Goal: Task Accomplishment & Management: Use online tool/utility

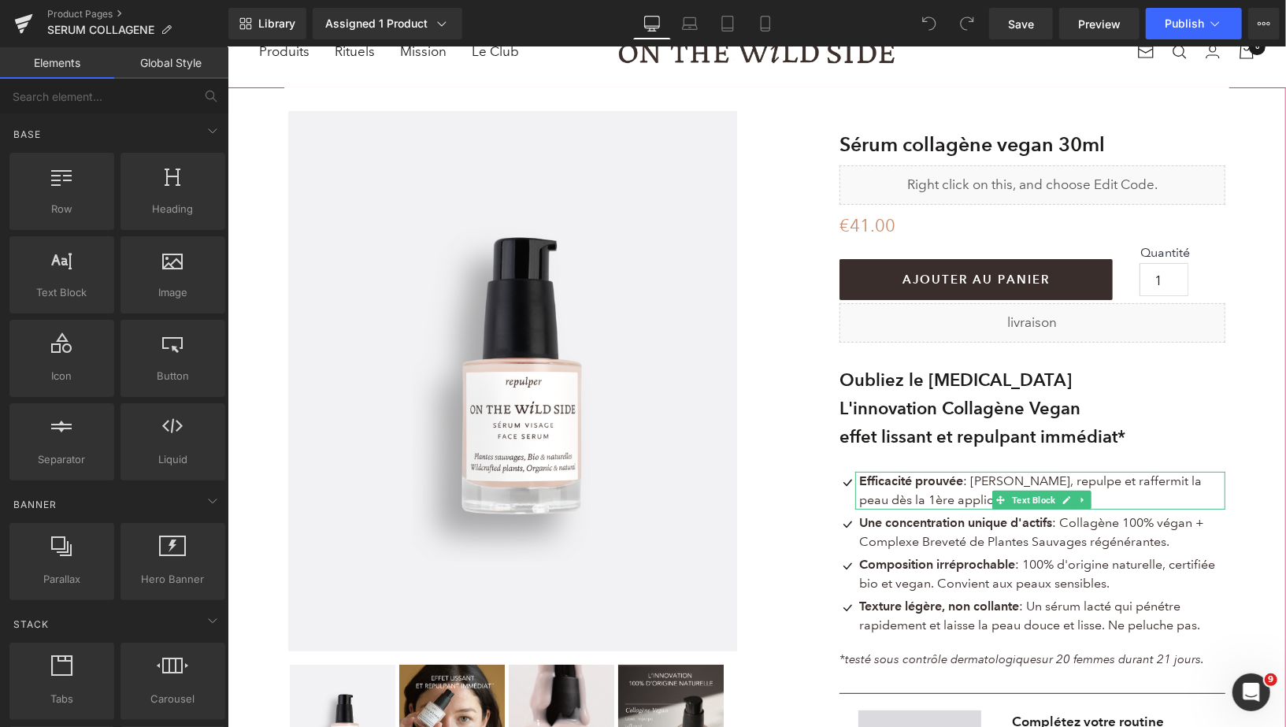
scroll to position [69, 0]
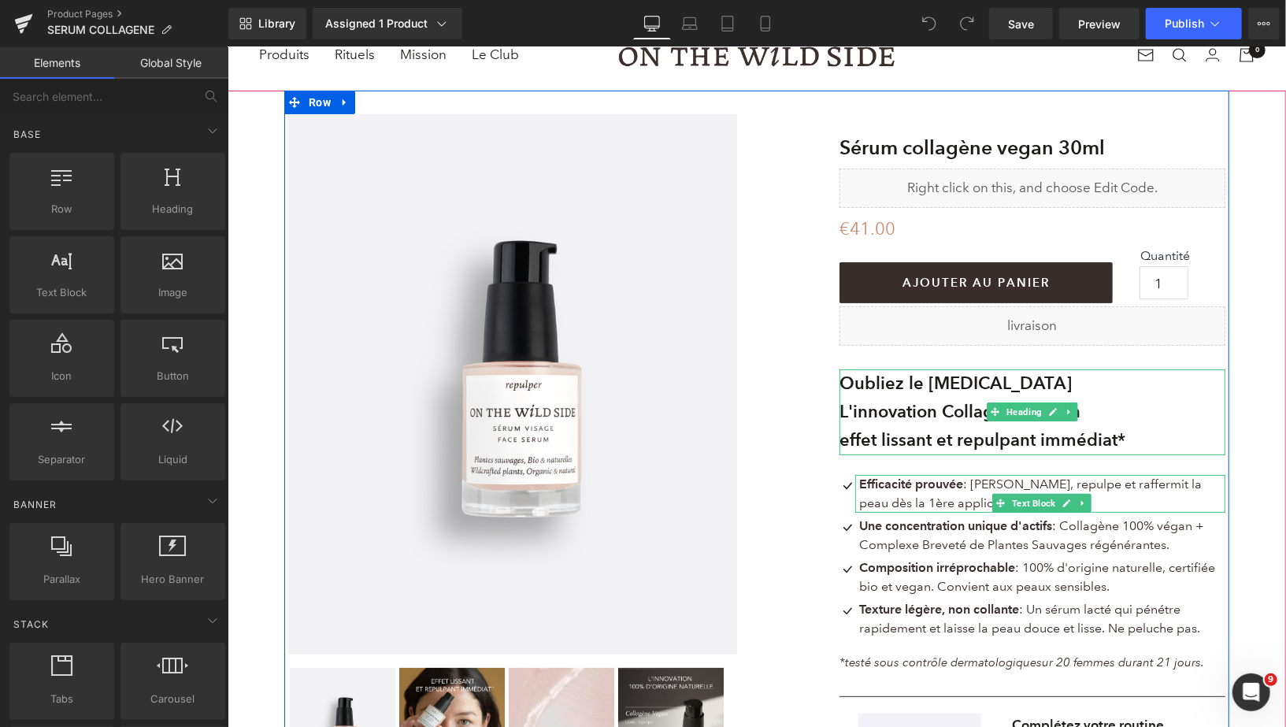
click at [977, 381] on b "Oubliez le [MEDICAL_DATA]" at bounding box center [955, 382] width 232 height 21
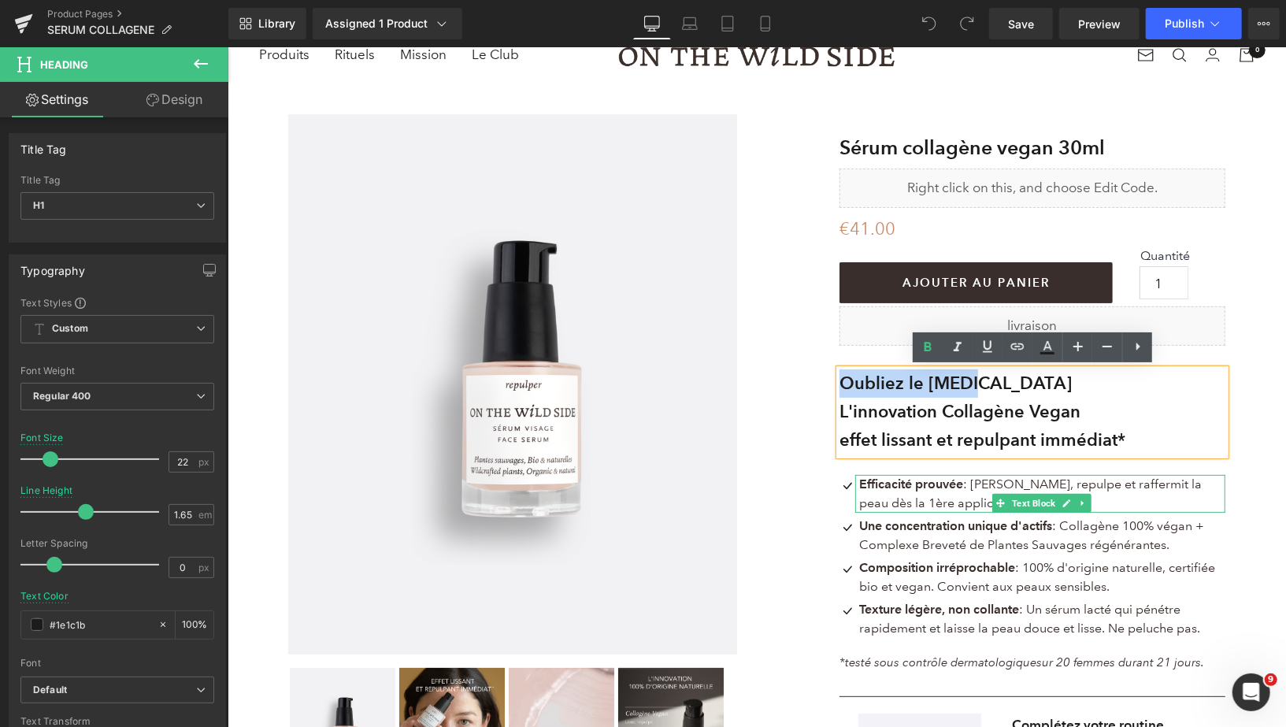
drag, startPoint x: 979, startPoint y: 382, endPoint x: 828, endPoint y: 378, distance: 150.4
click at [828, 378] on div "(P) Image ‹ ›" at bounding box center [755, 486] width 945 height 793
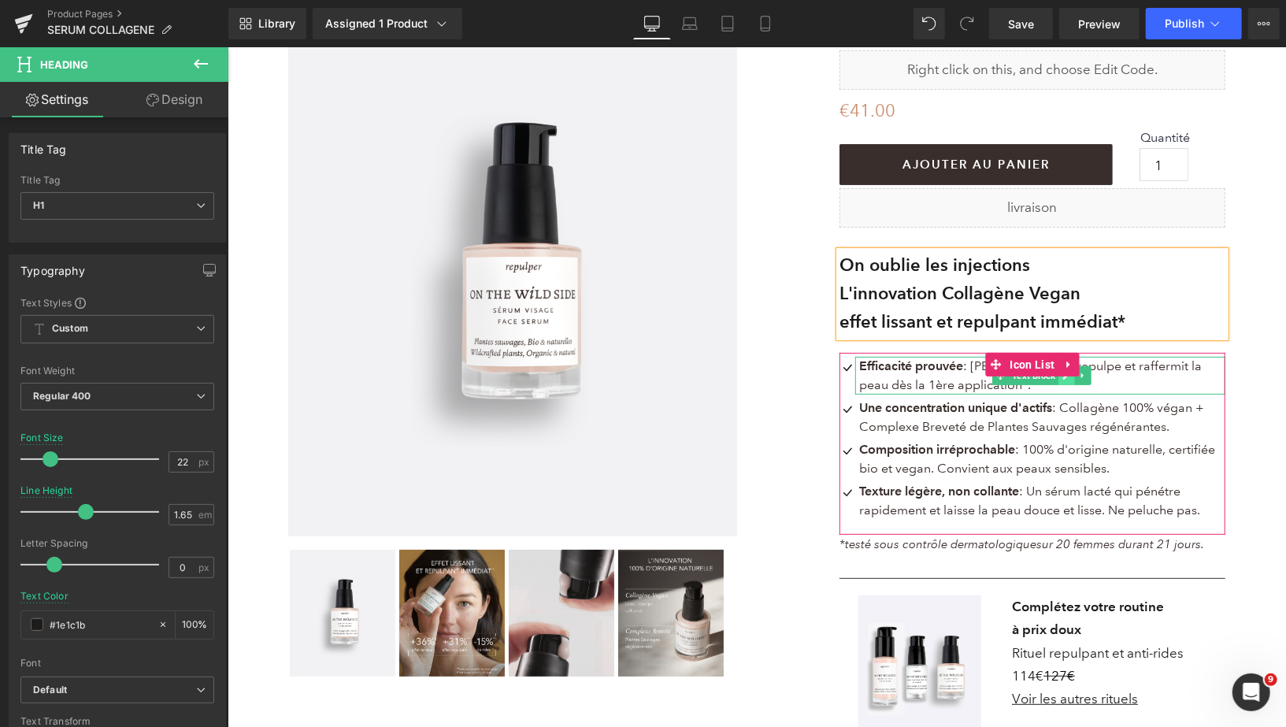
scroll to position [190, 0]
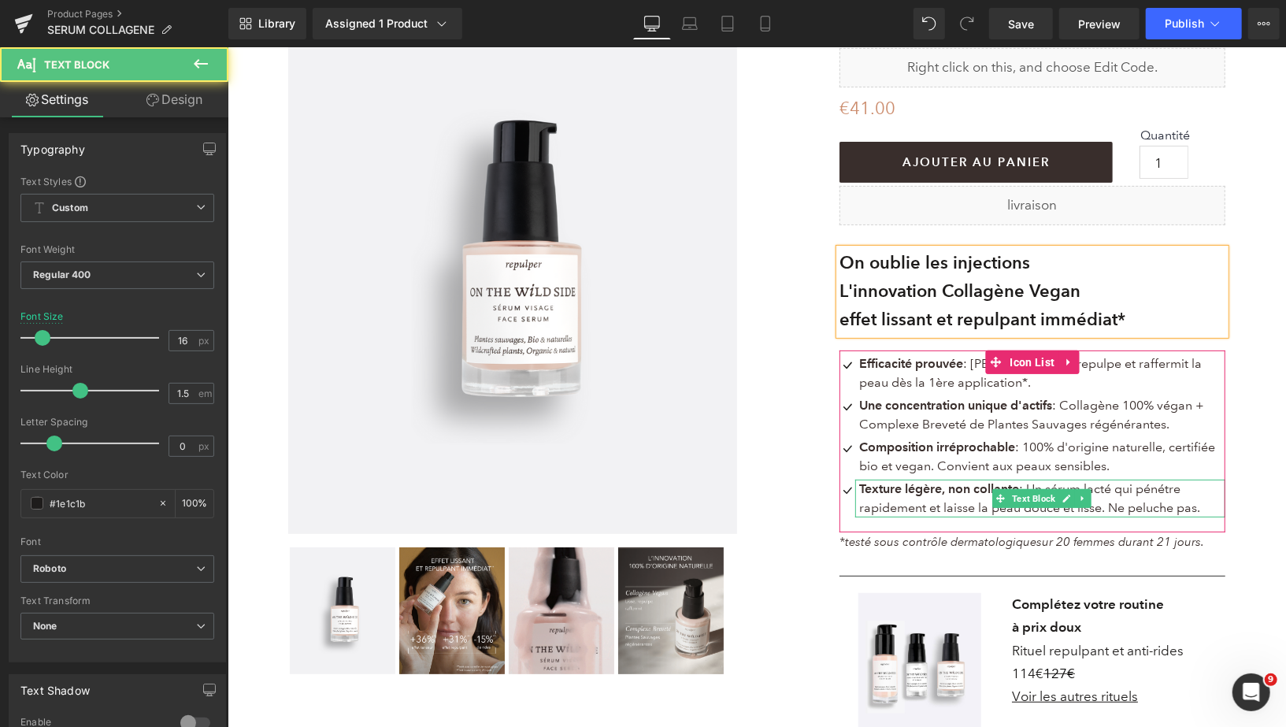
click at [1103, 491] on span ": Un sérum lacté qui pénétre rapidement et laisse la peau douce et lisse. Ne pe…" at bounding box center [1028, 497] width 341 height 34
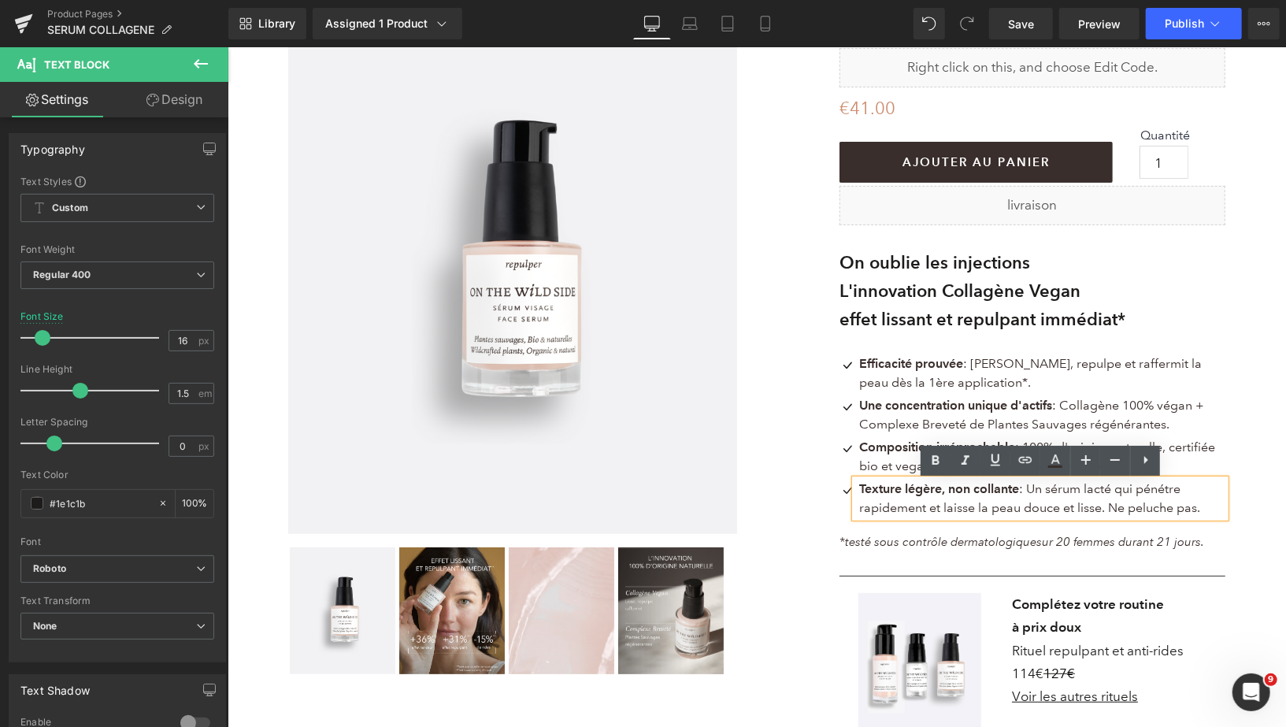
click at [1079, 487] on span ": Un sérum lacté qui pénétre rapidement et laisse la peau douce et lisse. Ne pe…" at bounding box center [1028, 497] width 341 height 34
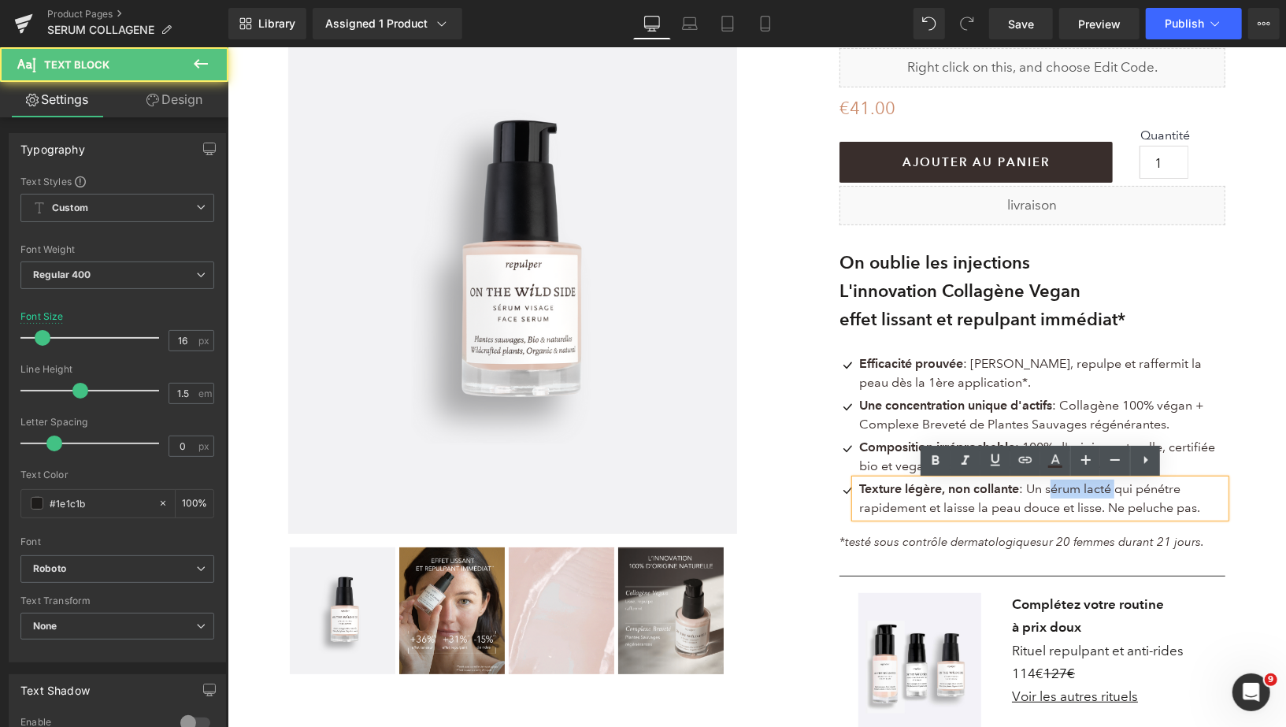
drag, startPoint x: 1114, startPoint y: 491, endPoint x: 1052, endPoint y: 489, distance: 62.2
click at [1052, 490] on span ": Un sérum lacté qui pénétre rapidement et laisse la peau douce et lisse. Ne pe…" at bounding box center [1028, 497] width 341 height 34
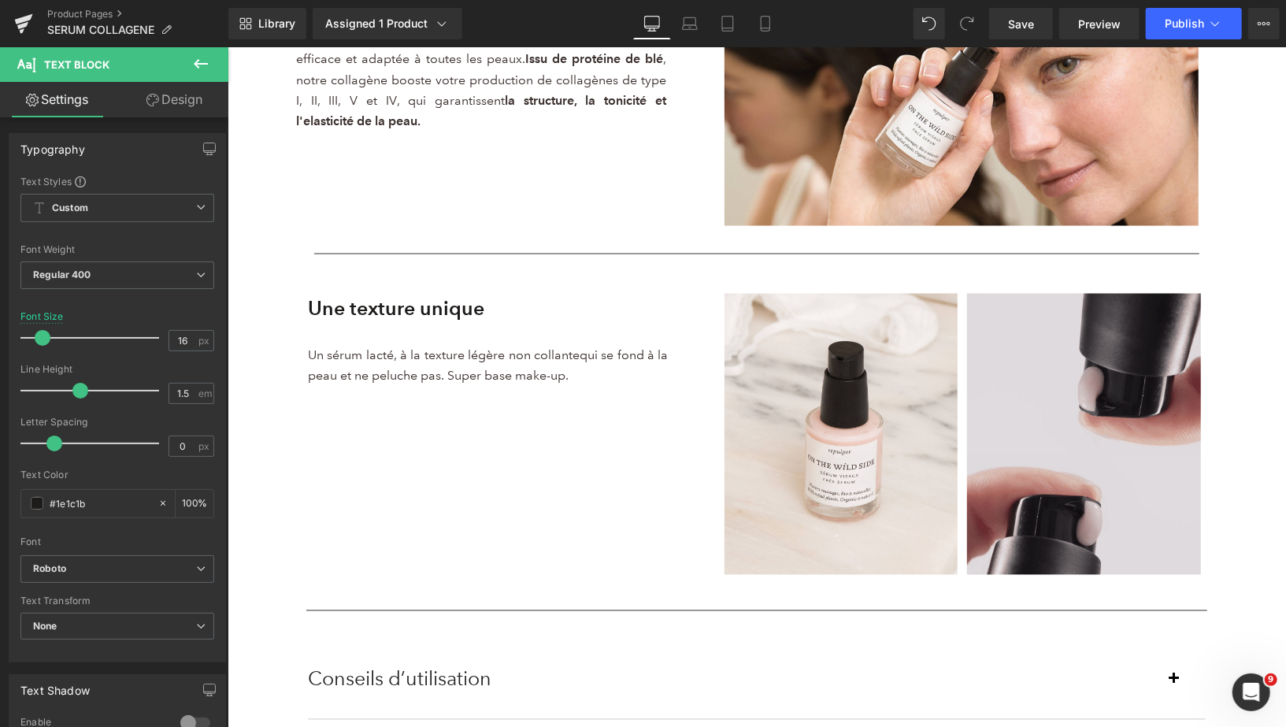
scroll to position [1969, 0]
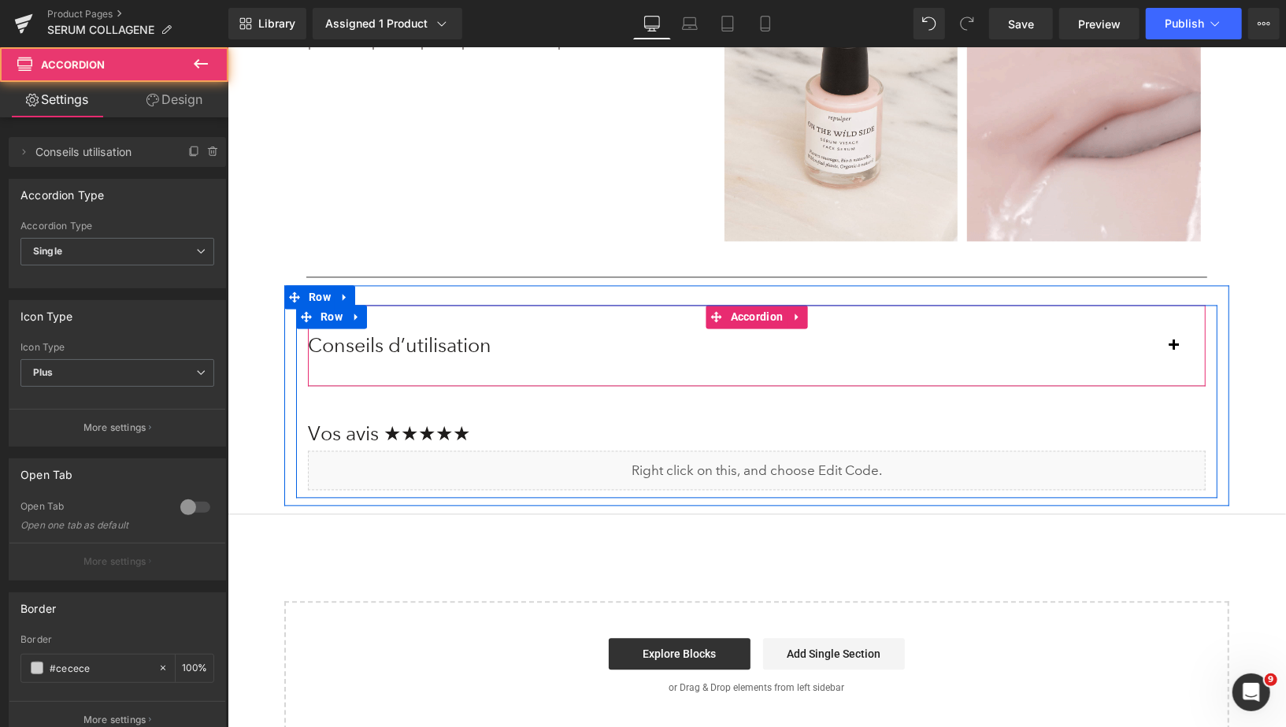
click at [655, 368] on div "Conseils d’utilisation Text Block" at bounding box center [756, 346] width 898 height 80
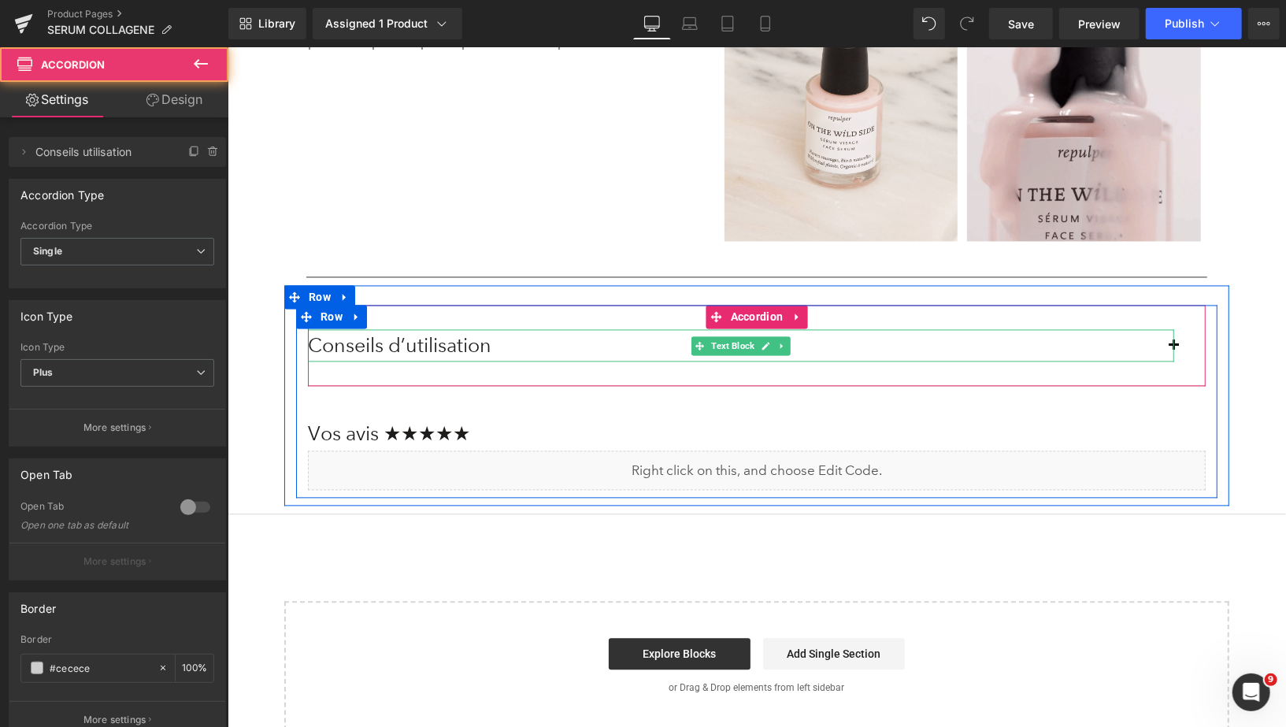
click at [626, 357] on div "Conseils d’utilisation" at bounding box center [740, 345] width 866 height 32
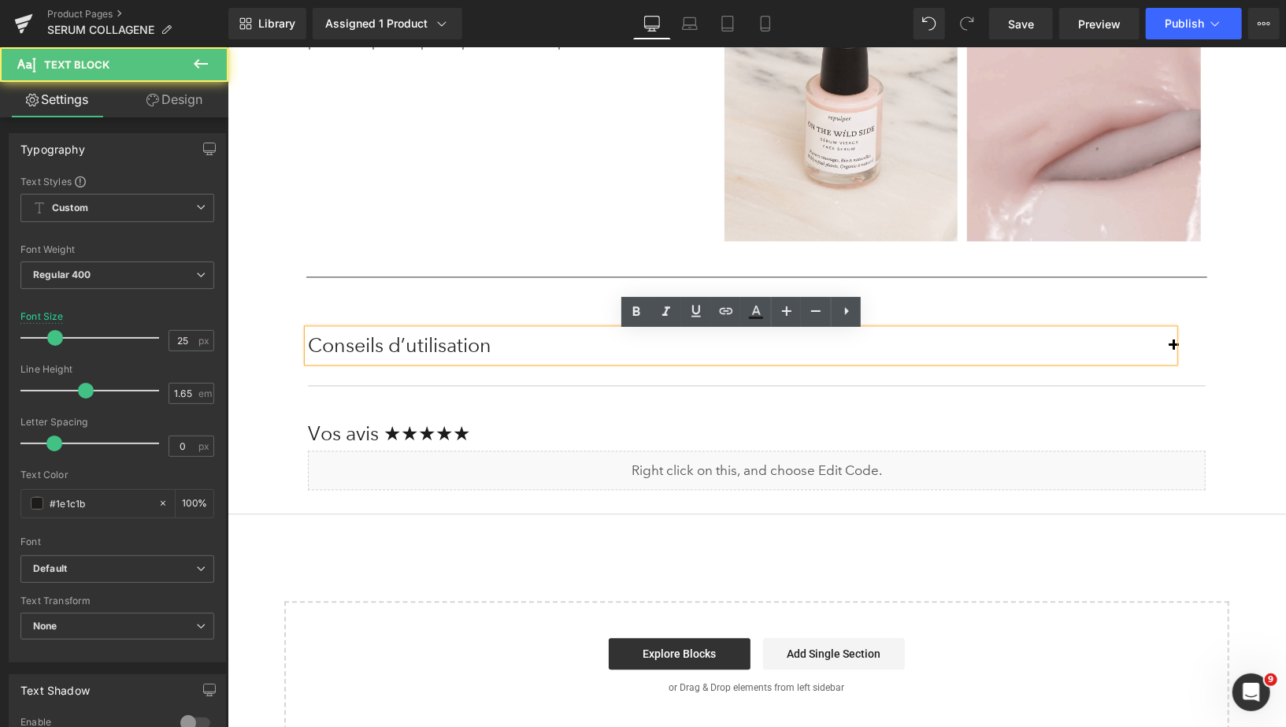
click at [1173, 347] on div "Conseils d’utilisation" at bounding box center [740, 345] width 866 height 32
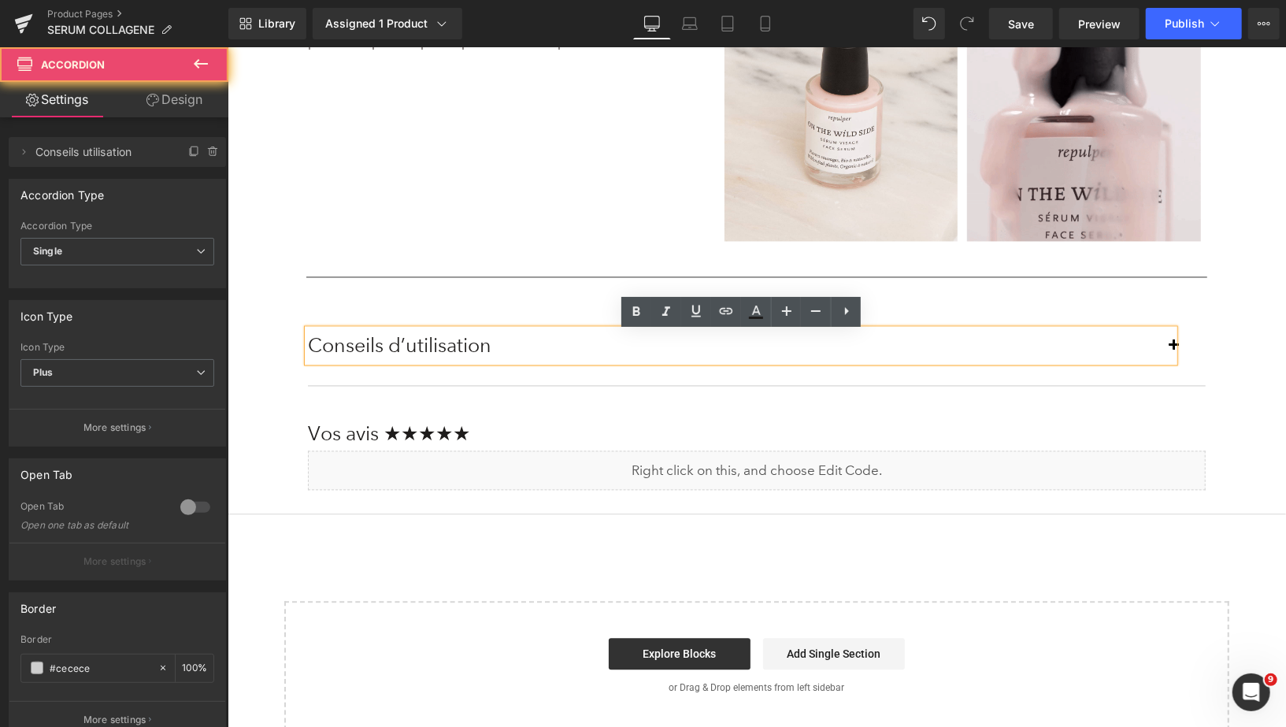
click at [1179, 347] on button "button" at bounding box center [1188, 346] width 31 height 80
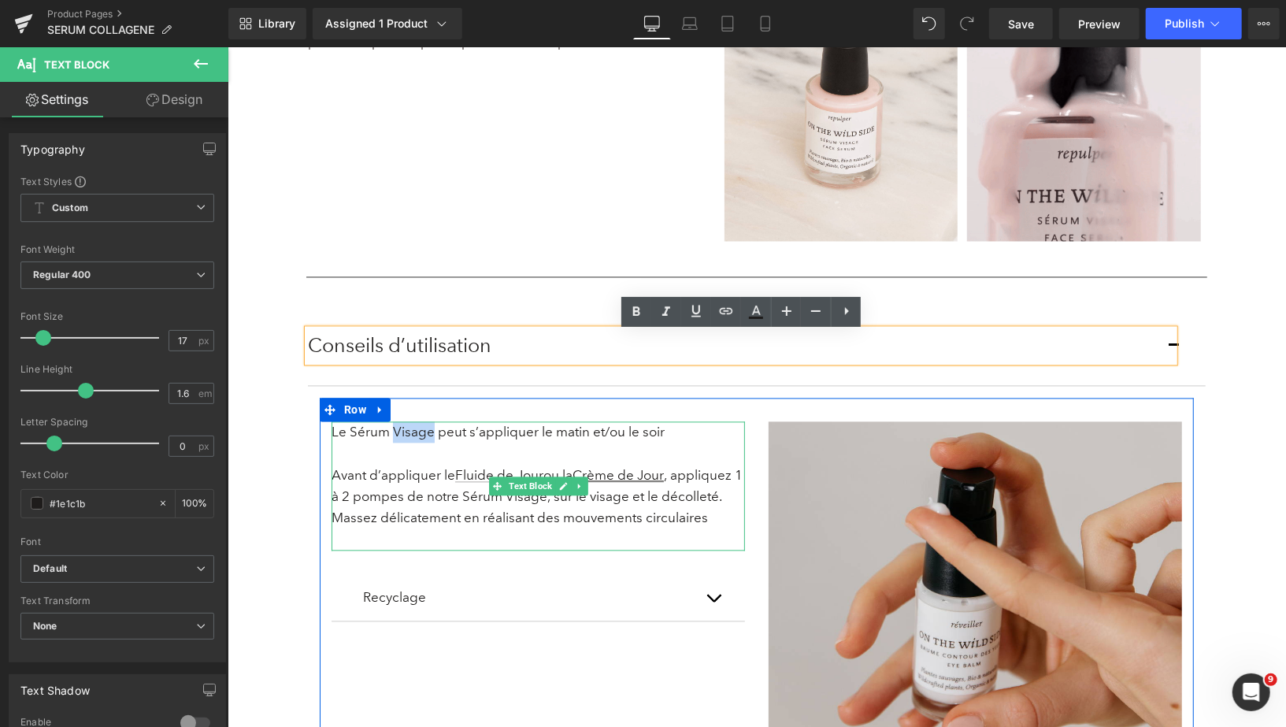
drag, startPoint x: 394, startPoint y: 434, endPoint x: 431, endPoint y: 438, distance: 38.0
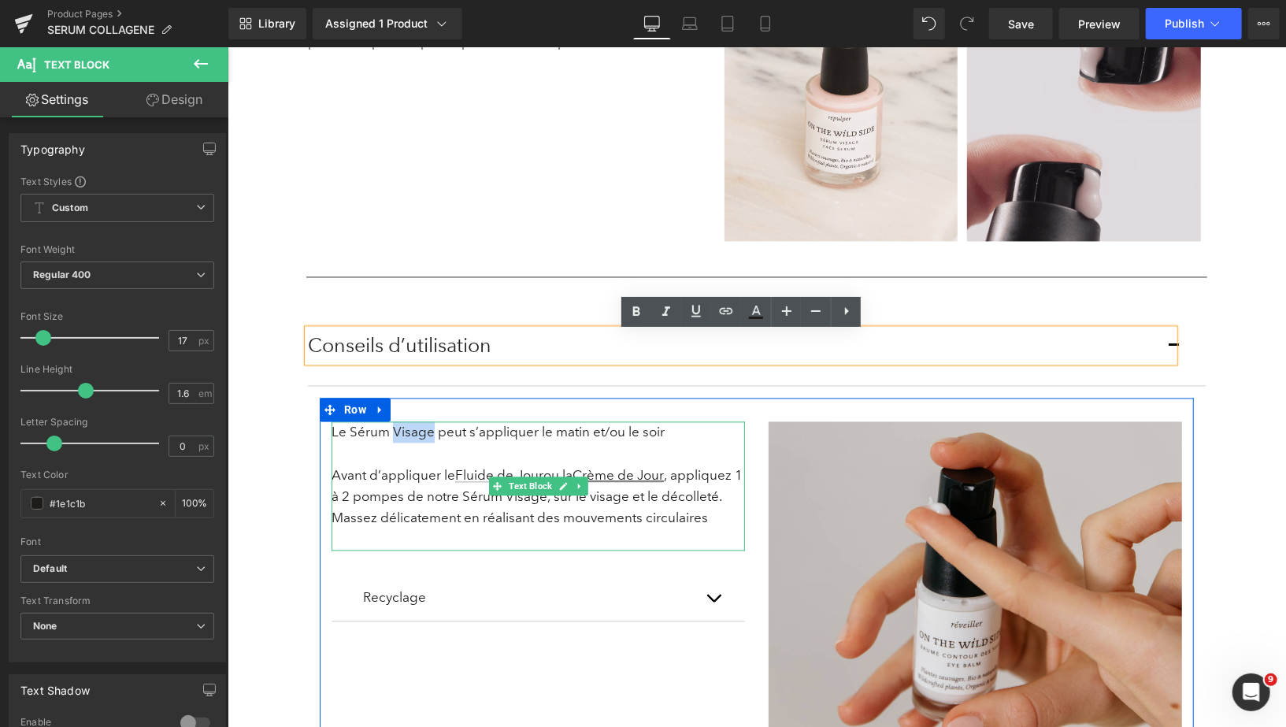
click at [431, 438] on p "Le Sérum Visage peut s’appliquer le matin et/ou le soir" at bounding box center [537, 431] width 413 height 21
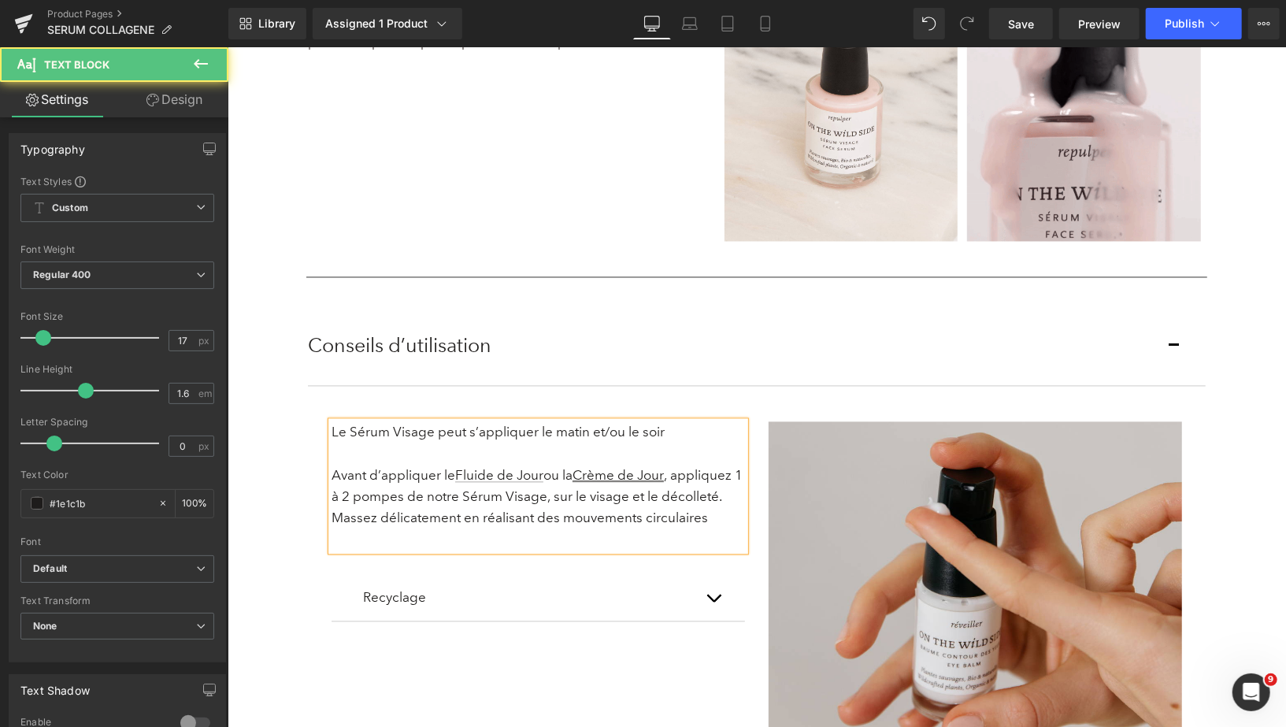
click at [426, 435] on p "Le Sérum Visage peut s’appliquer le matin et/ou le soir" at bounding box center [537, 431] width 413 height 21
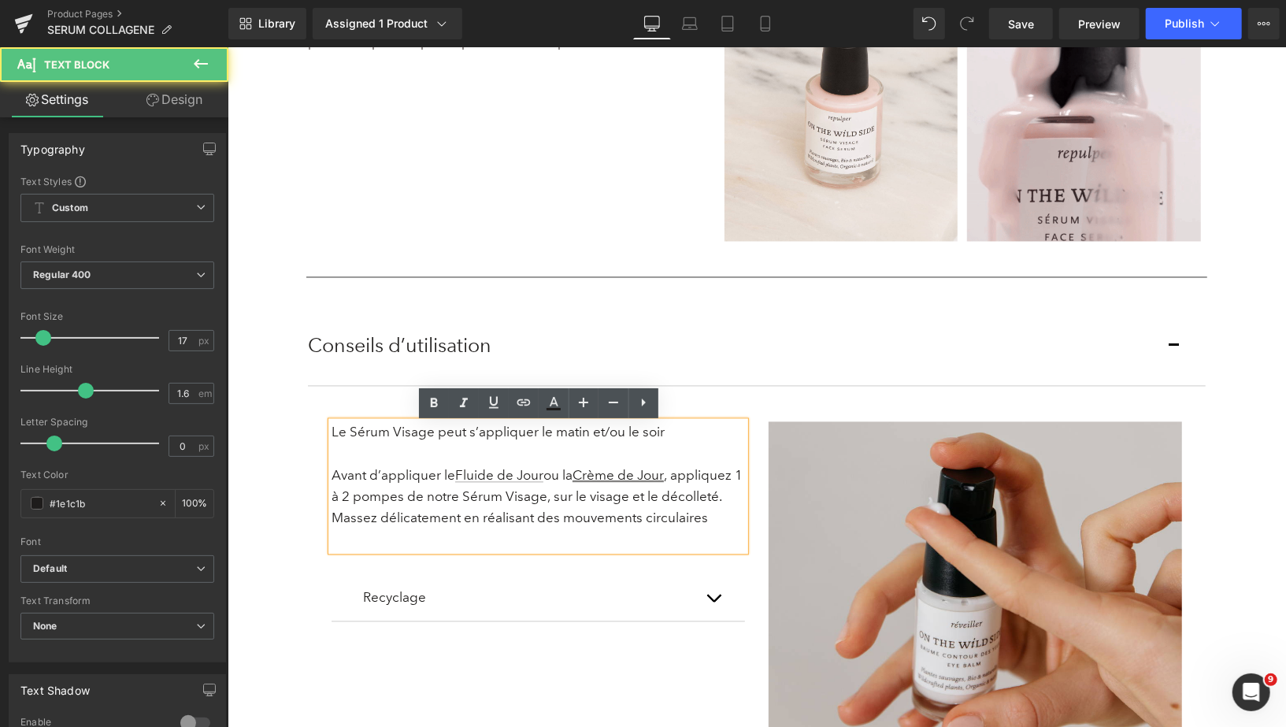
click at [431, 436] on p "Le Sérum Visage peut s’appliquer le matin et/ou le soir" at bounding box center [537, 431] width 413 height 21
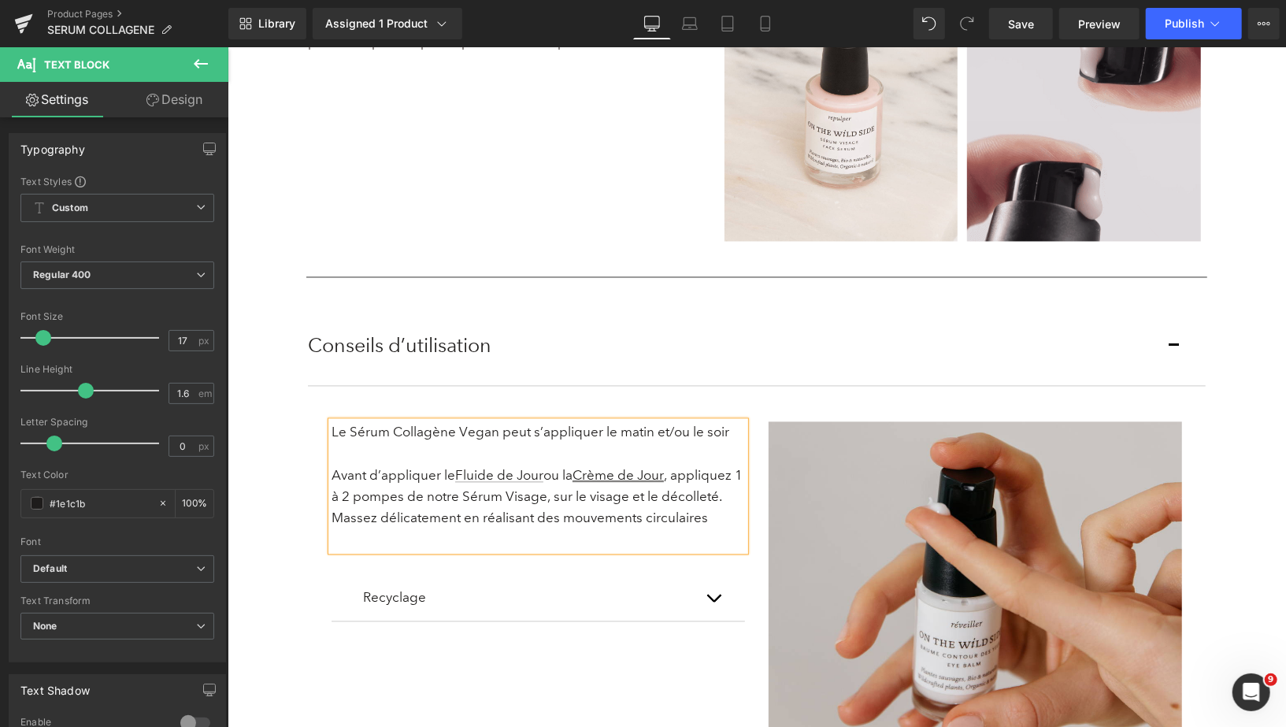
click at [518, 501] on p "Avant d’appliquer le Fluide de Jour ou la Crème de Jour , appliquez 1 à 2 pompe…" at bounding box center [537, 497] width 413 height 65
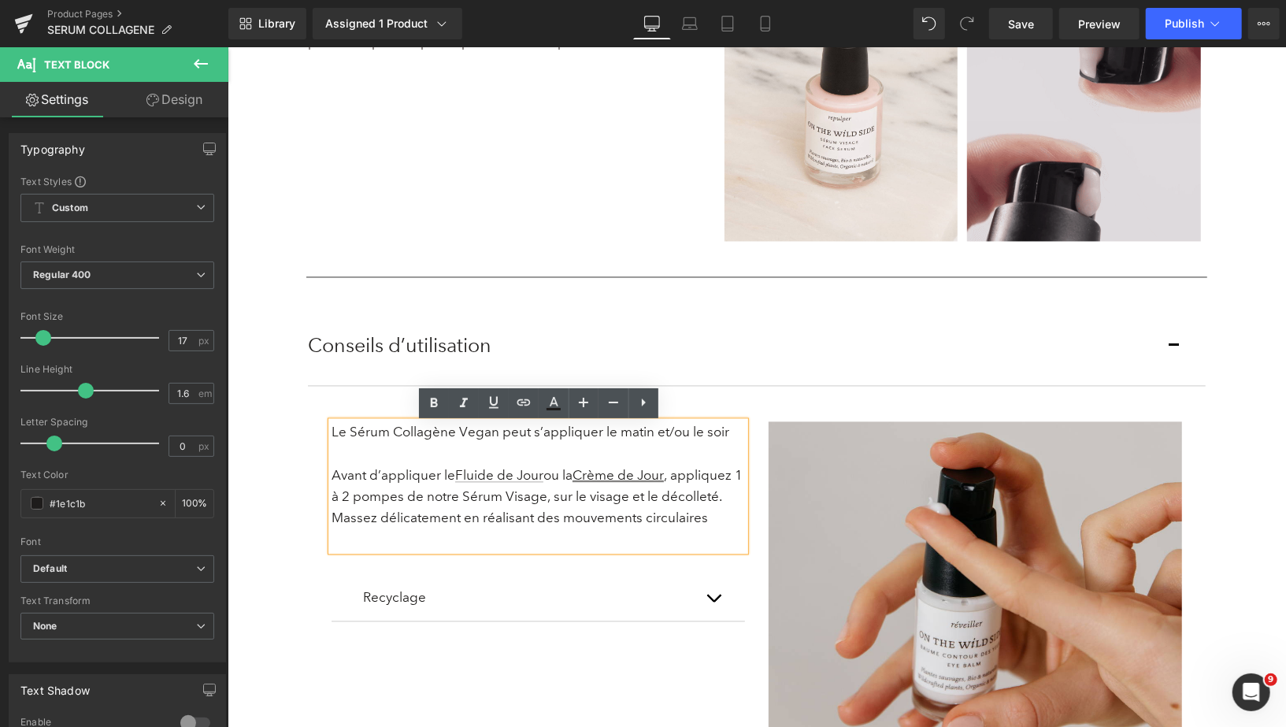
click at [541, 504] on p "Avant d’appliquer le Fluide de Jour ou la Crème de Jour , appliquez 1 à 2 pompe…" at bounding box center [537, 497] width 413 height 65
drag, startPoint x: 555, startPoint y: 502, endPoint x: 420, endPoint y: 502, distance: 134.6
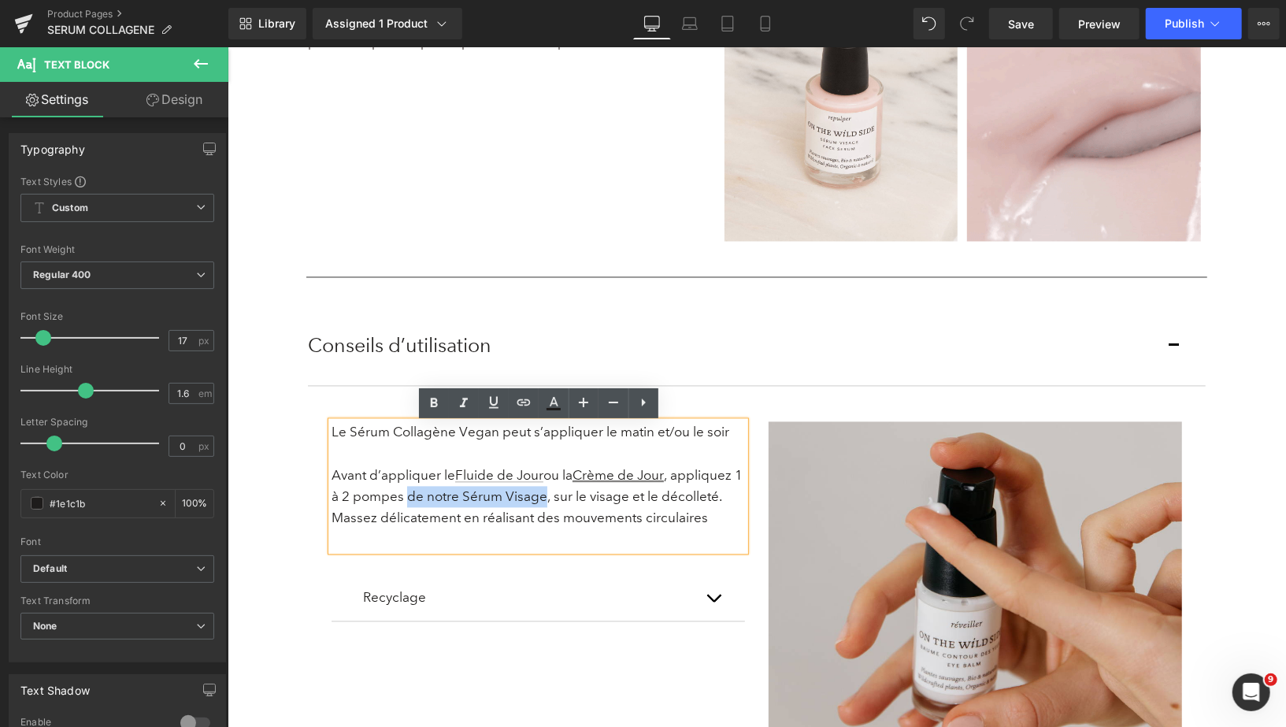
click at [420, 502] on p "Avant d’appliquer le Fluide de Jour ou la Crème de Jour , appliquez 1 à 2 pompe…" at bounding box center [537, 497] width 413 height 65
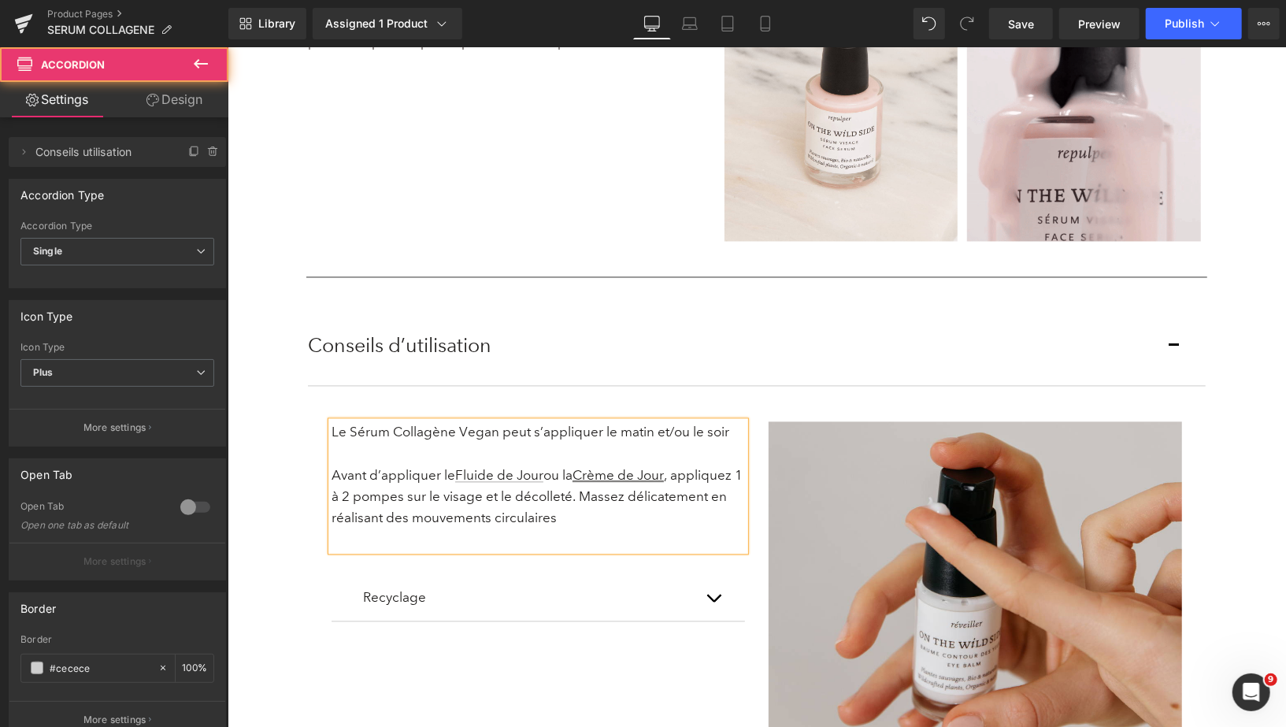
click at [1175, 345] on button "button" at bounding box center [1188, 346] width 31 height 80
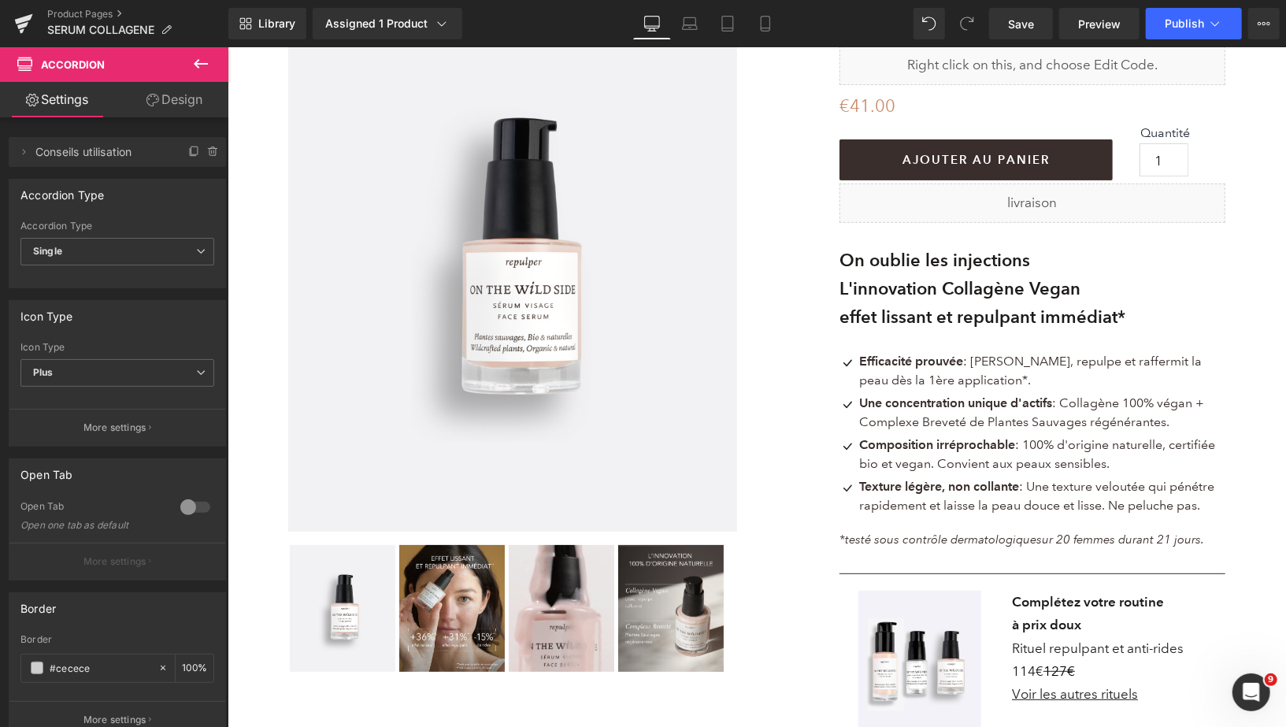
scroll to position [176, 0]
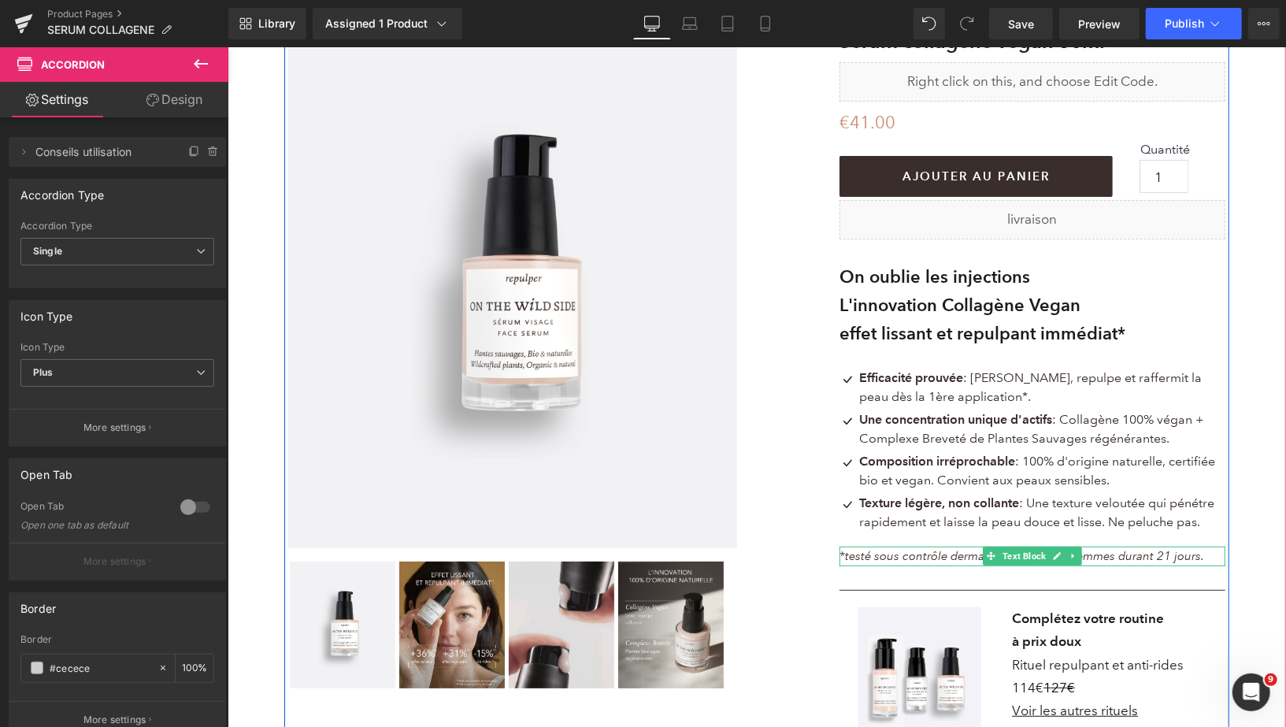
click at [952, 561] on icon "*testé sous contrôle dermatologique" at bounding box center [937, 555] width 197 height 14
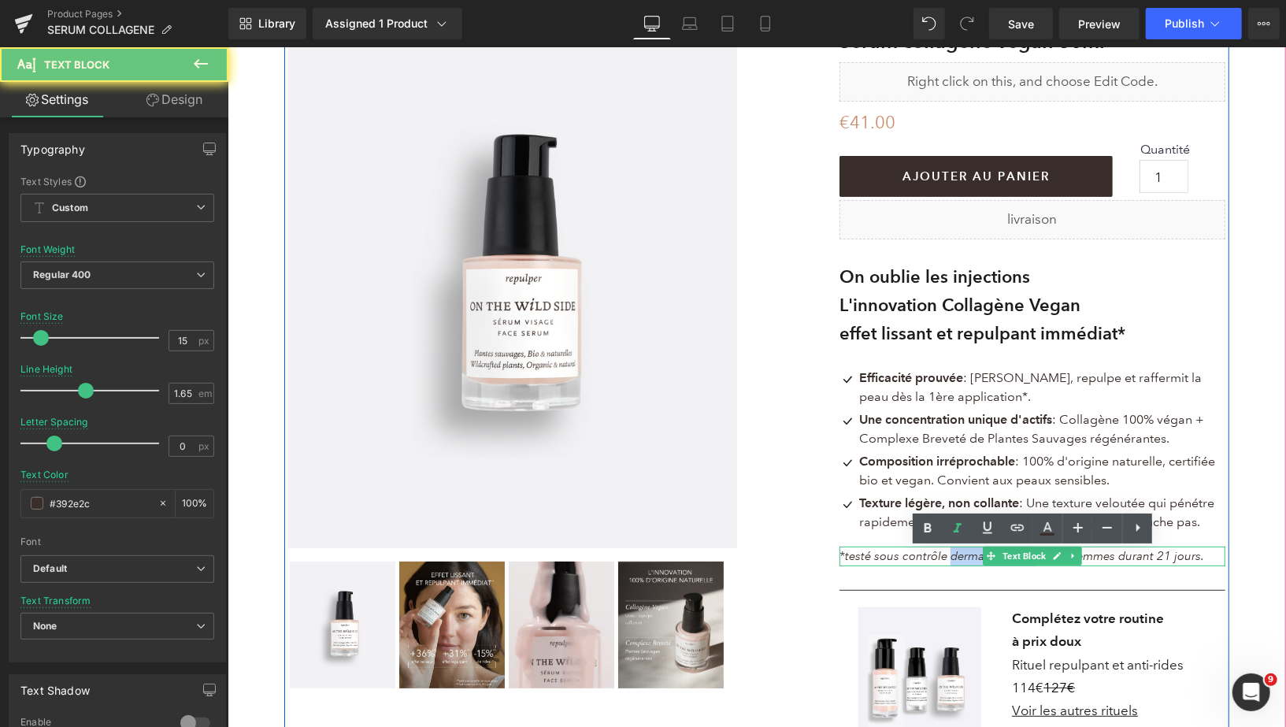
click at [952, 561] on icon "*testé sous contrôle dermatologique" at bounding box center [937, 555] width 197 height 14
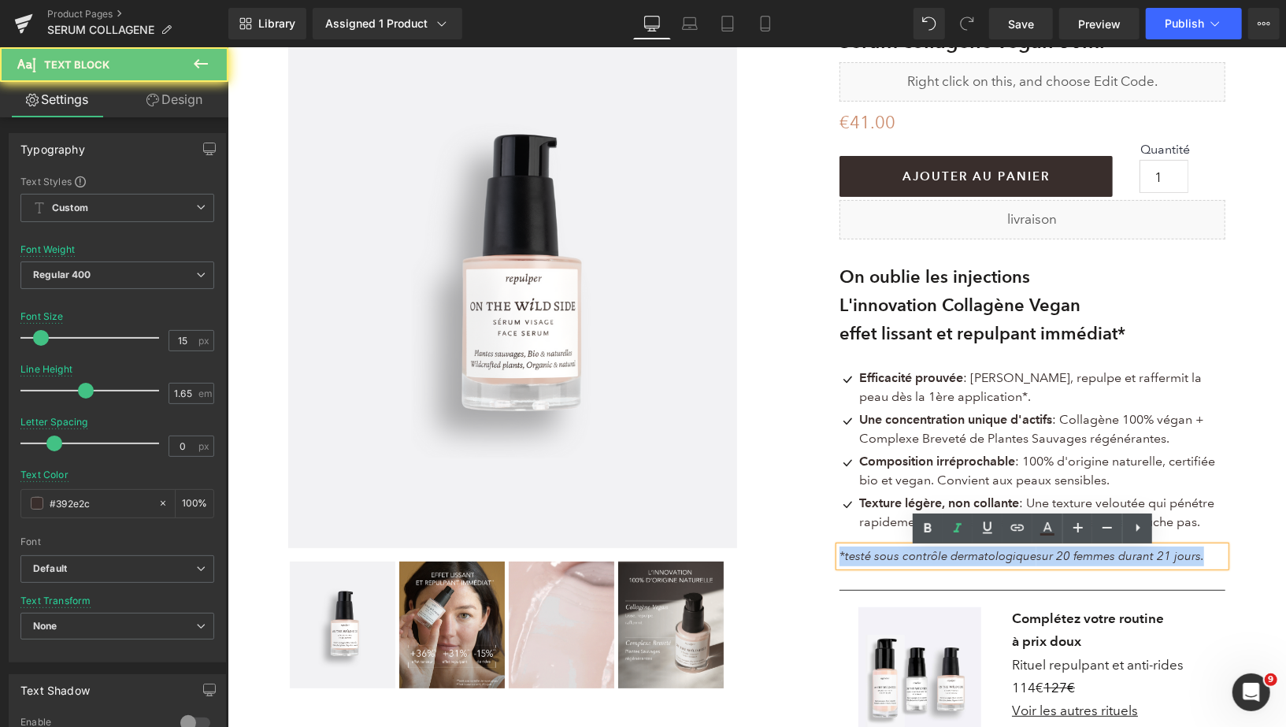
click at [952, 561] on icon "*testé sous contrôle dermatologique" at bounding box center [937, 555] width 197 height 14
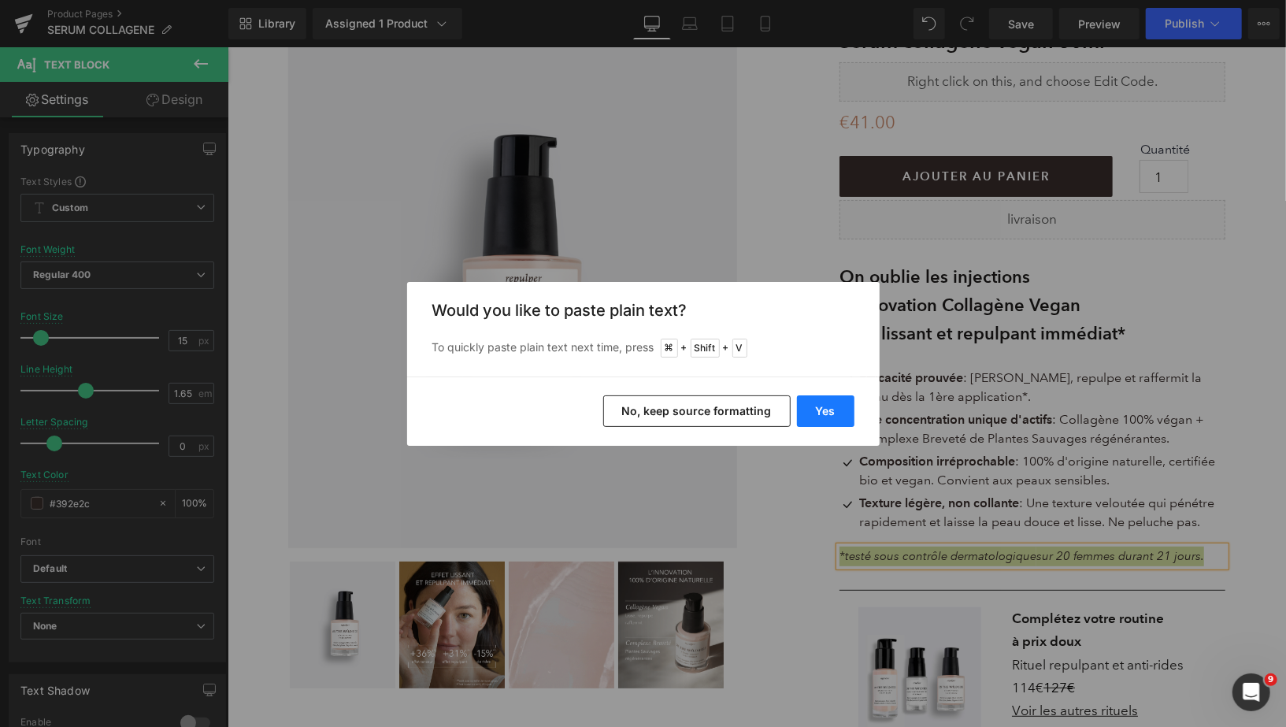
click at [822, 405] on button "Yes" at bounding box center [825, 410] width 57 height 31
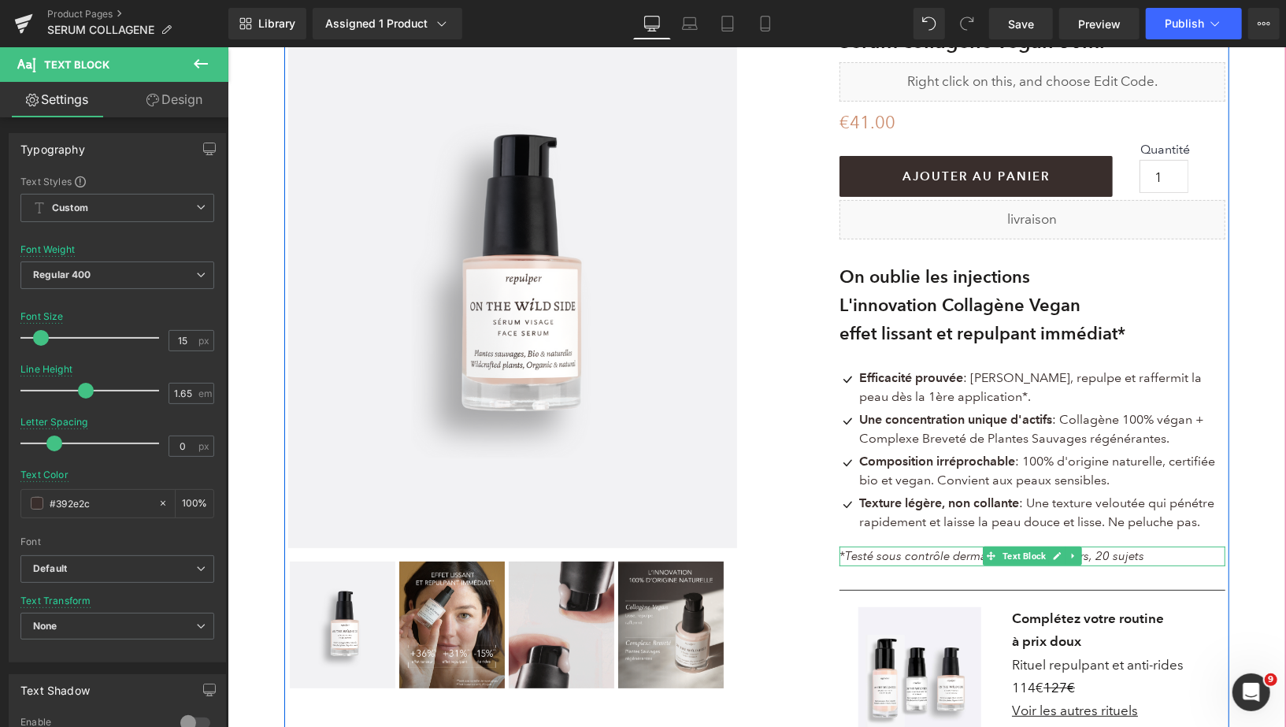
click at [1146, 557] on p "*Testé sous contrôle dermatologique, 21 jours, 20 sujets" at bounding box center [1032, 556] width 386 height 20
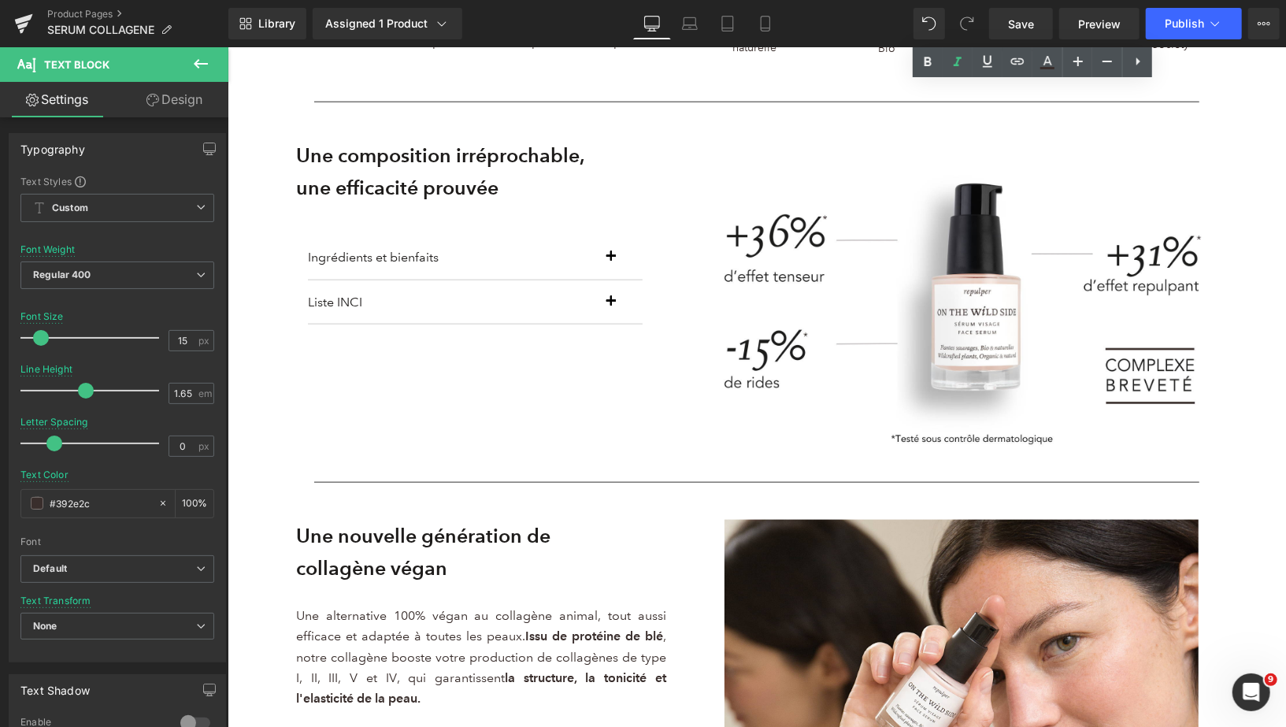
scroll to position [1065, 0]
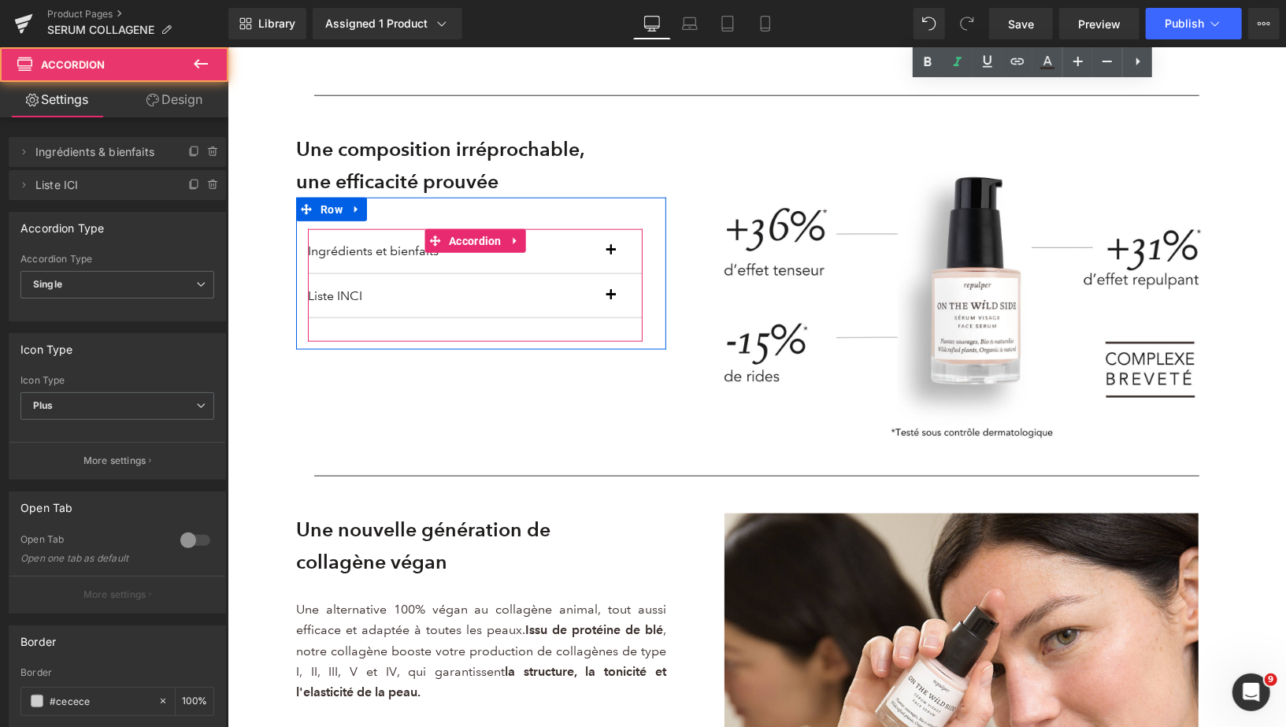
click at [612, 298] on button "button" at bounding box center [625, 295] width 31 height 44
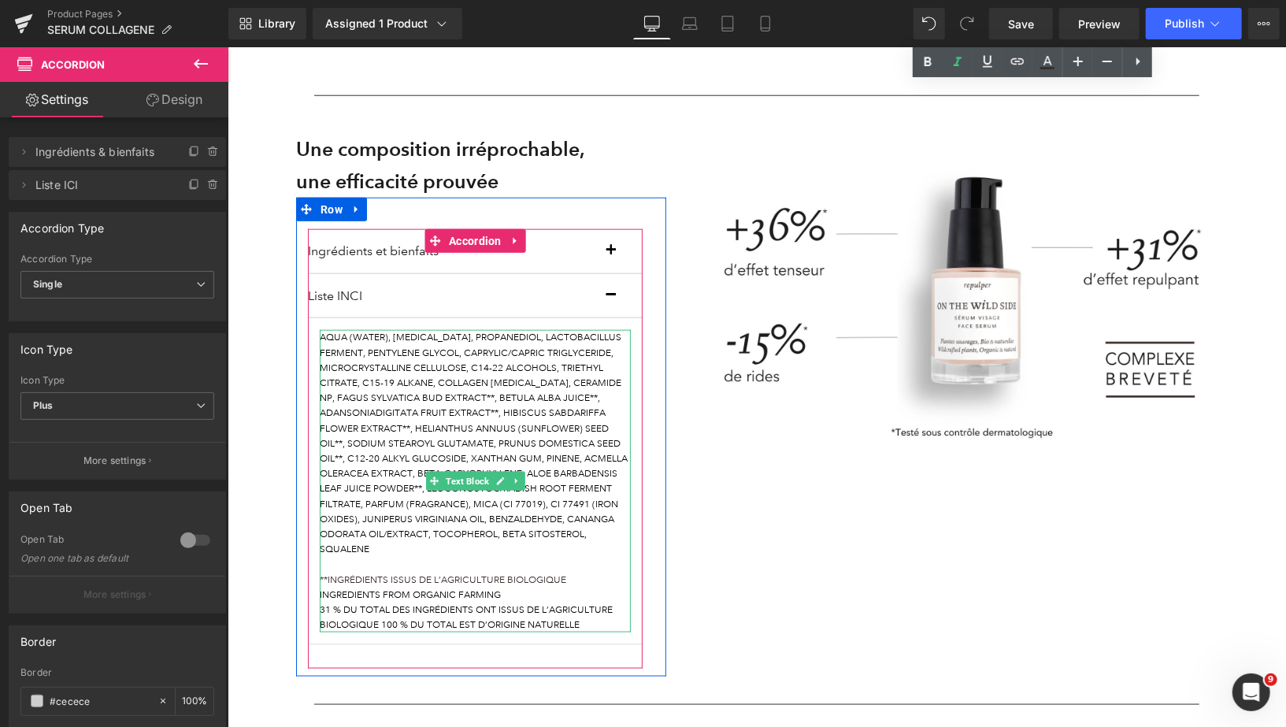
click at [429, 358] on font "Aqua (Water), [MEDICAL_DATA], Propanediol, Lactobacillus Ferment, Pentylene Gly…" at bounding box center [473, 443] width 308 height 224
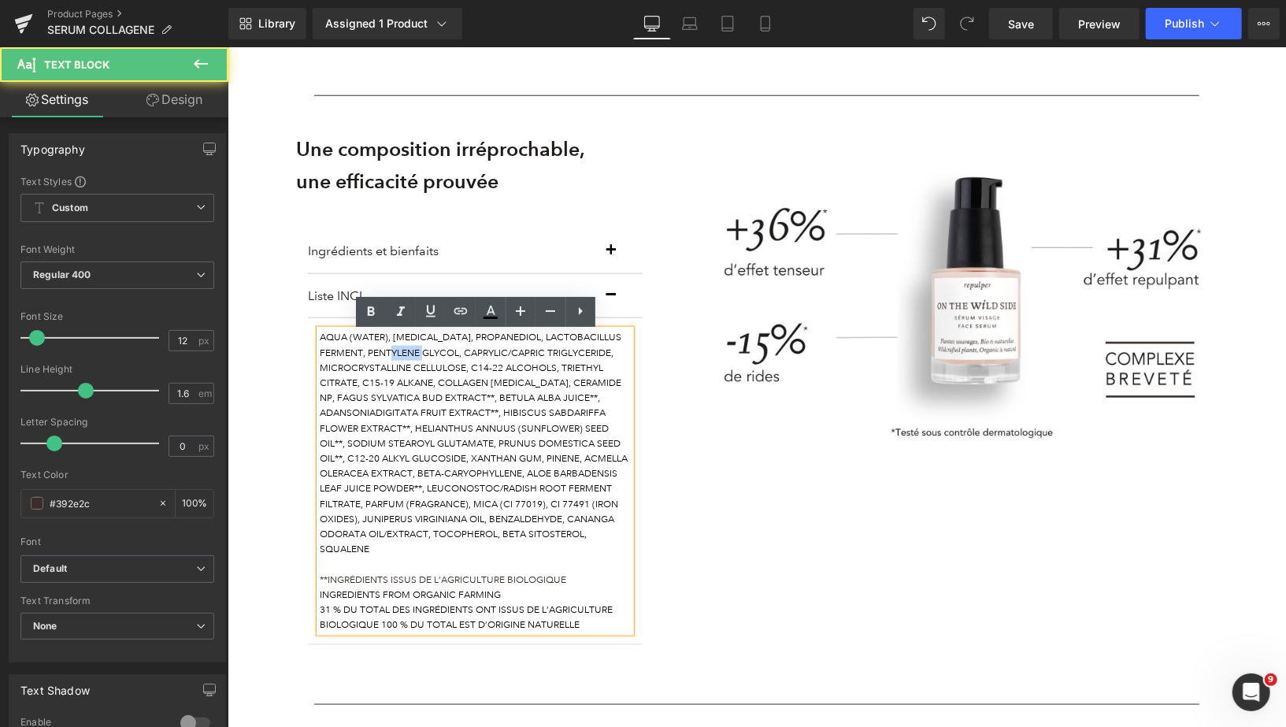
click at [430, 358] on font "Aqua (Water), [MEDICAL_DATA], Propanediol, Lactobacillus Ferment, Pentylene Gly…" at bounding box center [473, 443] width 308 height 224
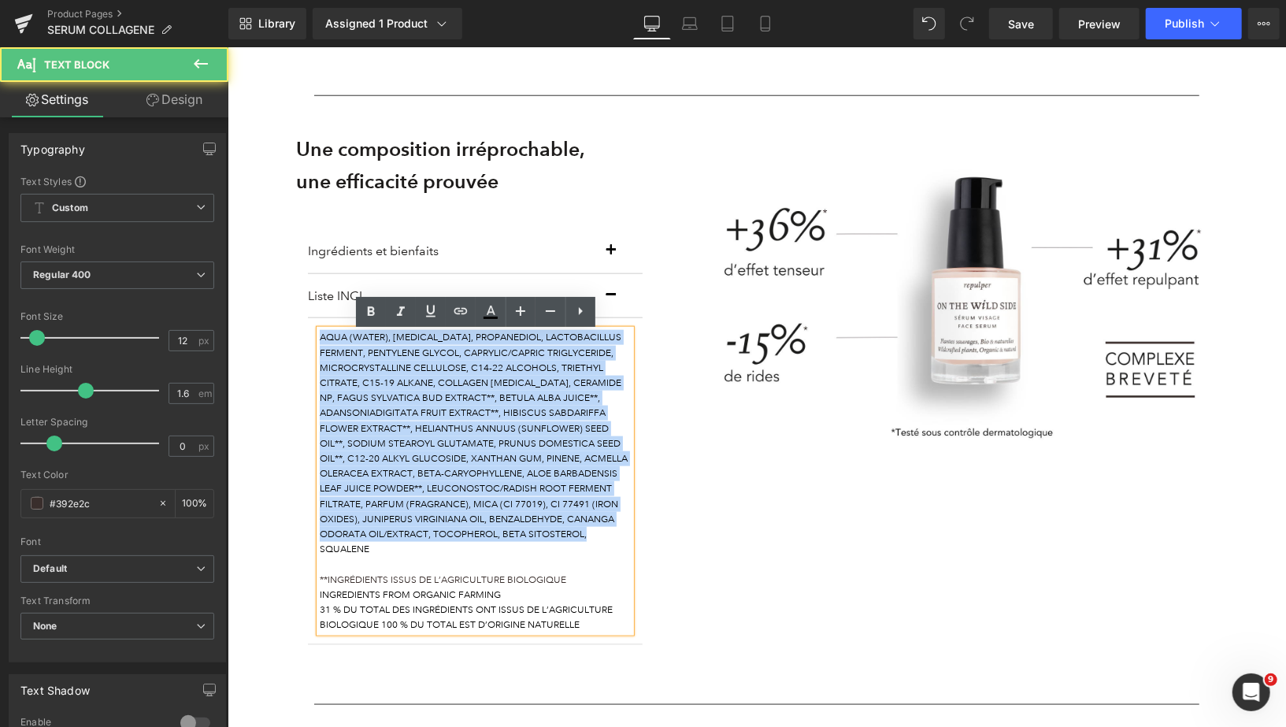
drag, startPoint x: 320, startPoint y: 339, endPoint x: 372, endPoint y: 553, distance: 219.4
click at [372, 553] on p "Aqua (Water), [MEDICAL_DATA], Propanediol, Lactobacillus Ferment, Pentylene Gly…" at bounding box center [474, 442] width 311 height 227
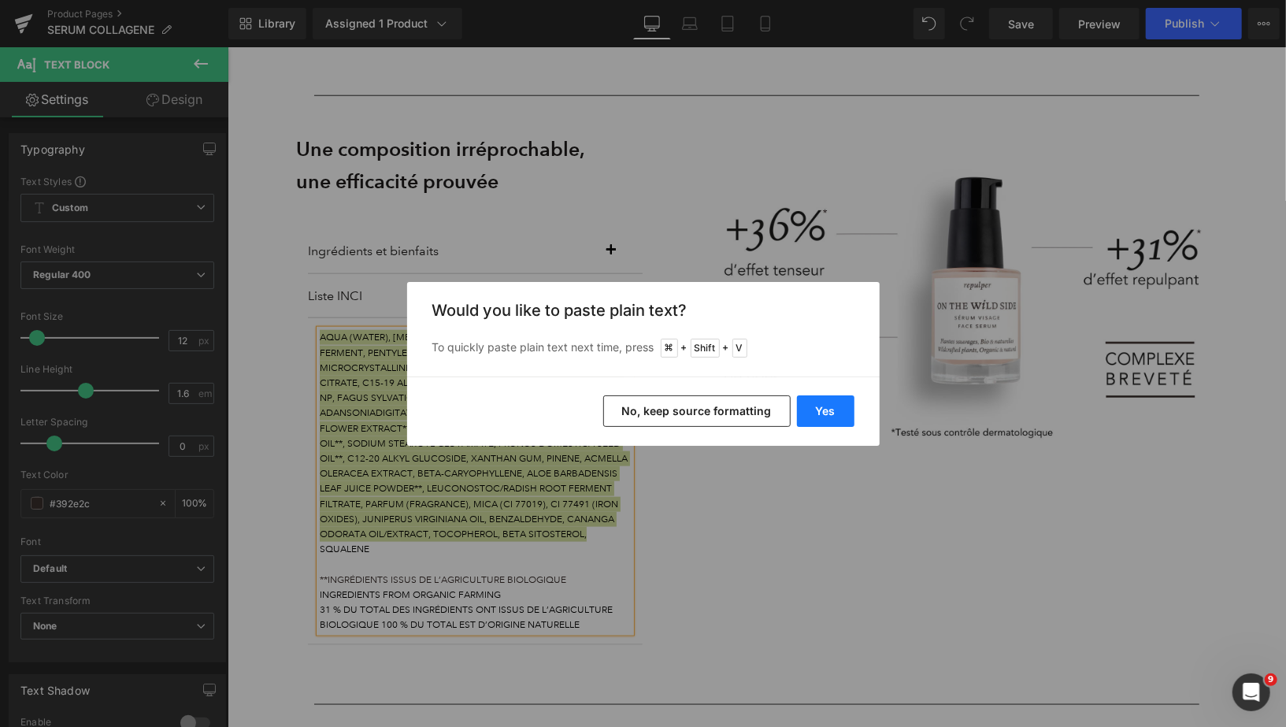
click at [821, 401] on button "Yes" at bounding box center [825, 410] width 57 height 31
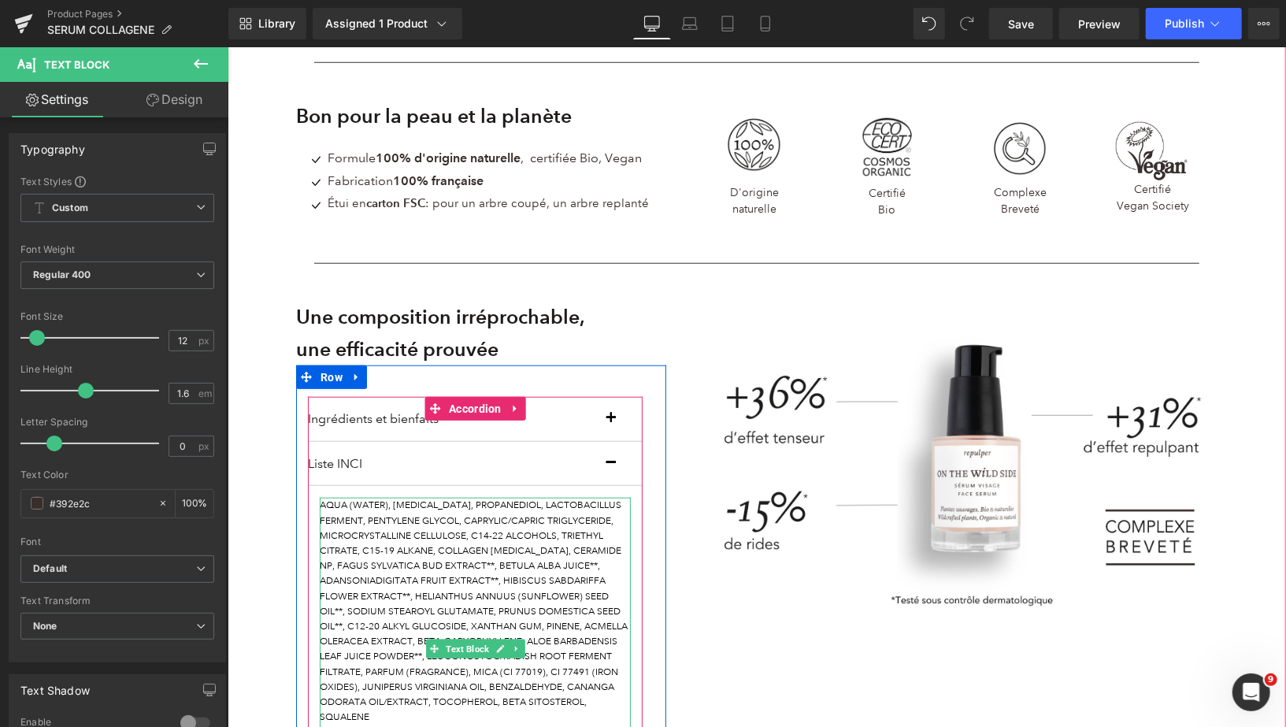
scroll to position [839, 0]
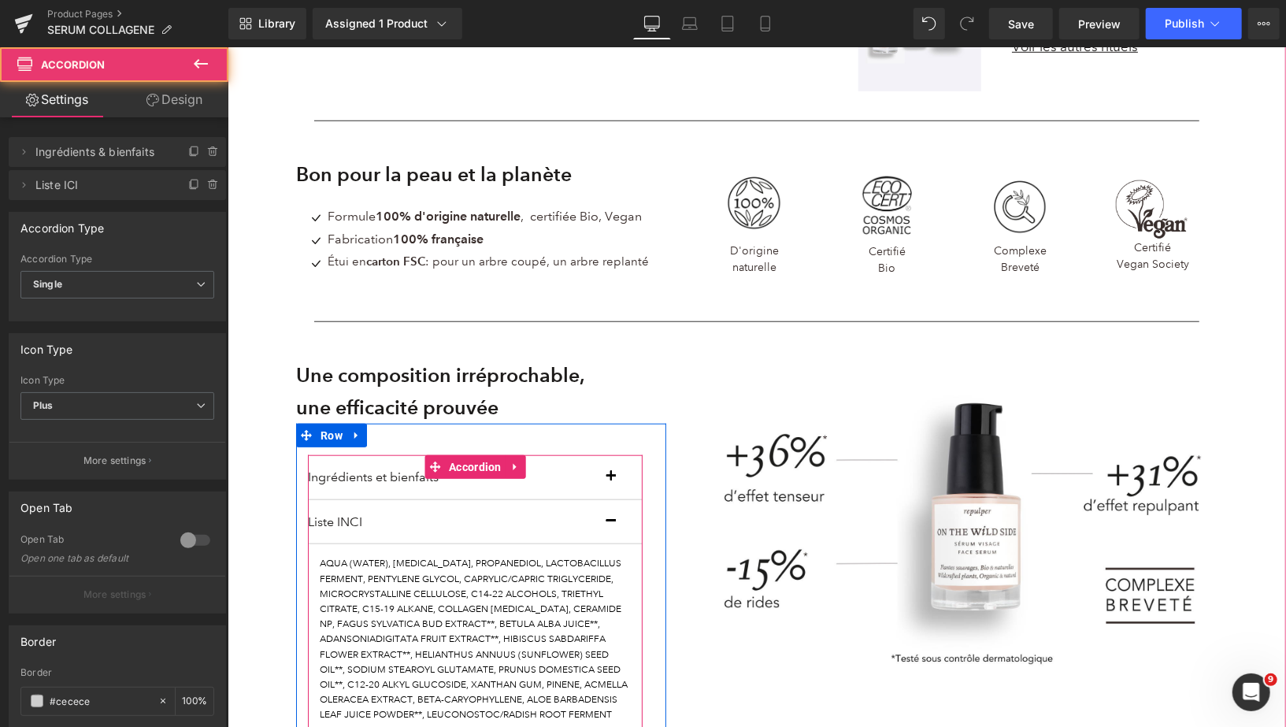
click at [613, 524] on button "button" at bounding box center [625, 521] width 31 height 44
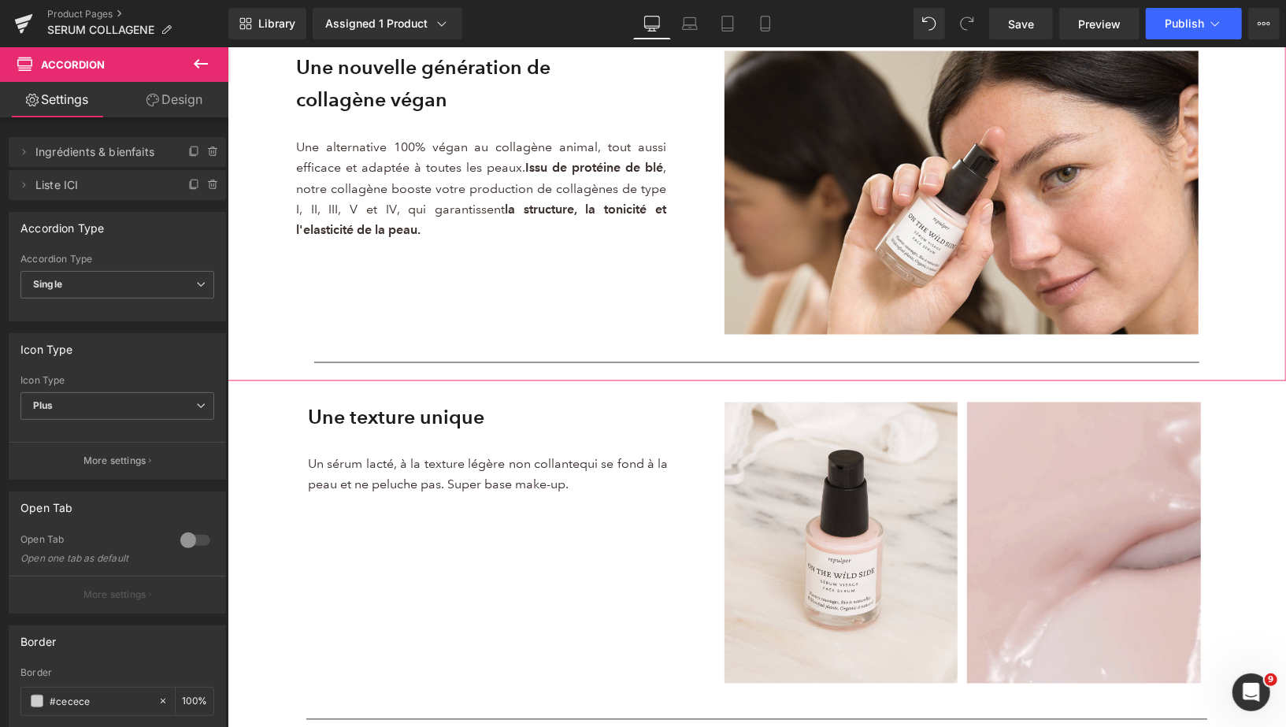
scroll to position [1564, 0]
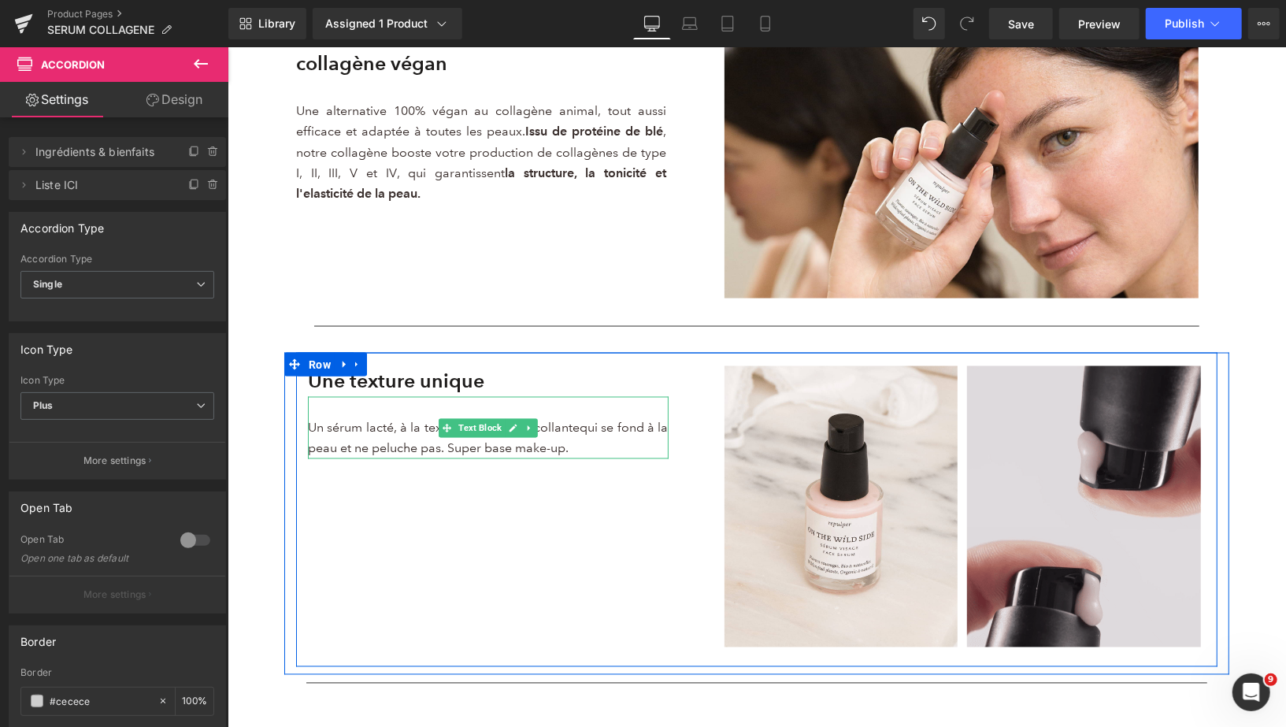
click at [565, 450] on span "qui se fond à la peau et ne peluche pas. Super base make-up." at bounding box center [487, 437] width 361 height 35
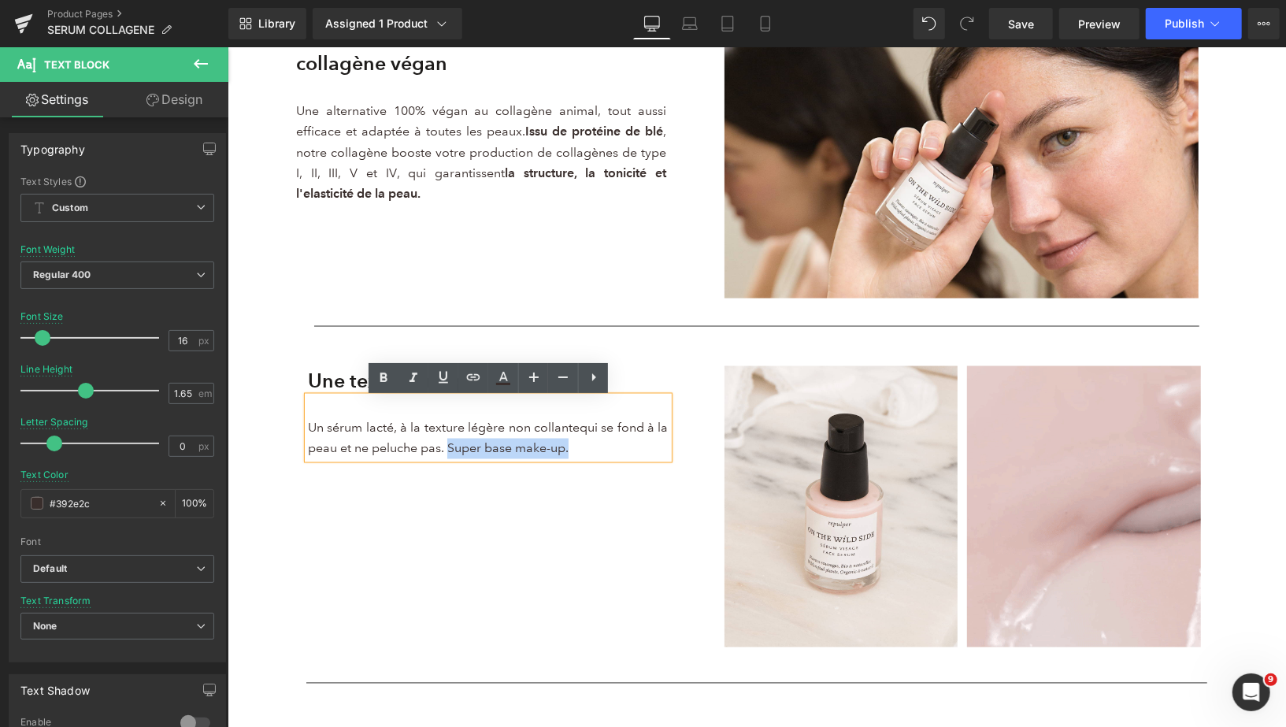
drag, startPoint x: 570, startPoint y: 451, endPoint x: 449, endPoint y: 450, distance: 121.3
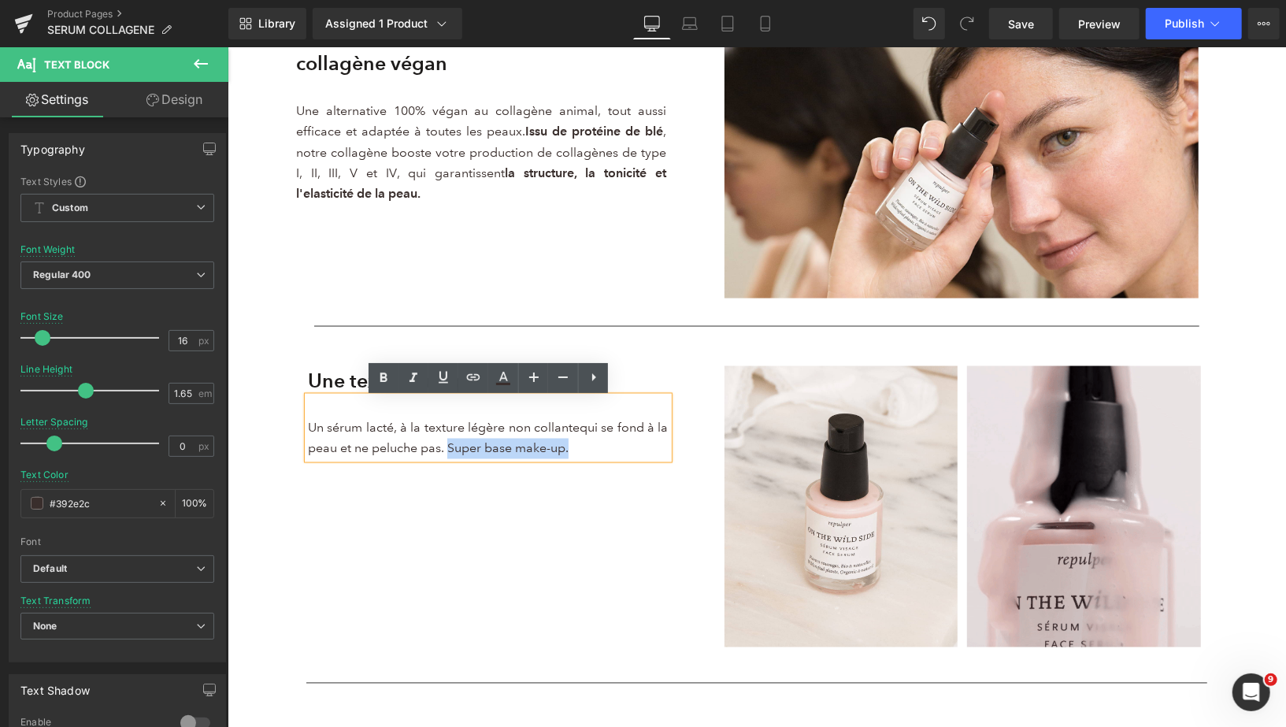
click at [449, 450] on p "Un sérum lacté, à la texture légère non collante qui se fond à la peau et ne pe…" at bounding box center [487, 438] width 361 height 42
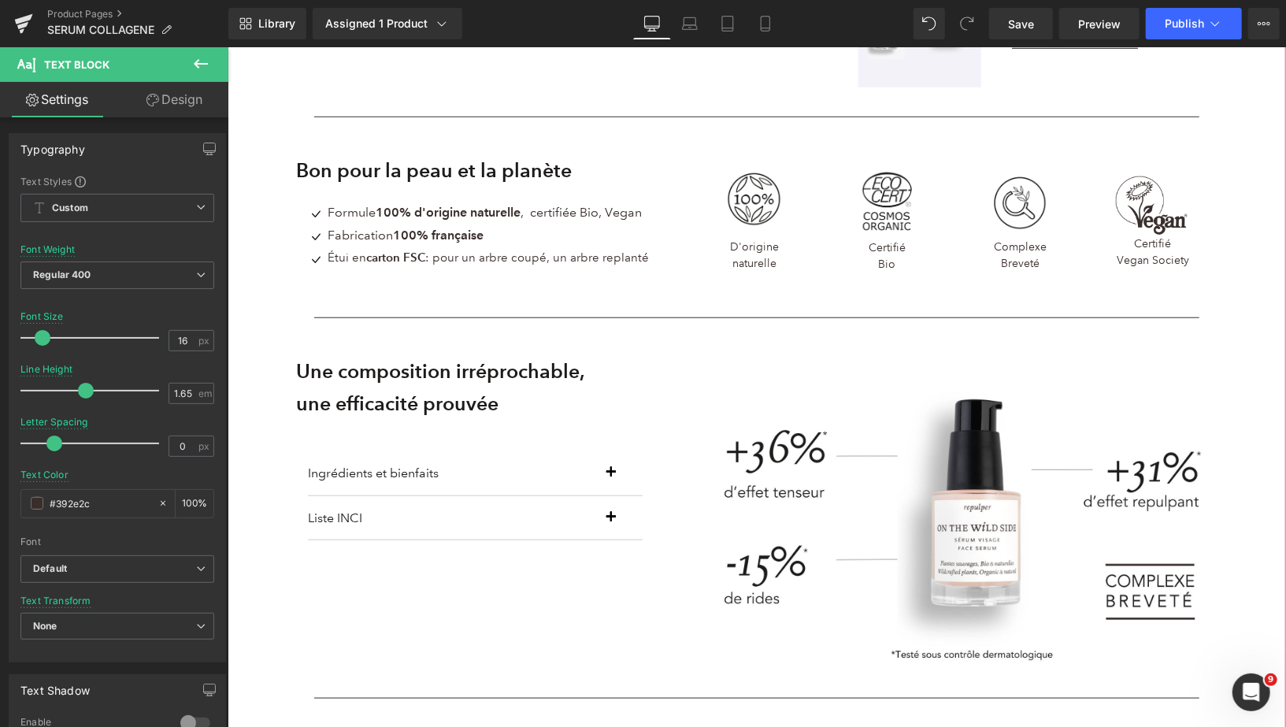
scroll to position [883, 0]
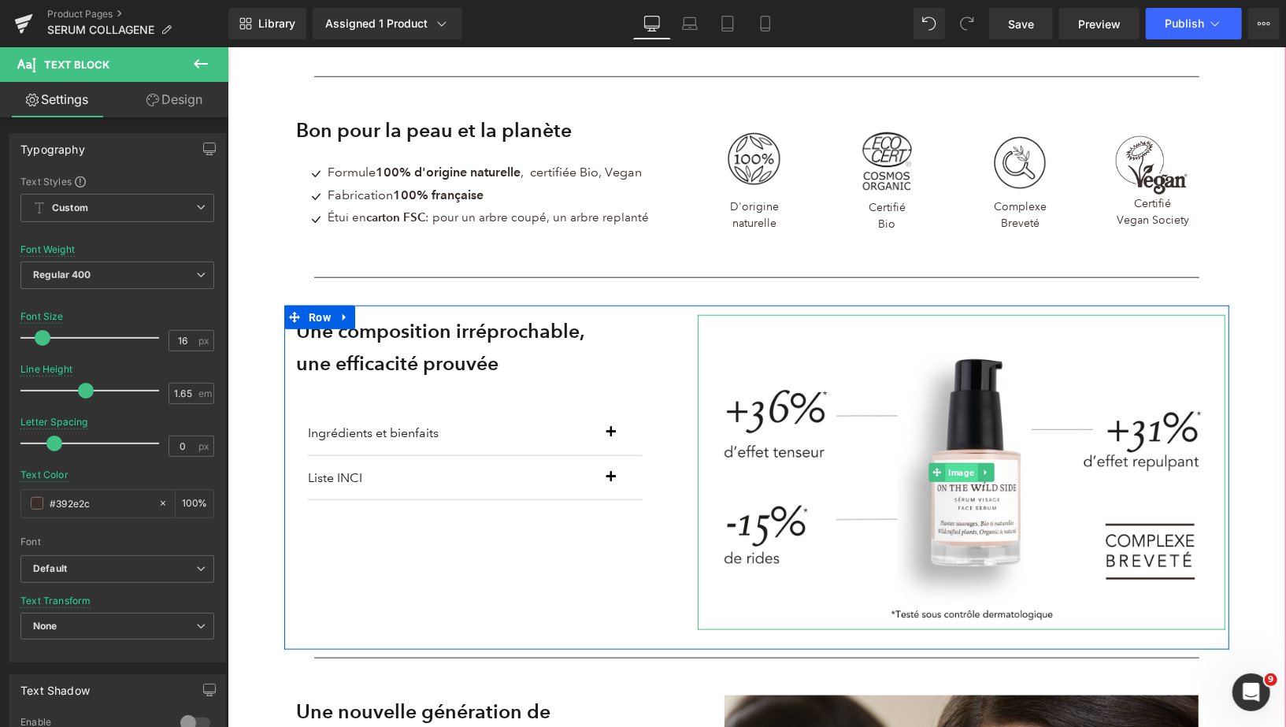
click at [962, 477] on span "Image" at bounding box center [960, 472] width 32 height 19
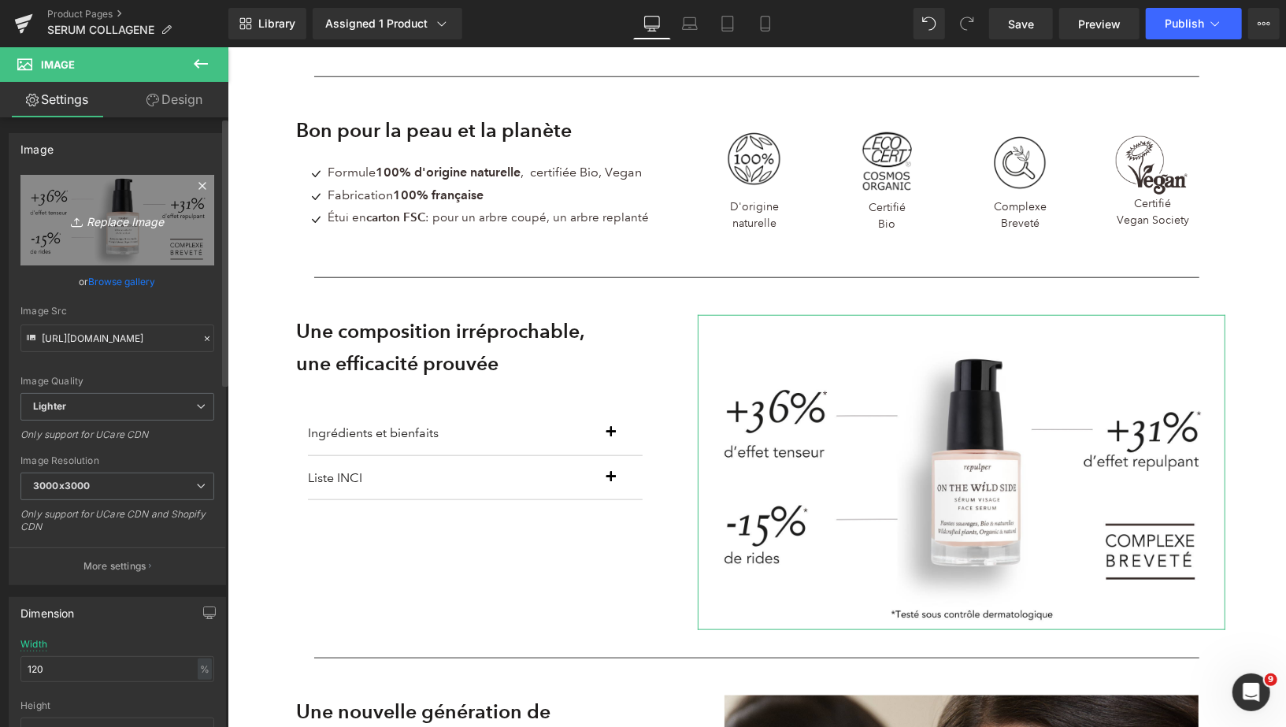
click at [90, 208] on link "Replace Image" at bounding box center [117, 220] width 194 height 91
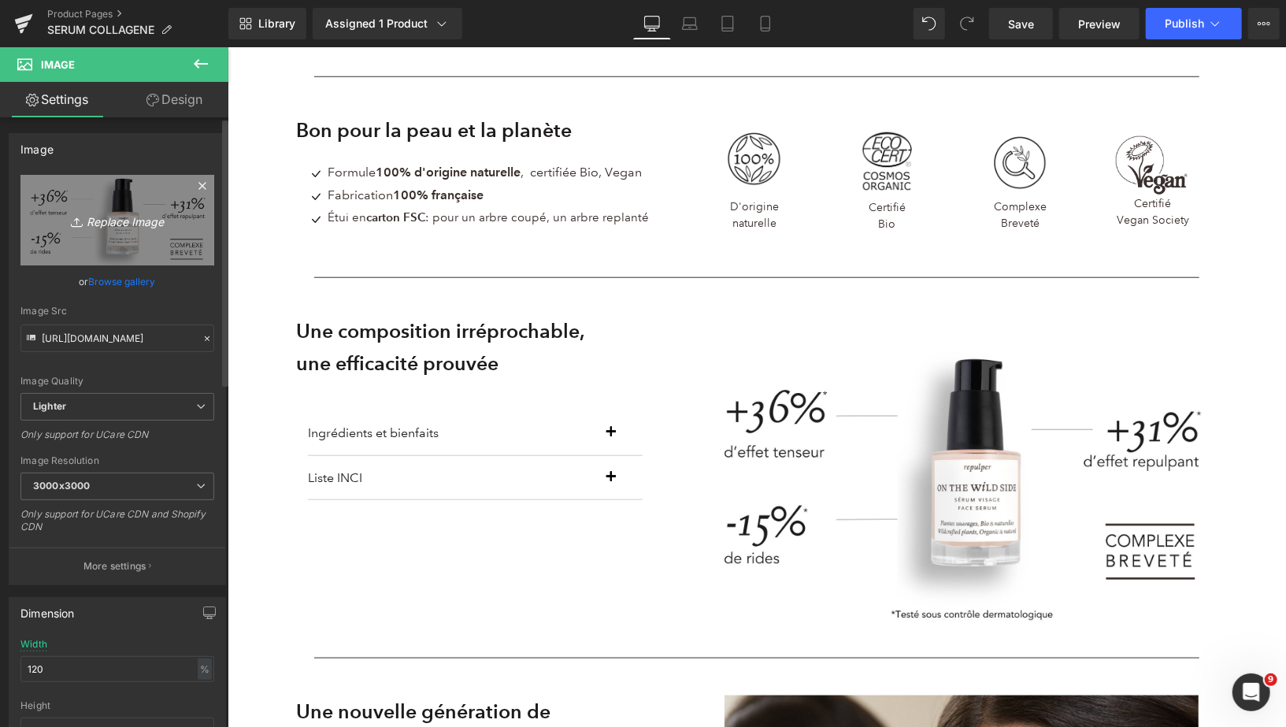
type input "C:\fakepath\VISUEL EFFICACITÉ (3).png"
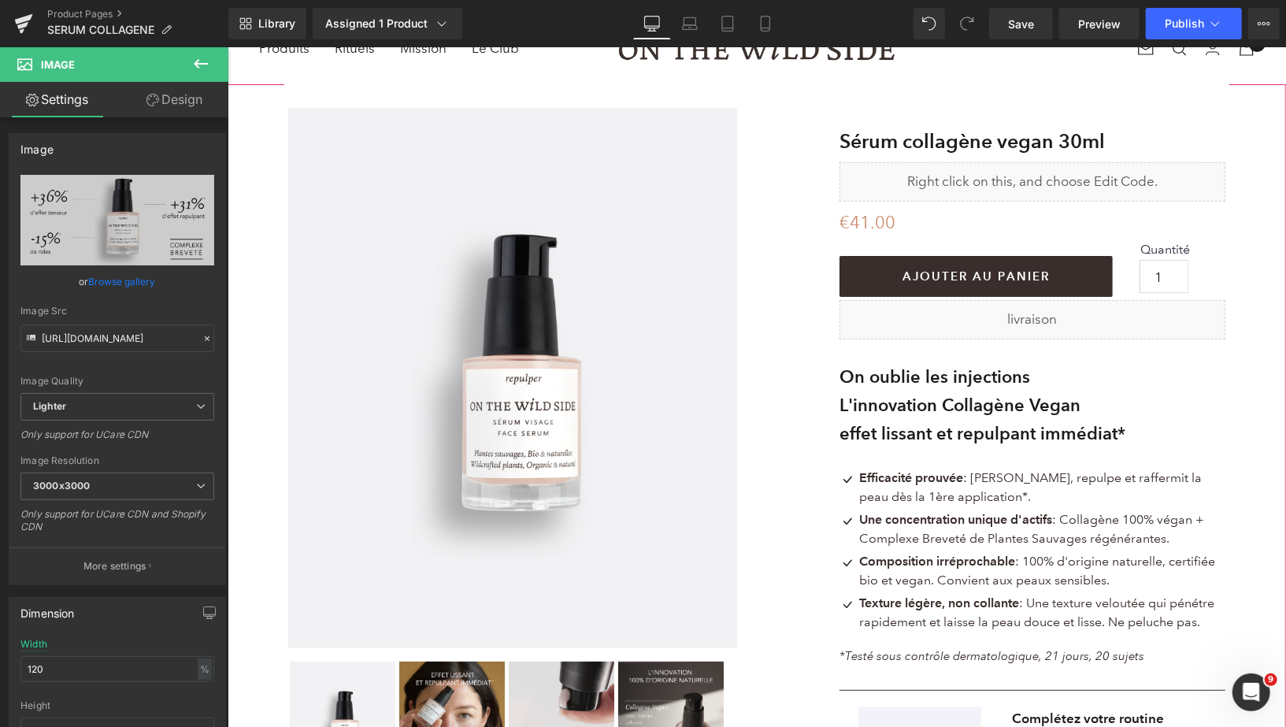
scroll to position [0, 0]
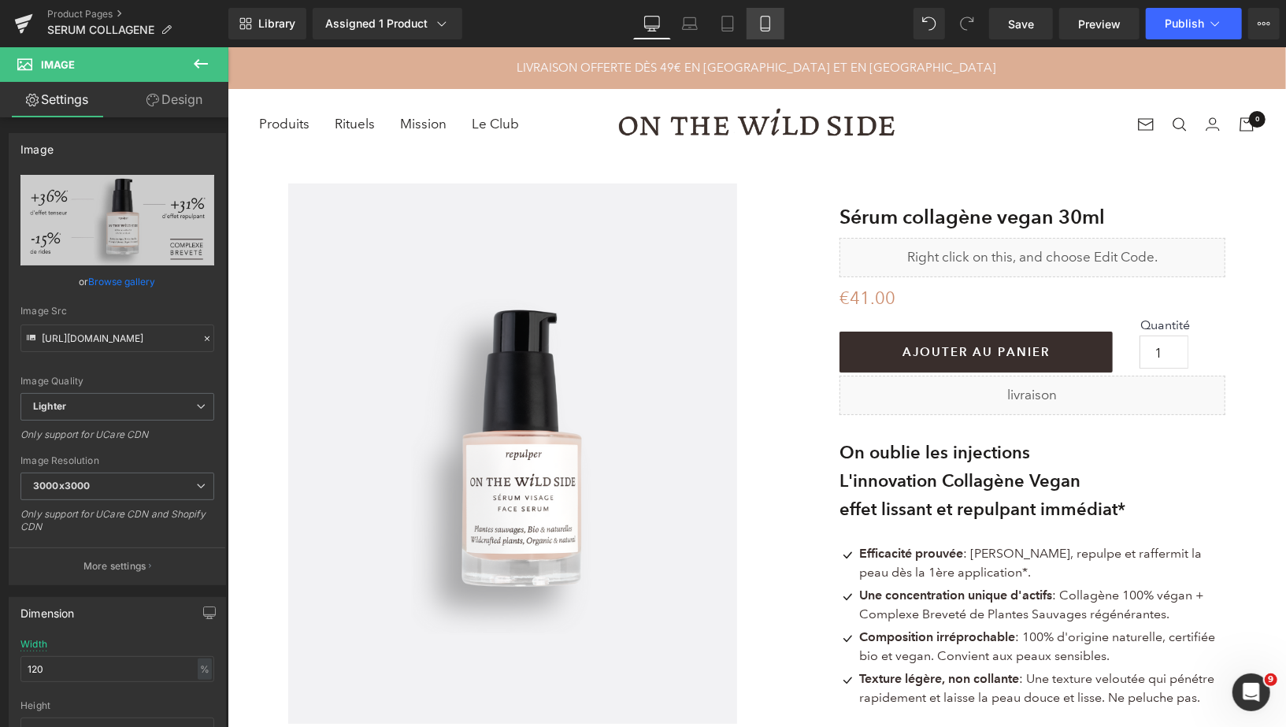
click at [770, 29] on icon at bounding box center [765, 24] width 16 height 16
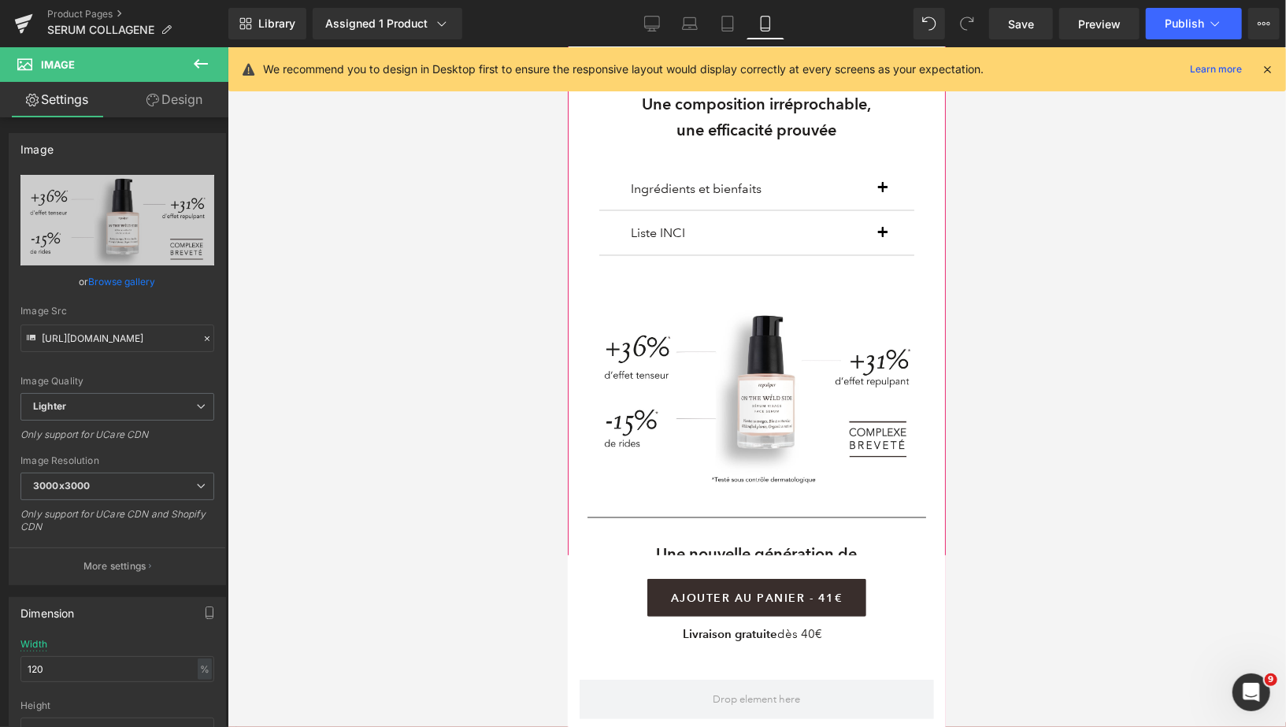
scroll to position [1872, 0]
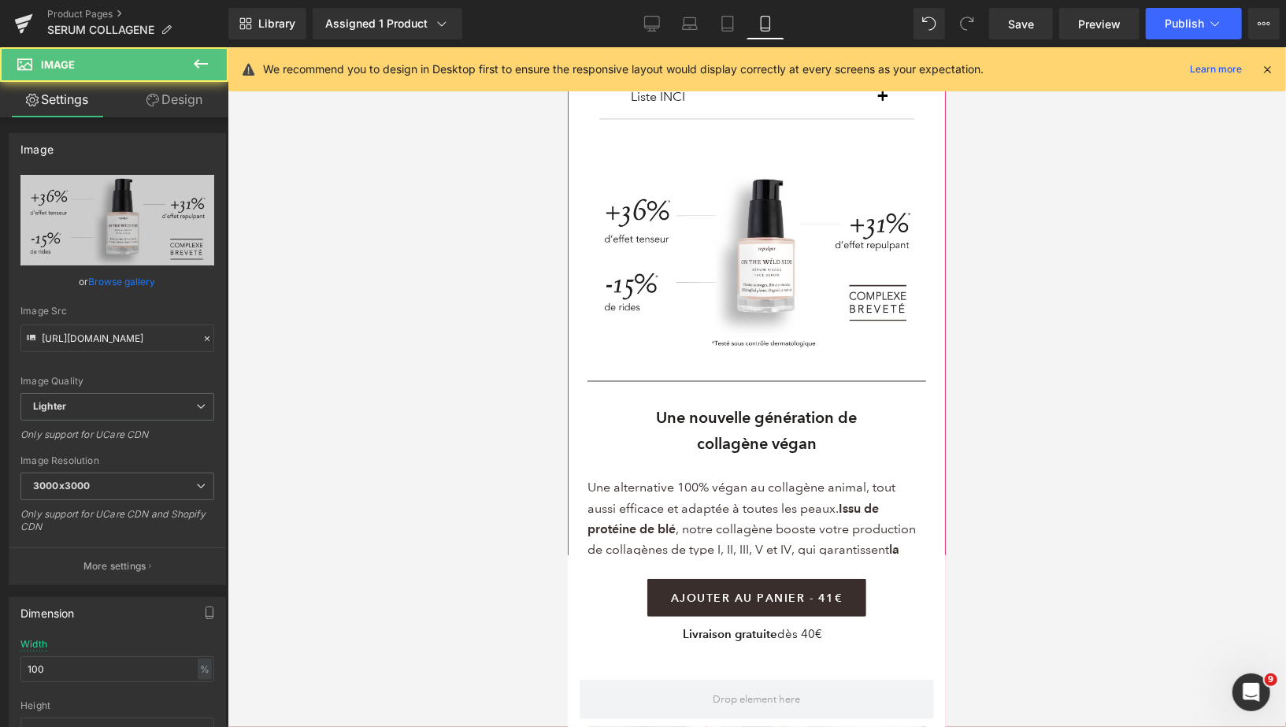
click at [759, 258] on div "Image" at bounding box center [756, 251] width 339 height 202
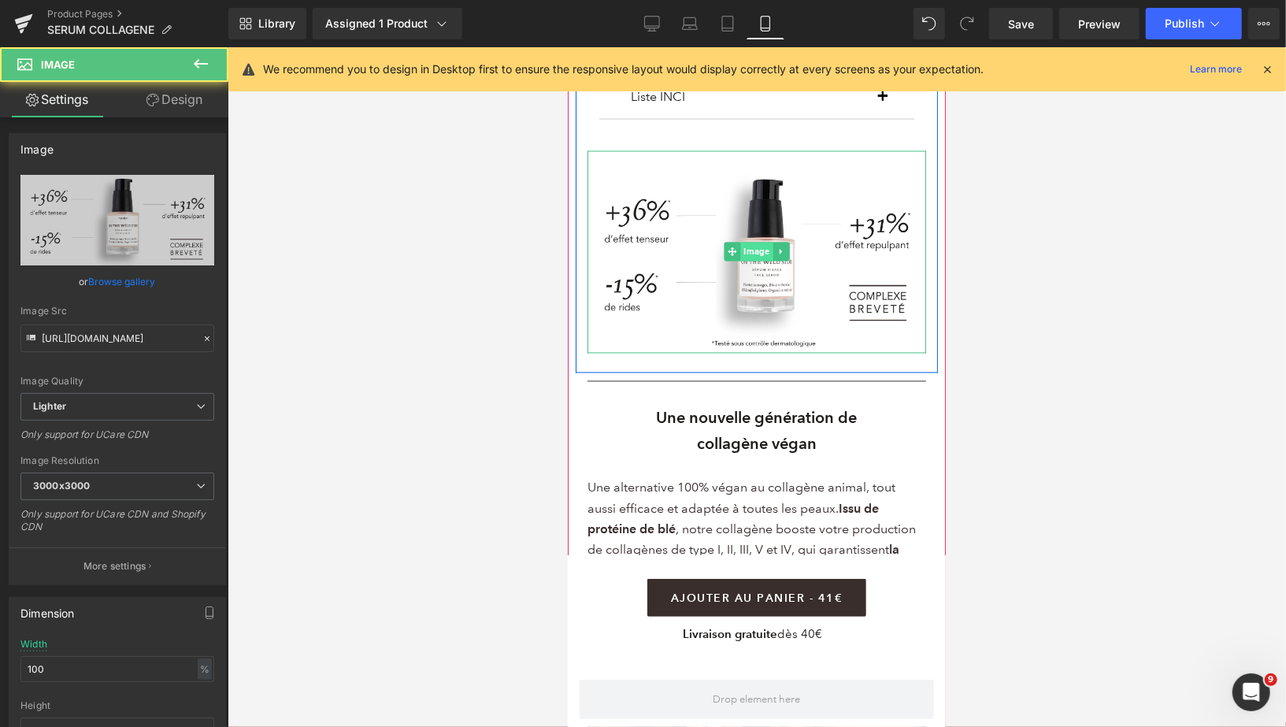
click at [759, 259] on span "Image" at bounding box center [755, 251] width 32 height 19
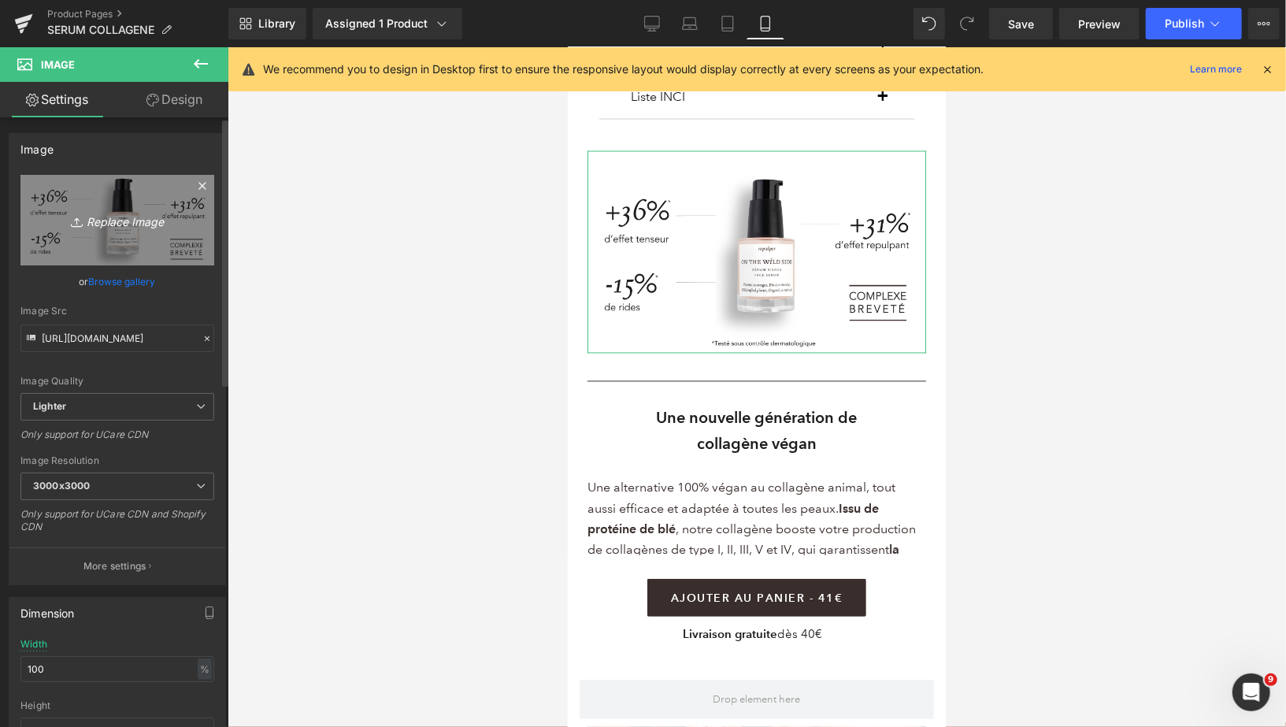
click at [112, 217] on icon "Replace Image" at bounding box center [117, 220] width 126 height 20
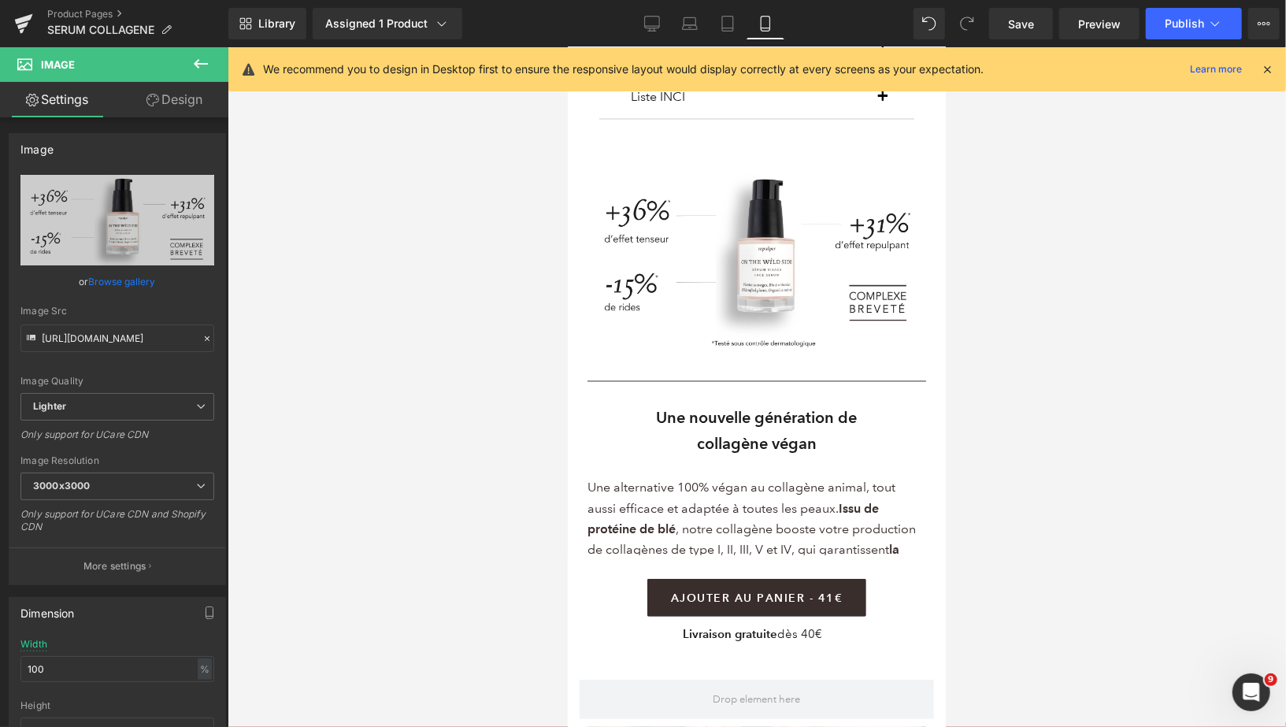
type input "C:\fakepath\VISUEL EFFICACITÉ (3).png"
click at [647, 27] on icon at bounding box center [652, 24] width 16 height 16
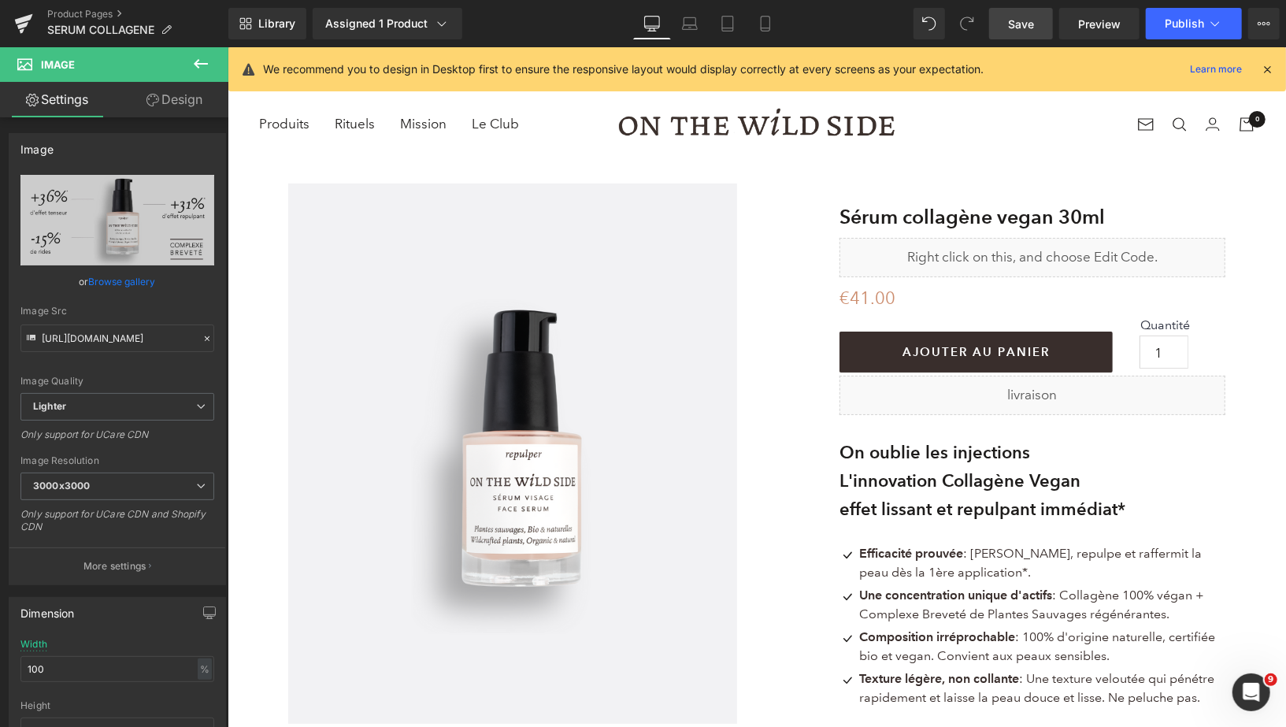
click at [1009, 31] on span "Save" at bounding box center [1021, 24] width 26 height 17
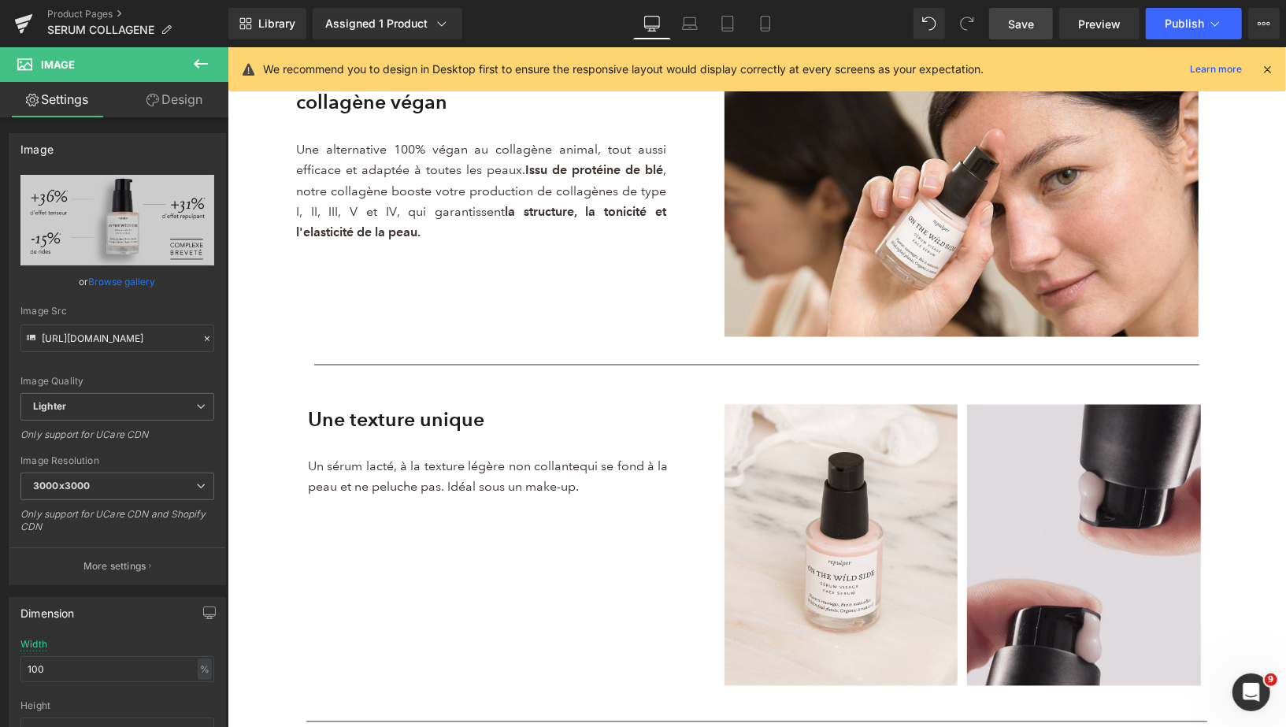
scroll to position [1594, 0]
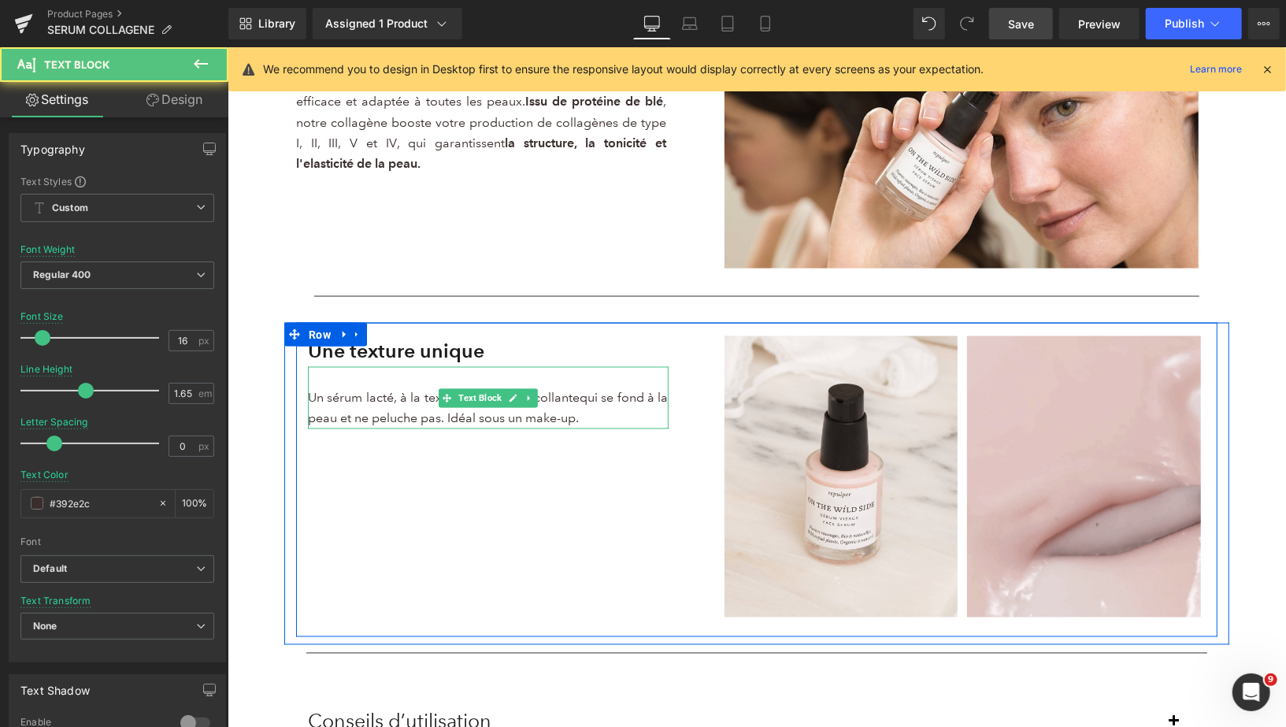
click at [331, 399] on p "Un sérum lacté, à la texture légère non collante qui se fond à la peau et ne pe…" at bounding box center [487, 408] width 361 height 42
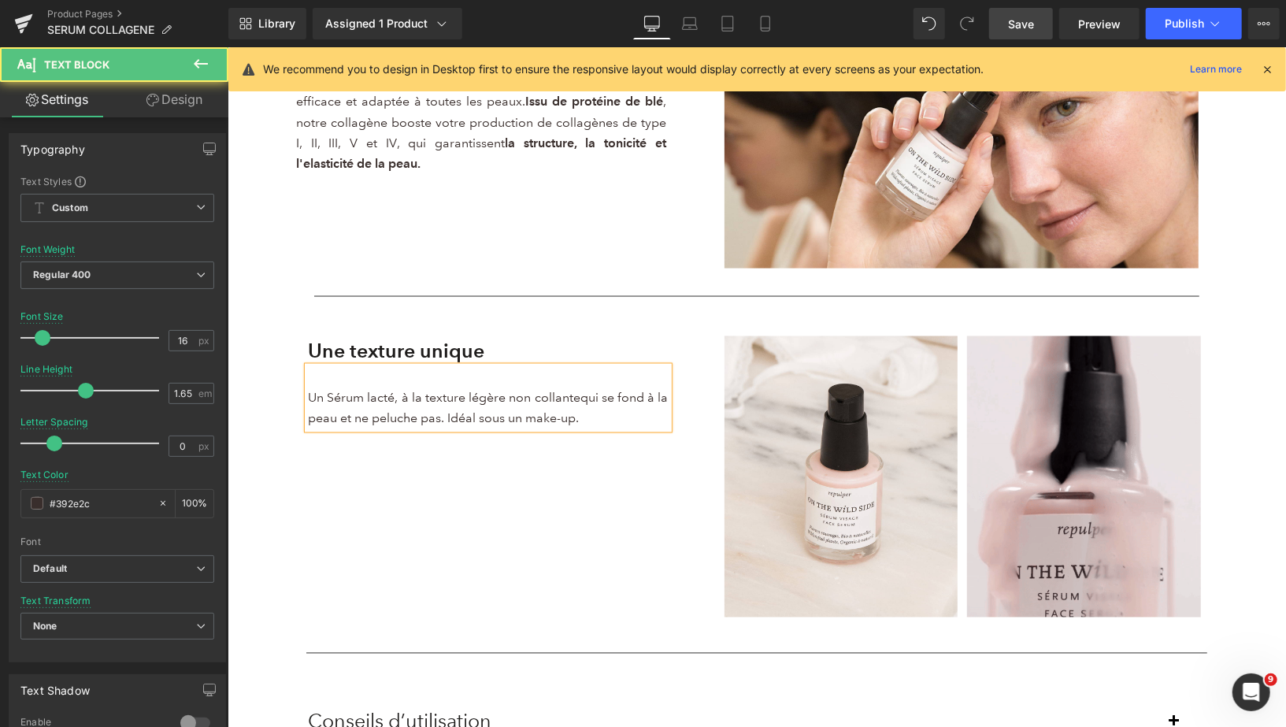
click at [398, 402] on p "Un Sérum lacté, à la texture légère non collante qui se fond à la peau et ne pe…" at bounding box center [487, 408] width 361 height 42
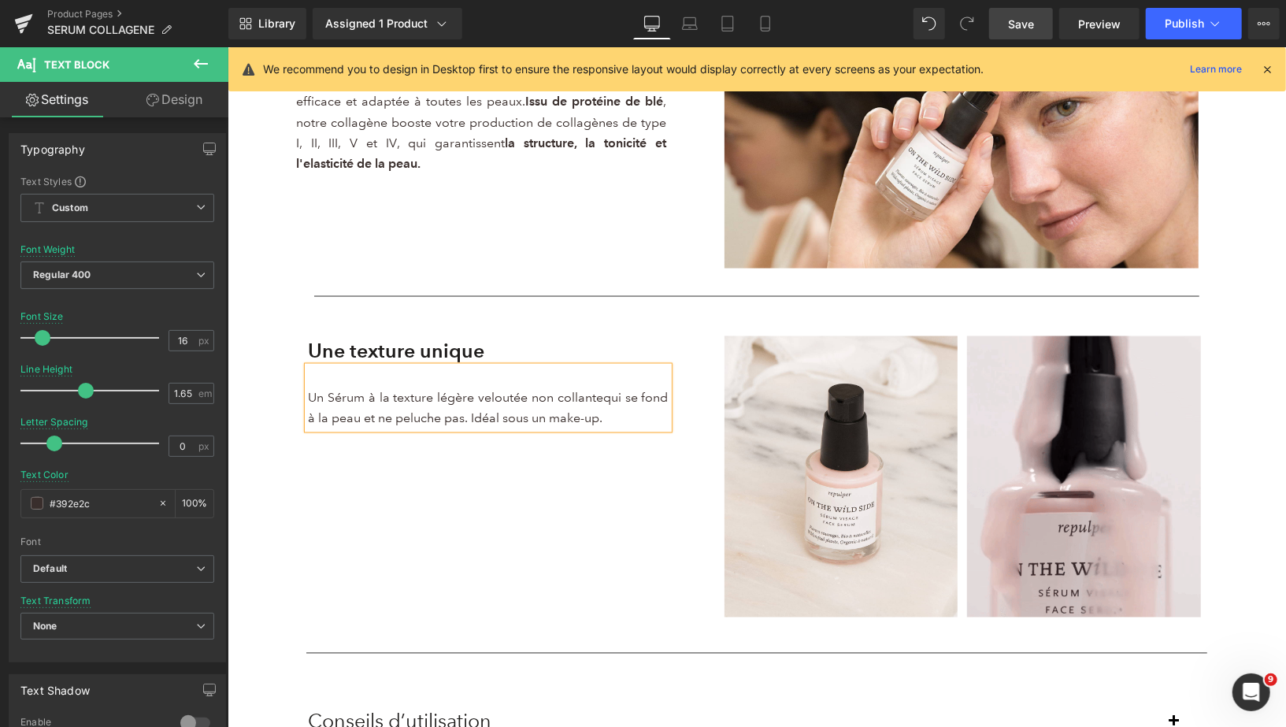
click at [474, 400] on p "Un Sérum à la texture légère veloutée non collante qui se fond à la peau et ne …" at bounding box center [487, 408] width 361 height 42
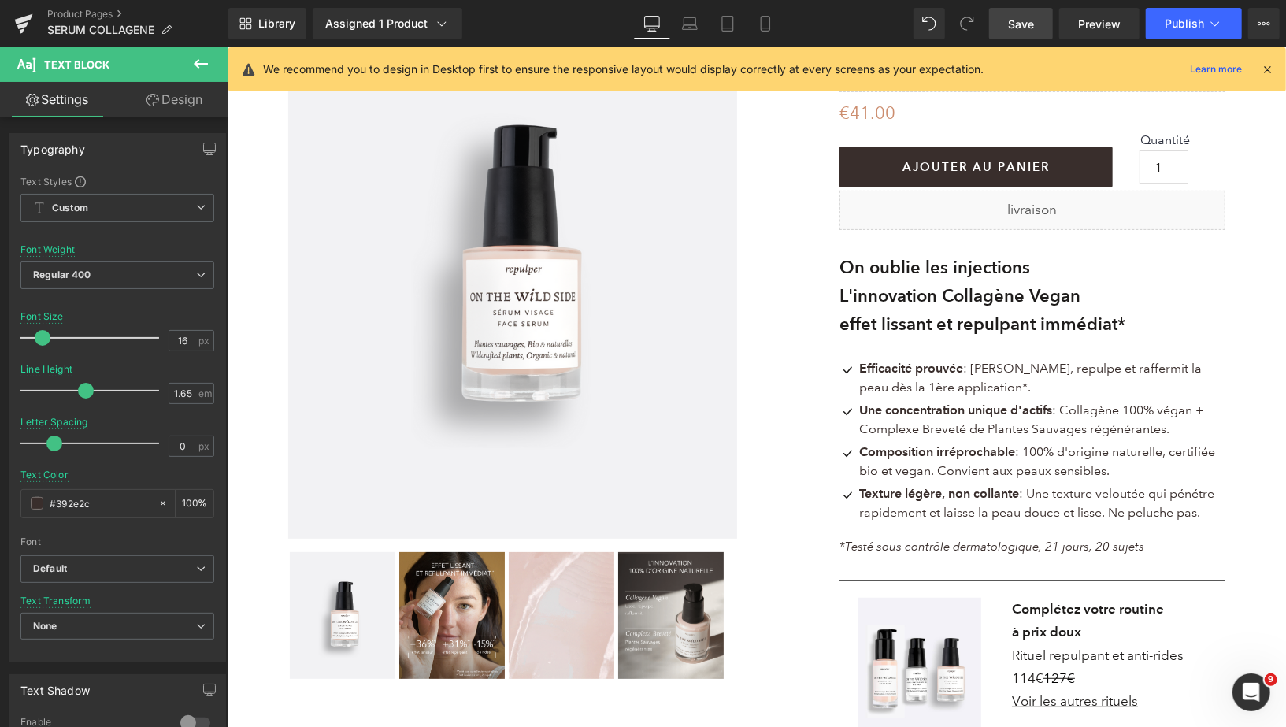
scroll to position [181, 0]
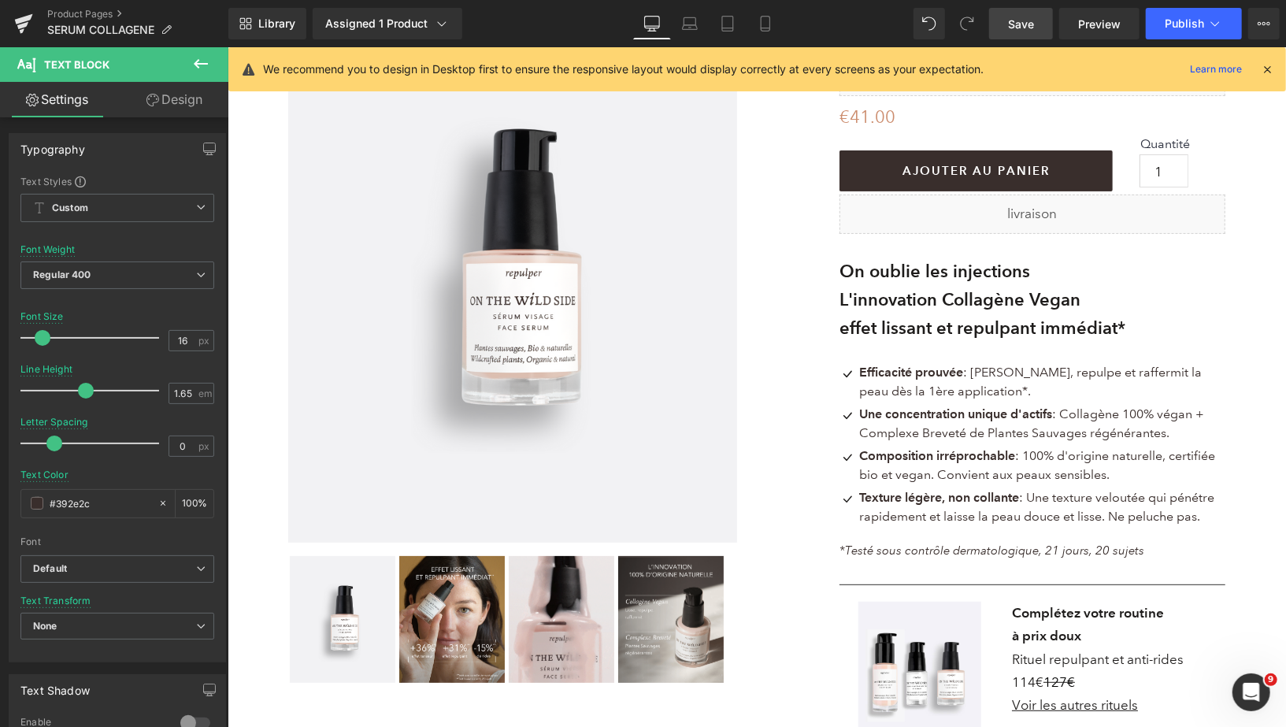
click at [1021, 26] on span "Save" at bounding box center [1021, 24] width 26 height 17
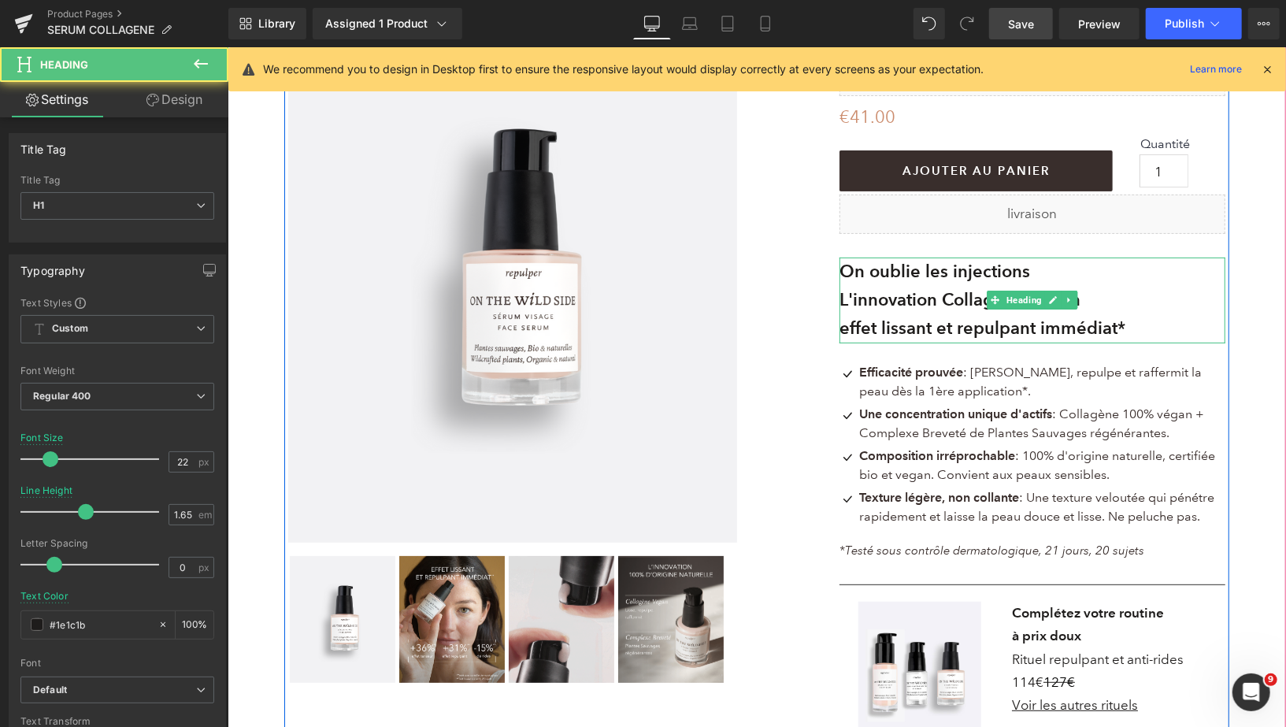
click at [1124, 331] on b "effet lissant et repulpant immédiat*" at bounding box center [982, 327] width 286 height 21
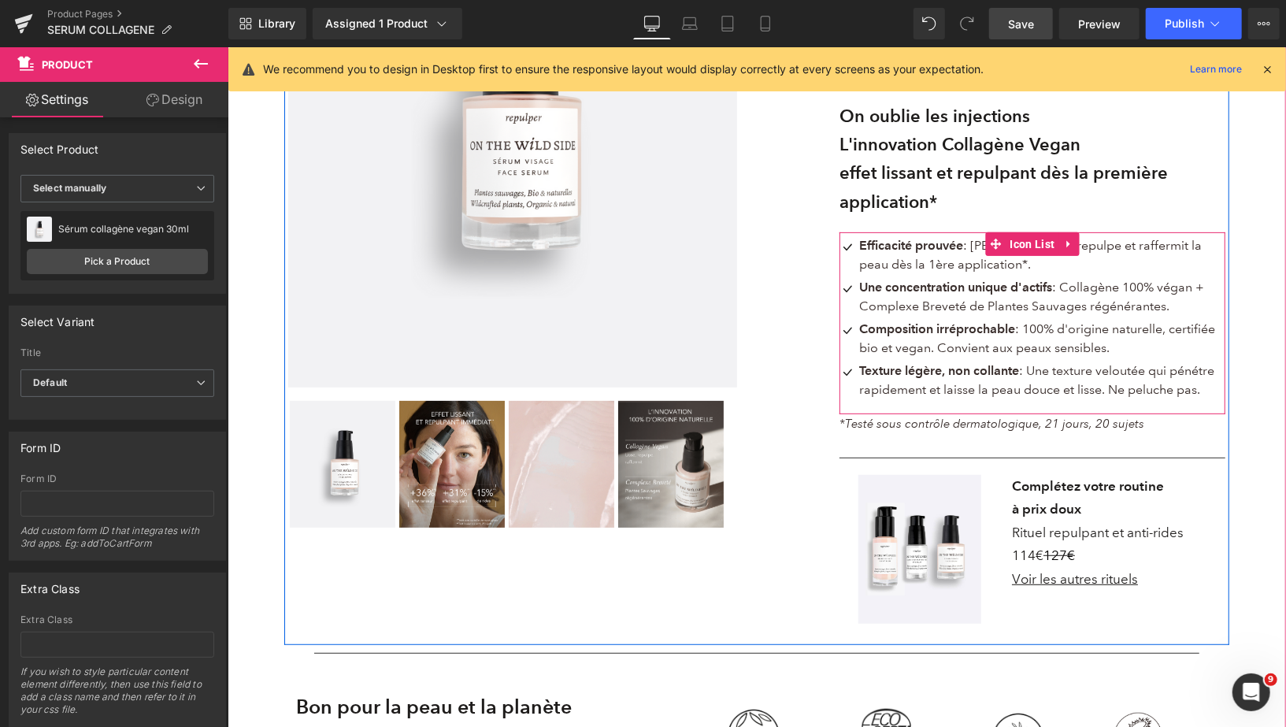
scroll to position [337, 0]
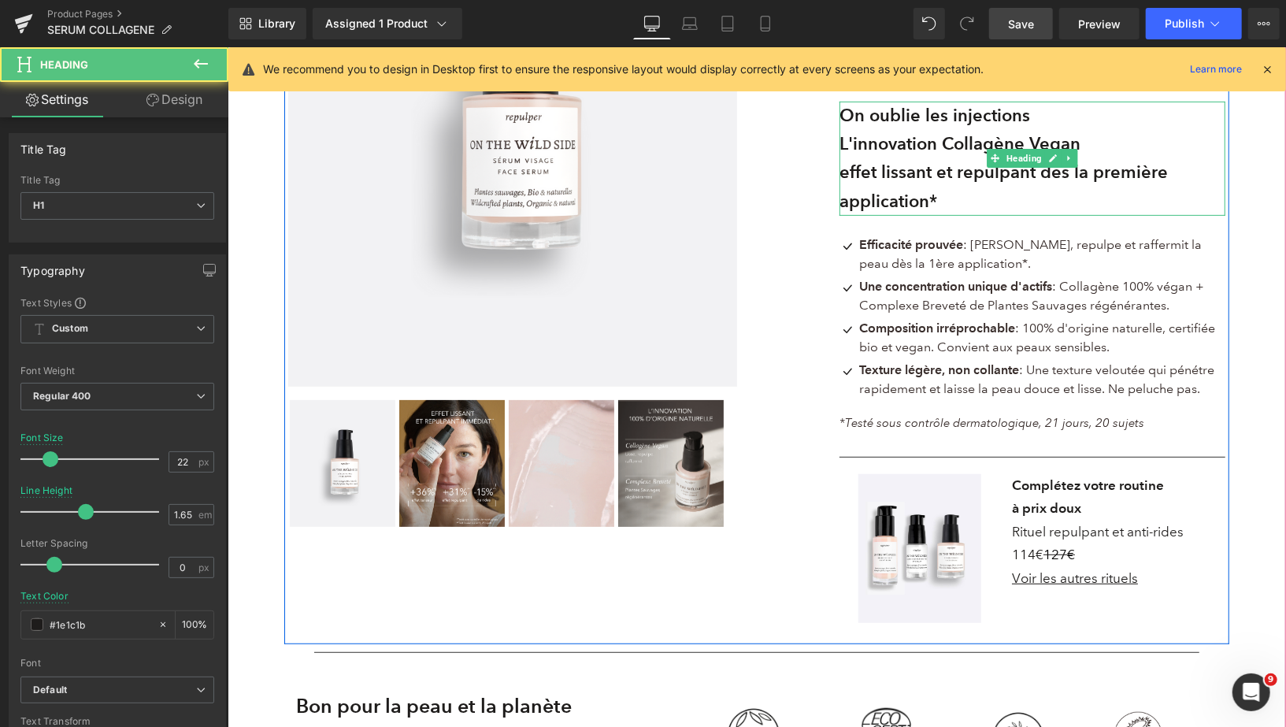
click at [923, 116] on b "On oublie les injections" at bounding box center [934, 114] width 191 height 21
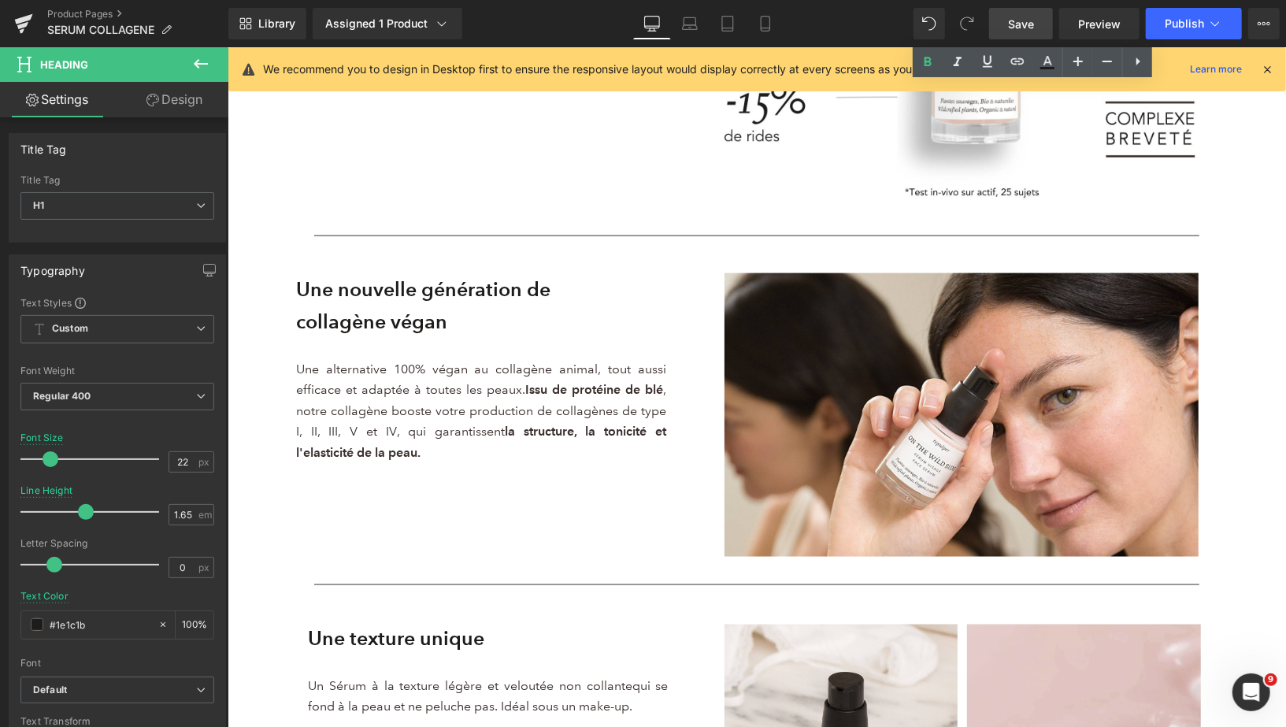
scroll to position [1593, 0]
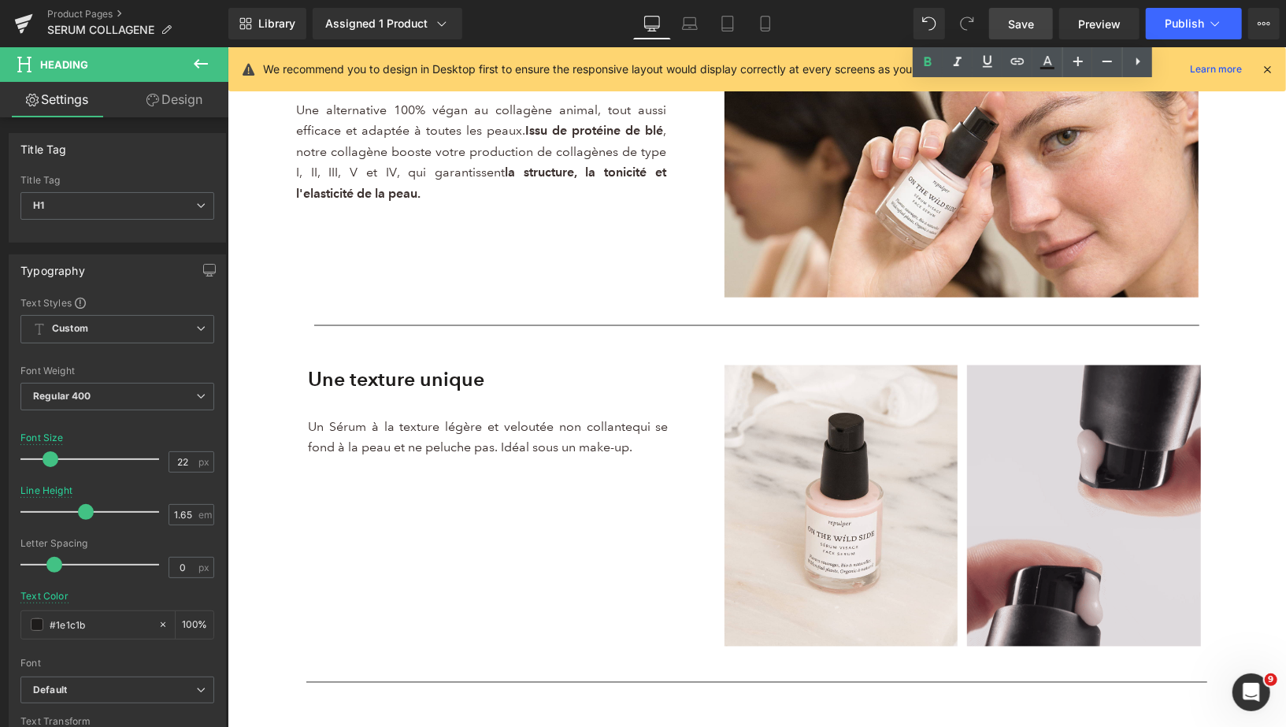
click at [1024, 21] on span "Save" at bounding box center [1021, 24] width 26 height 17
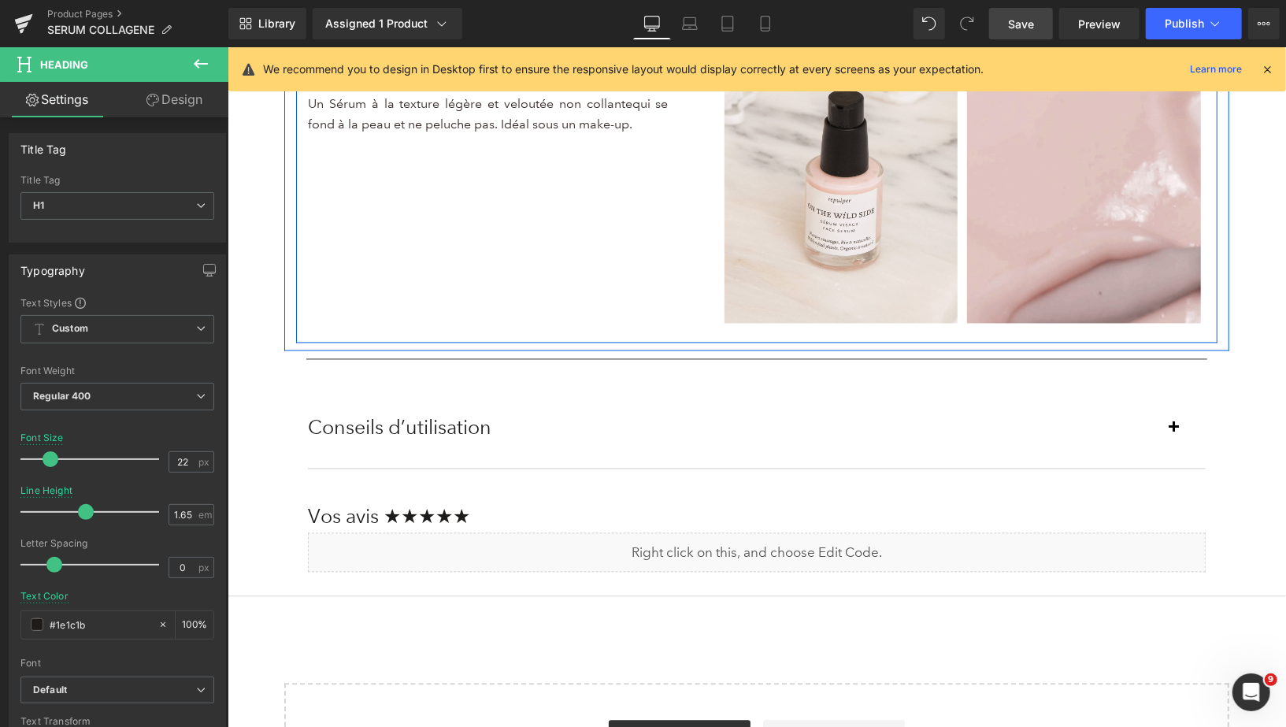
scroll to position [1894, 0]
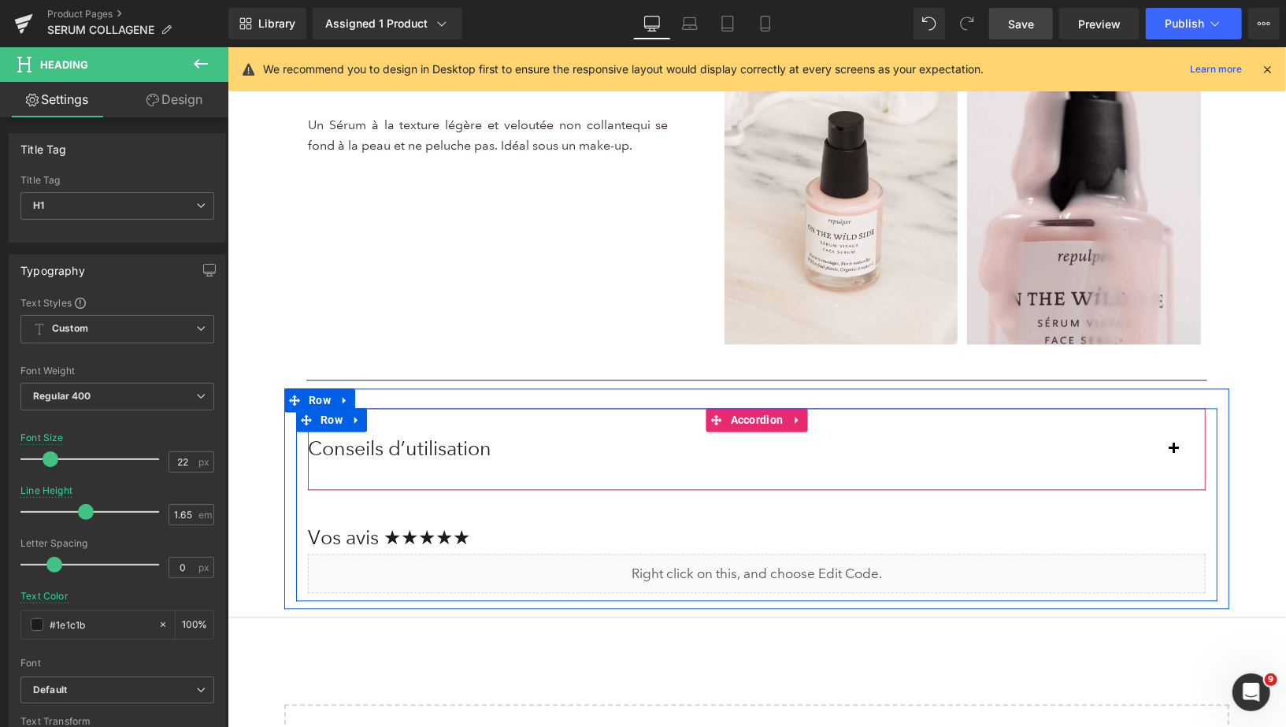
click at [1173, 453] on span "button" at bounding box center [1173, 453] width 0 height 0
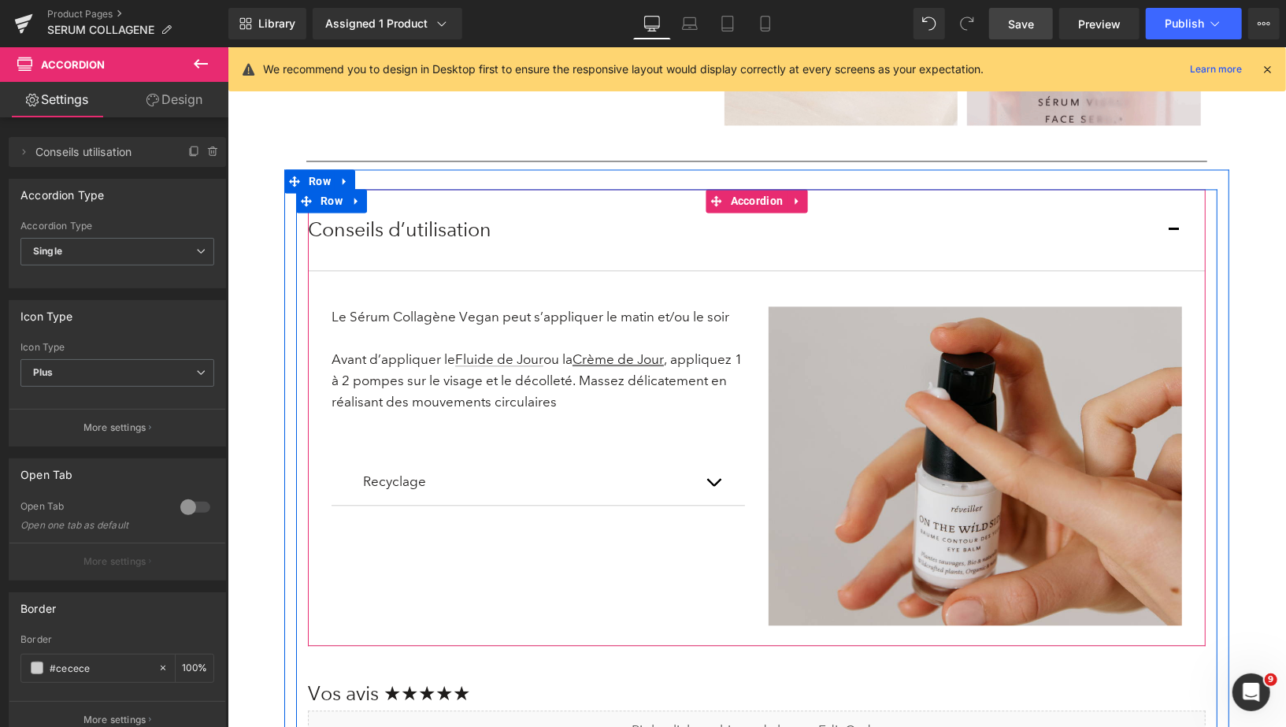
scroll to position [2139, 0]
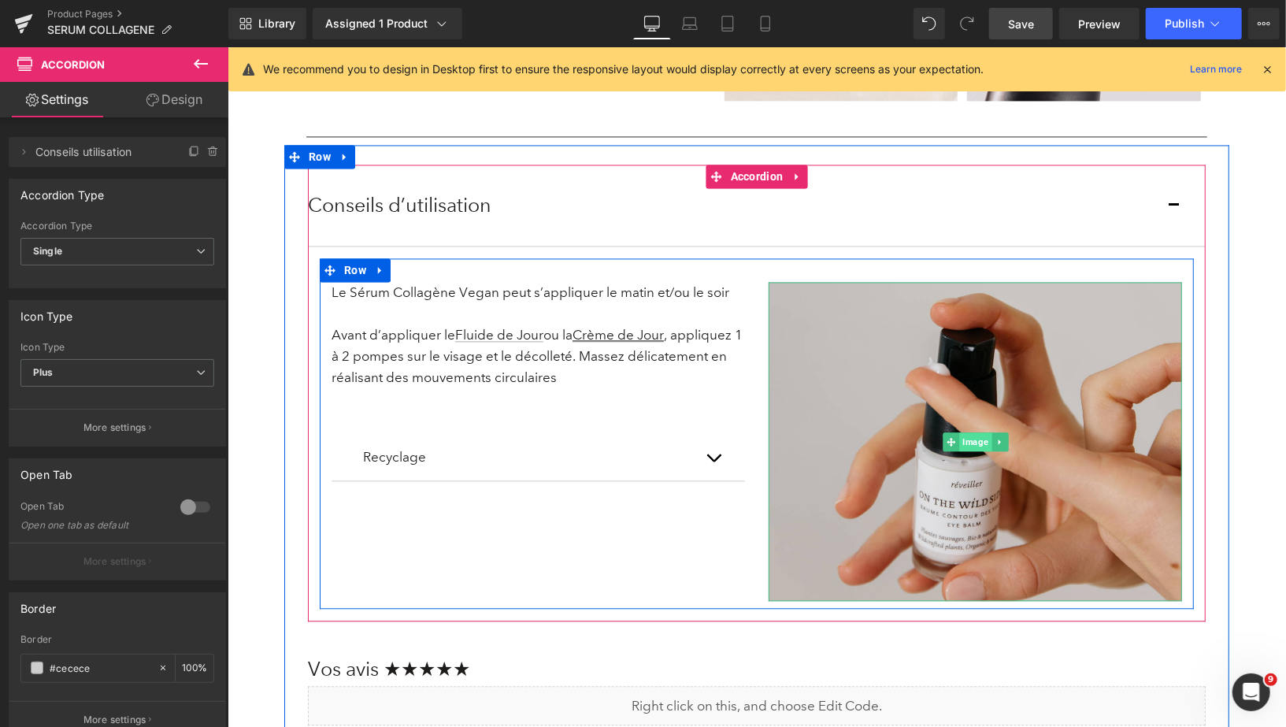
click at [973, 448] on span "Image" at bounding box center [974, 440] width 32 height 19
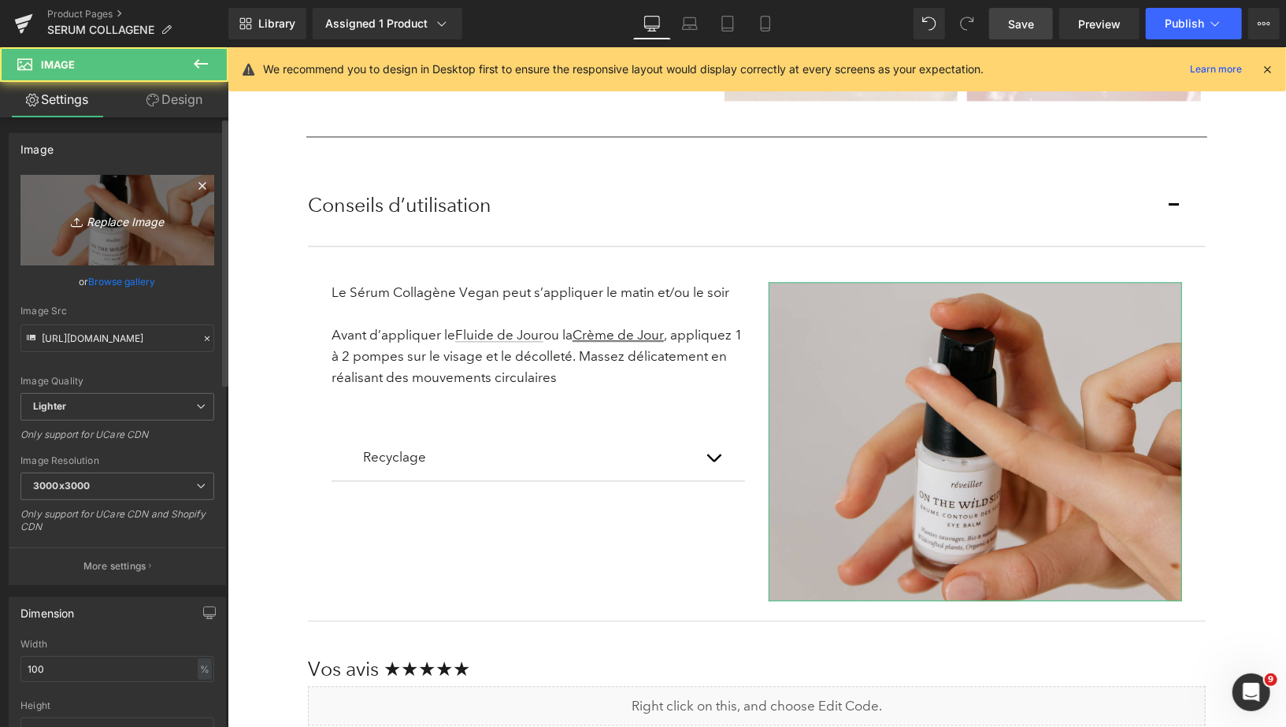
click at [119, 221] on icon "Replace Image" at bounding box center [117, 220] width 126 height 20
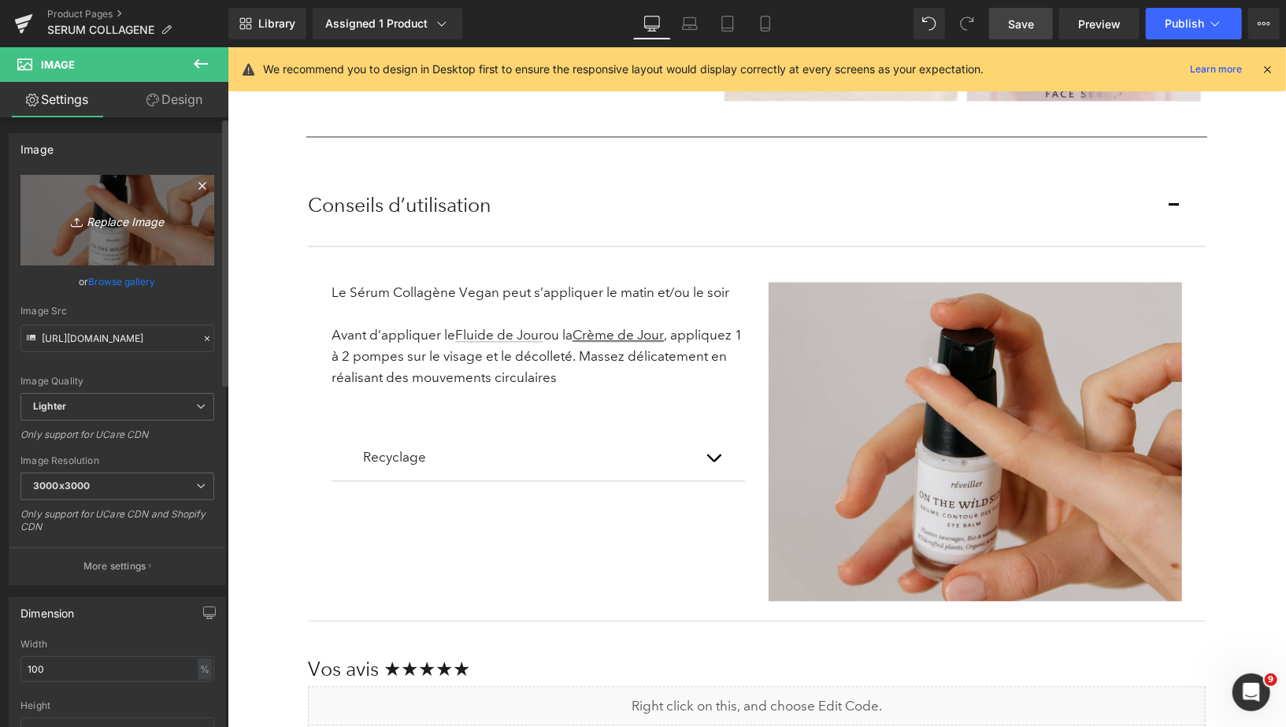
type input "C:\fakepath\Design sans titre (20).png"
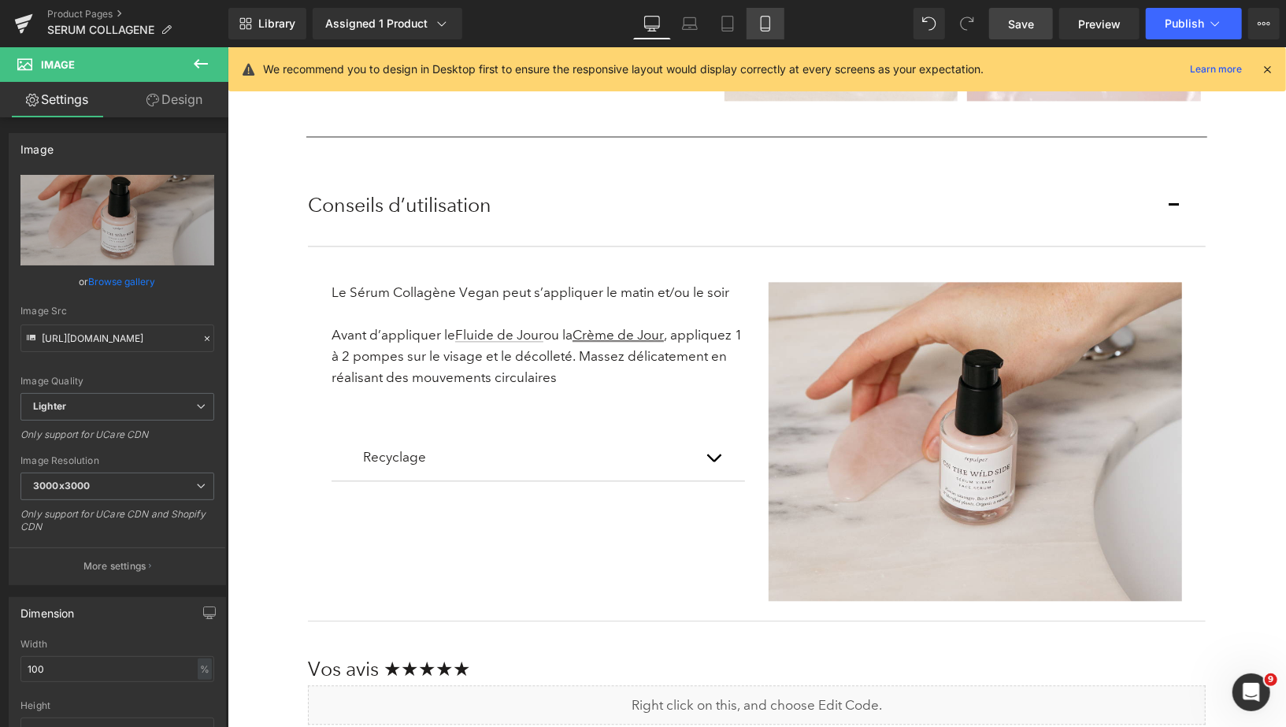
click at [772, 24] on icon at bounding box center [765, 24] width 16 height 16
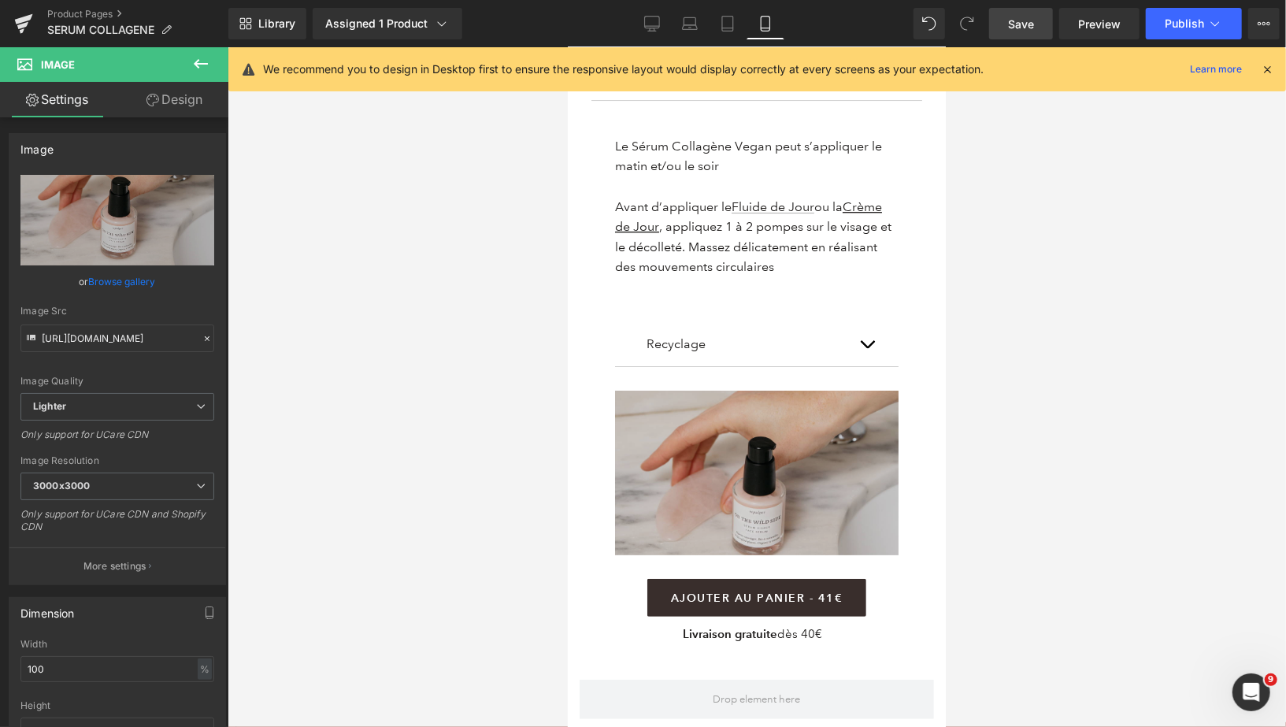
scroll to position [3453, 0]
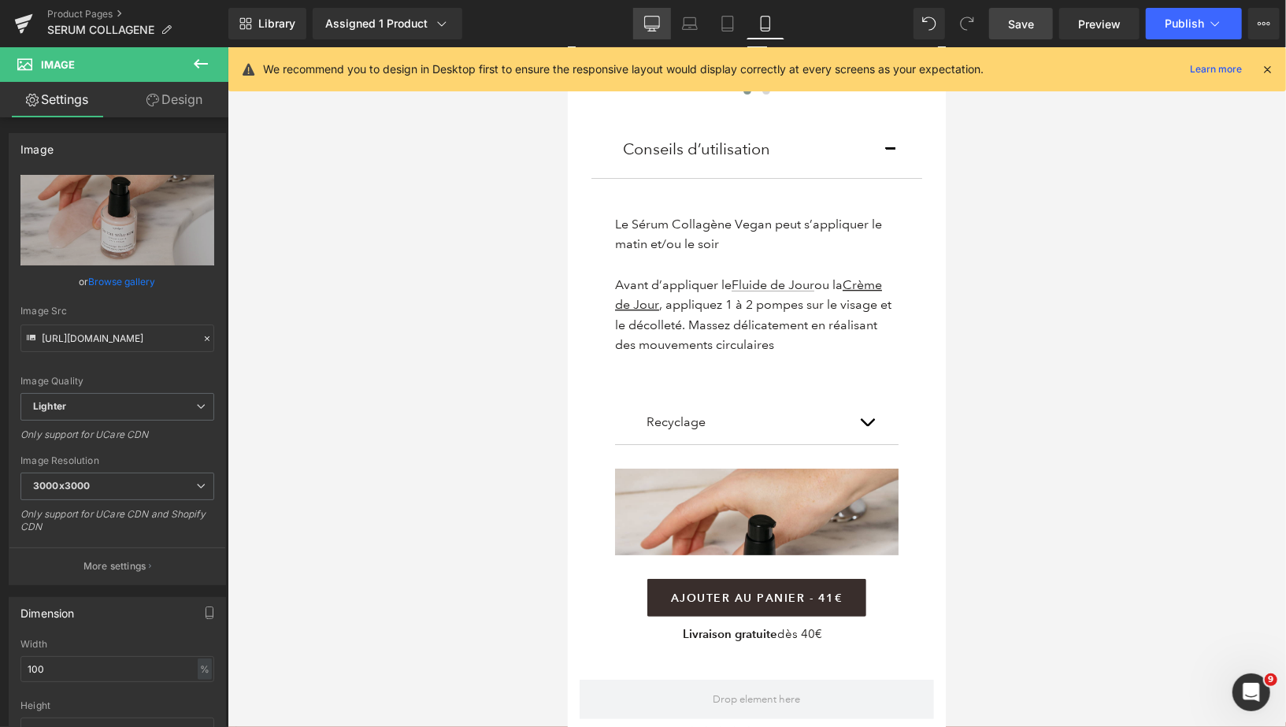
click at [658, 20] on icon at bounding box center [652, 24] width 16 height 16
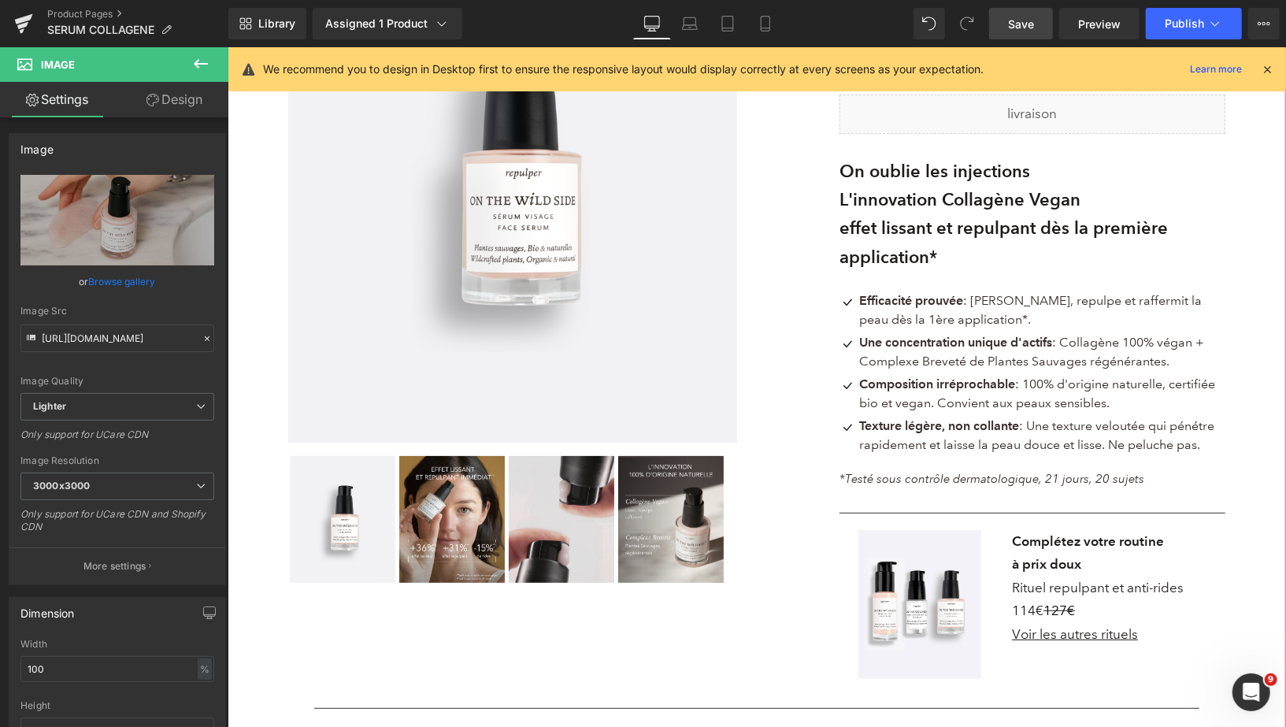
scroll to position [494, 0]
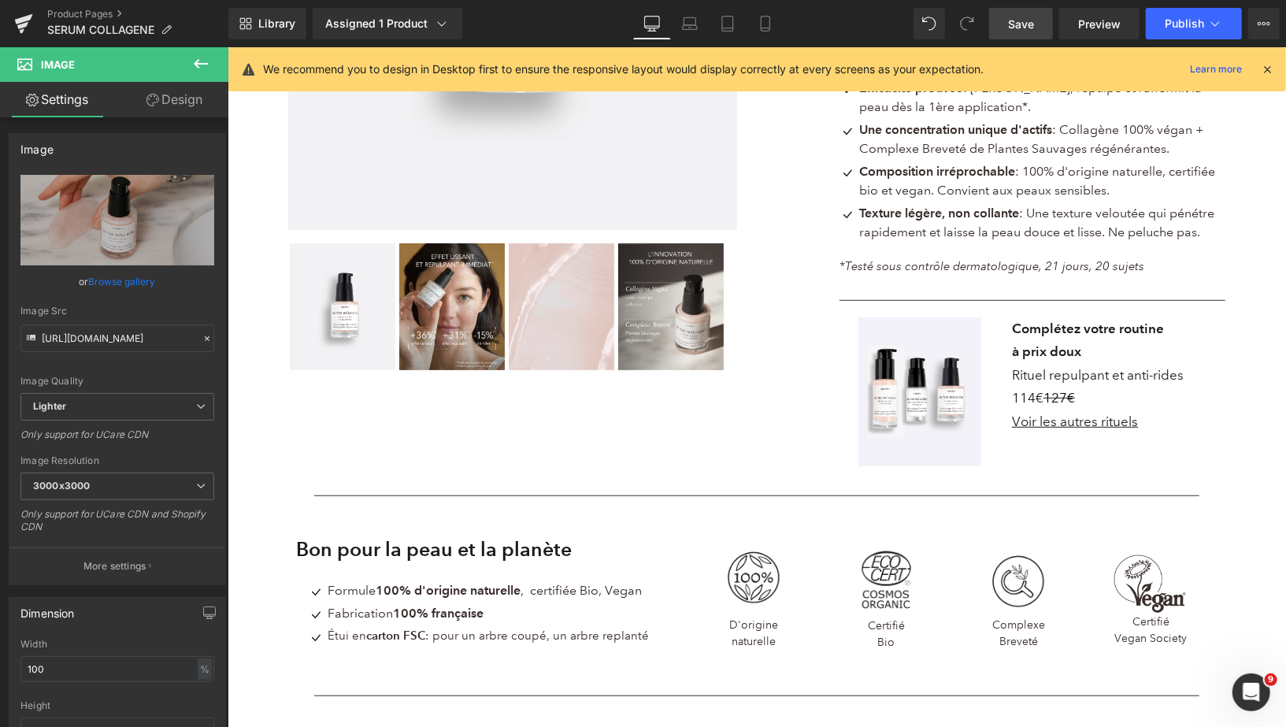
click at [1018, 29] on span "Save" at bounding box center [1021, 24] width 26 height 17
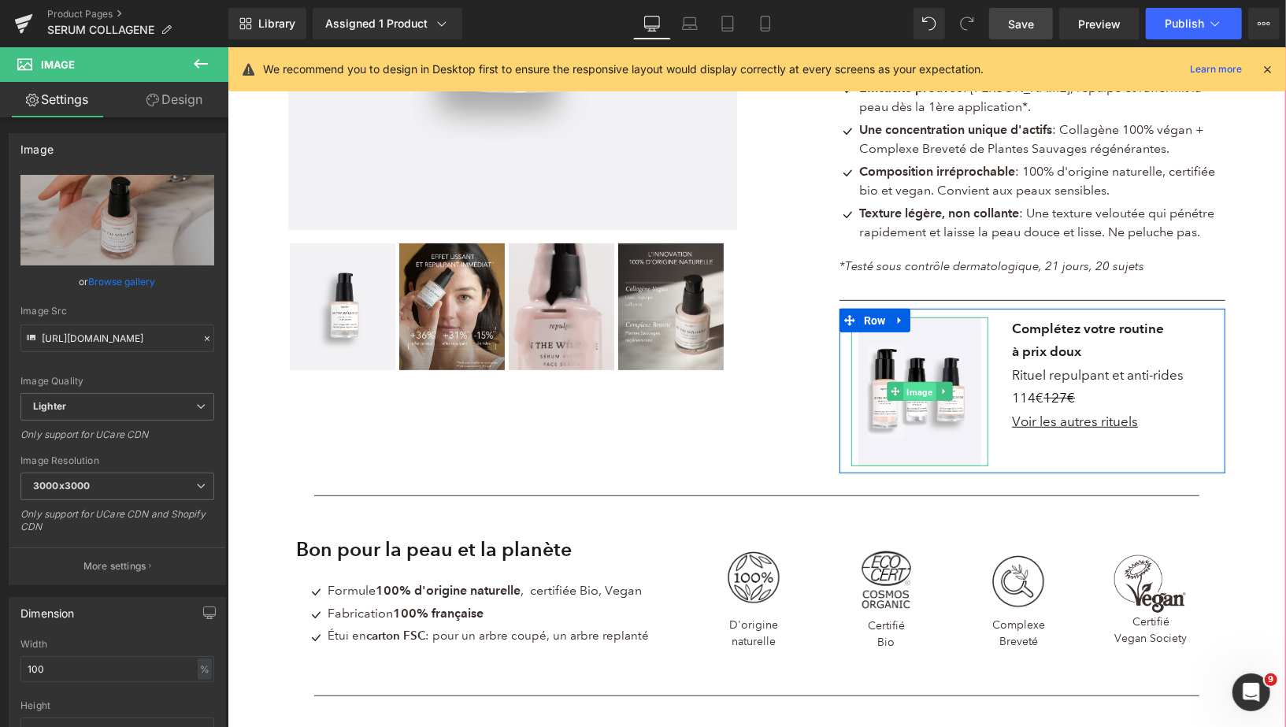
click at [917, 393] on span "Image" at bounding box center [918, 391] width 32 height 19
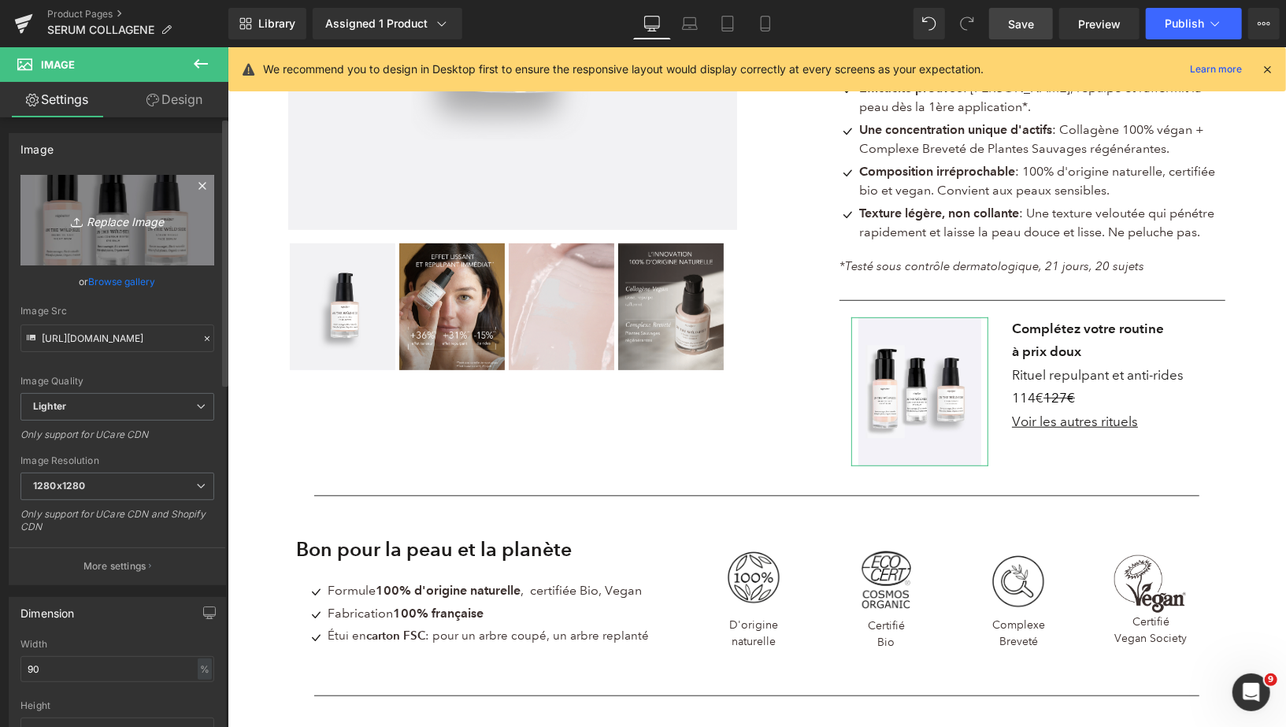
click at [124, 217] on icon "Replace Image" at bounding box center [117, 220] width 126 height 20
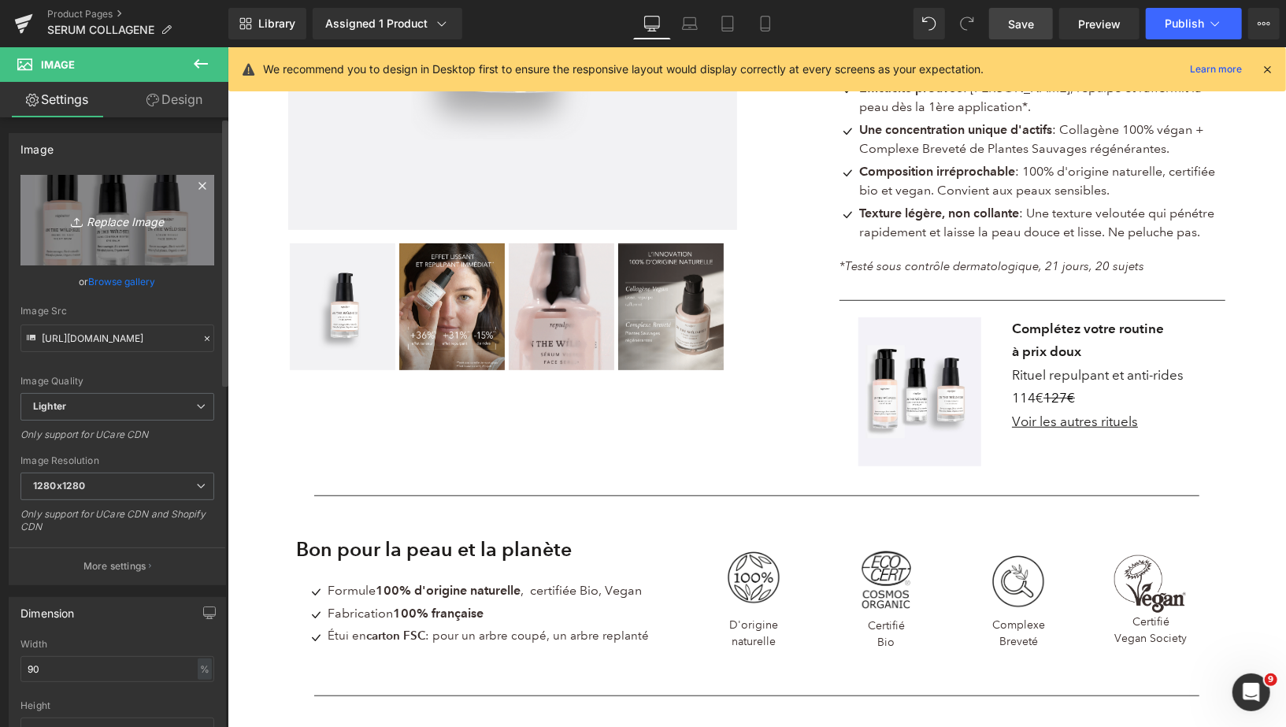
type input "C:\fakepath\PACKSHOT NOUVEAU SITE (12).png"
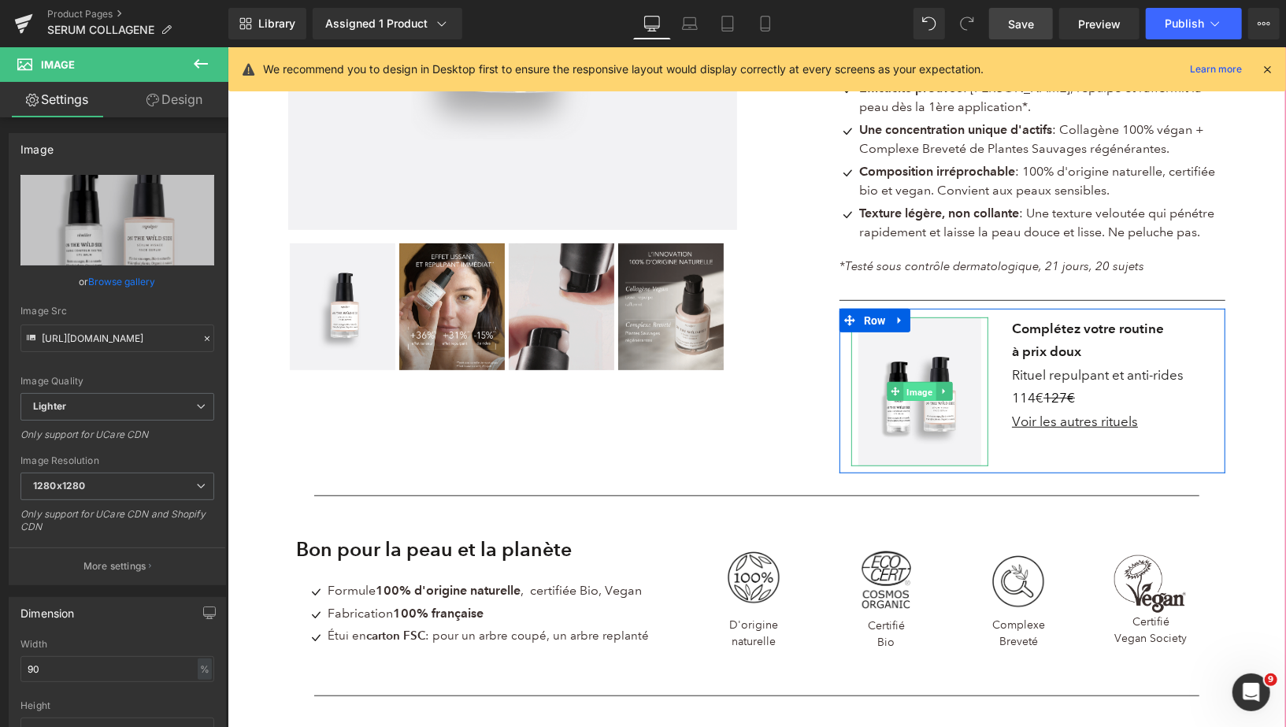
click at [919, 391] on span "Image" at bounding box center [918, 391] width 32 height 19
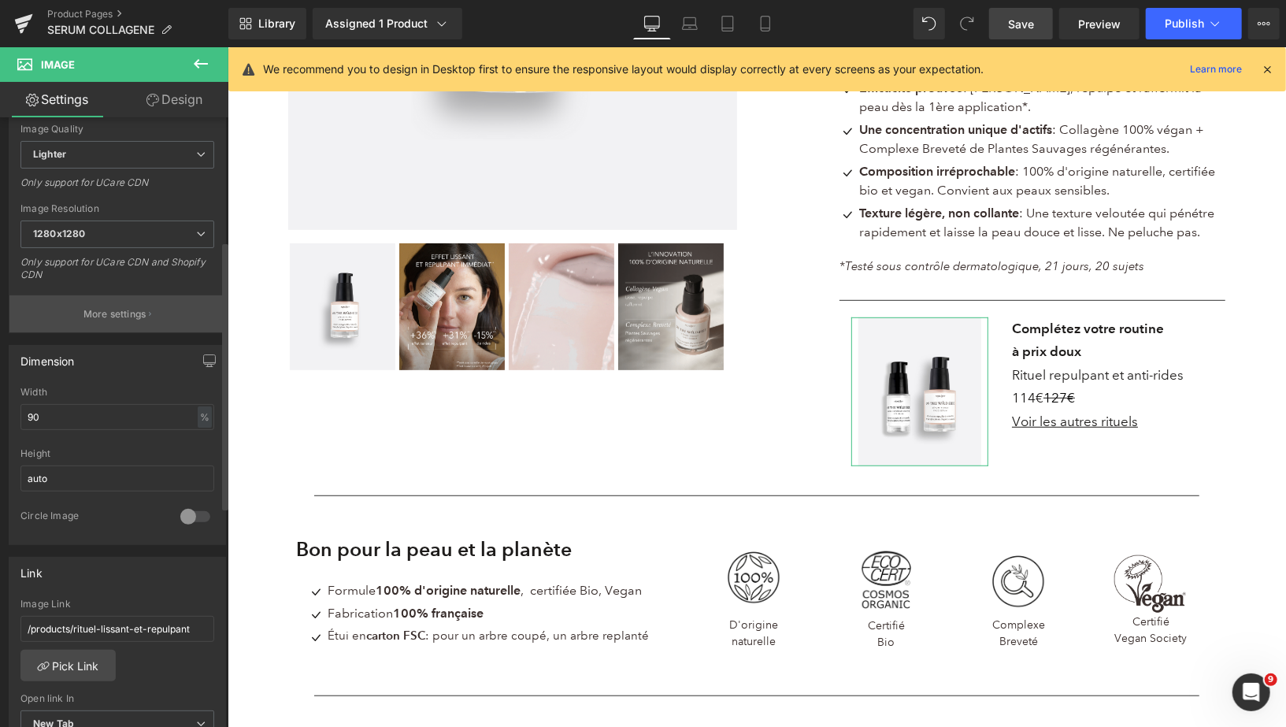
scroll to position [313, 0]
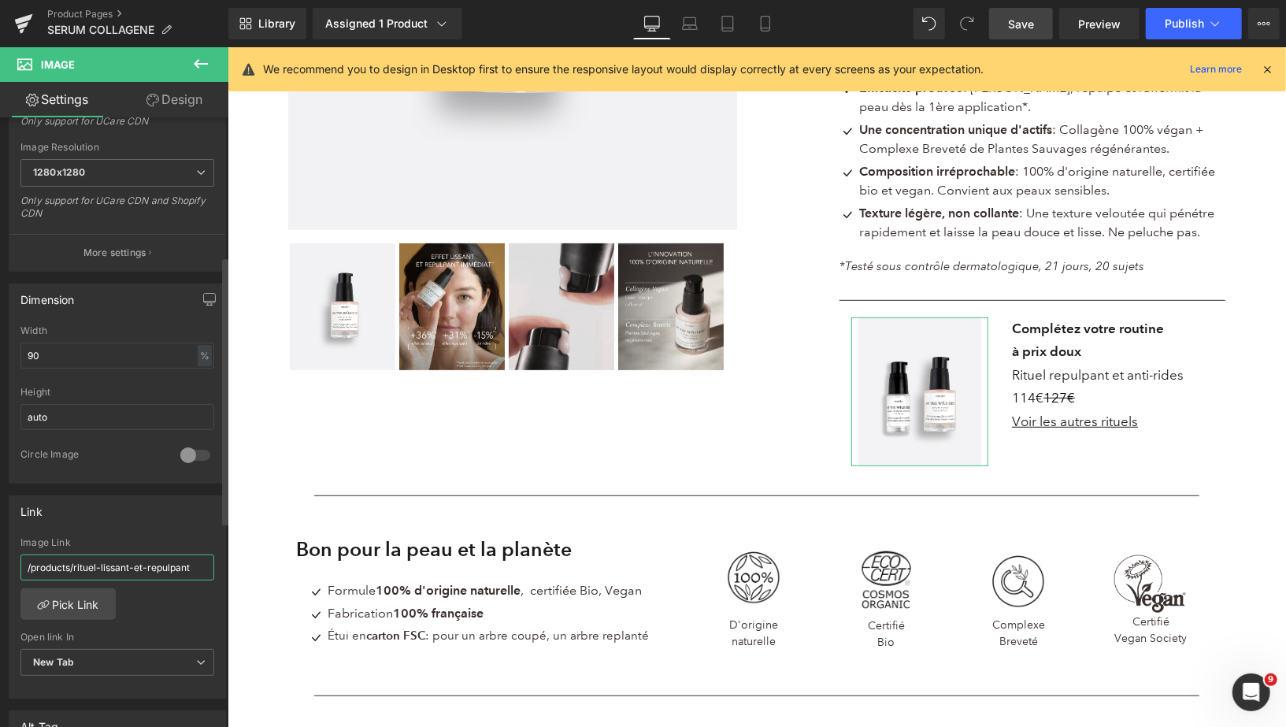
click at [123, 562] on input "/products/rituel-lissant-et-repulpant" at bounding box center [117, 567] width 194 height 26
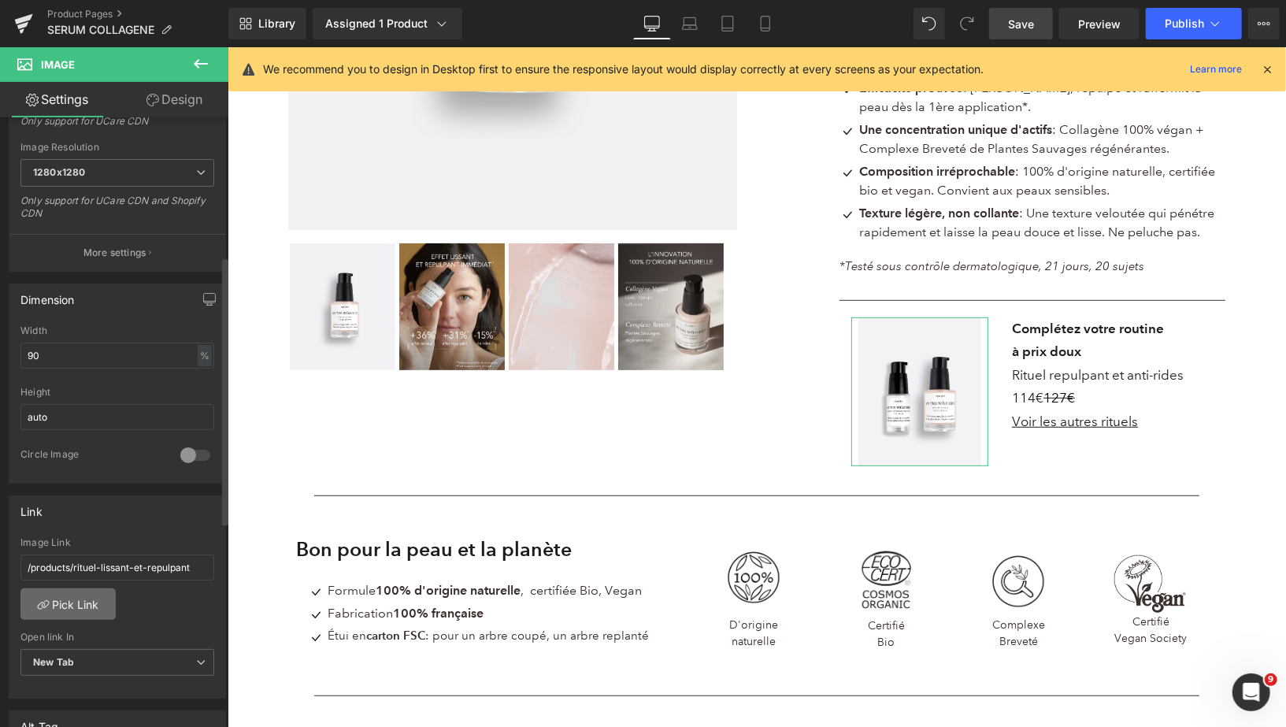
click at [75, 597] on link "Pick Link" at bounding box center [67, 603] width 95 height 31
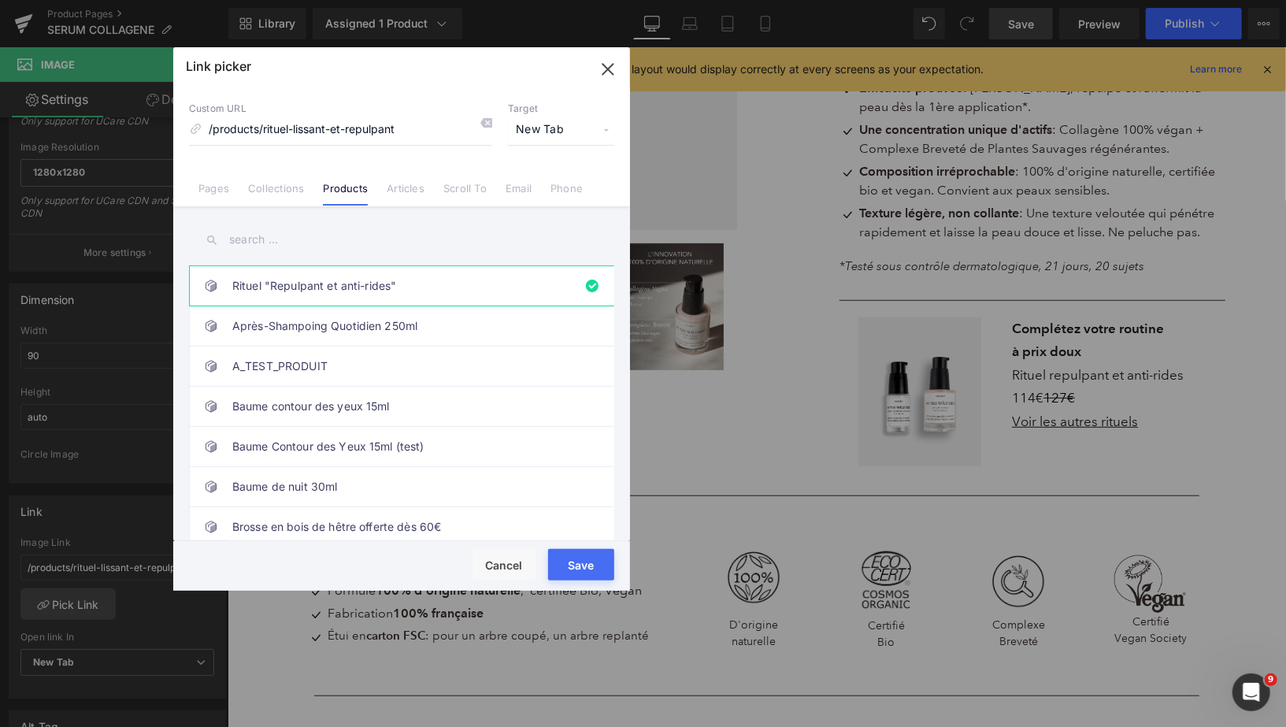
click at [324, 245] on input "text" at bounding box center [401, 239] width 425 height 35
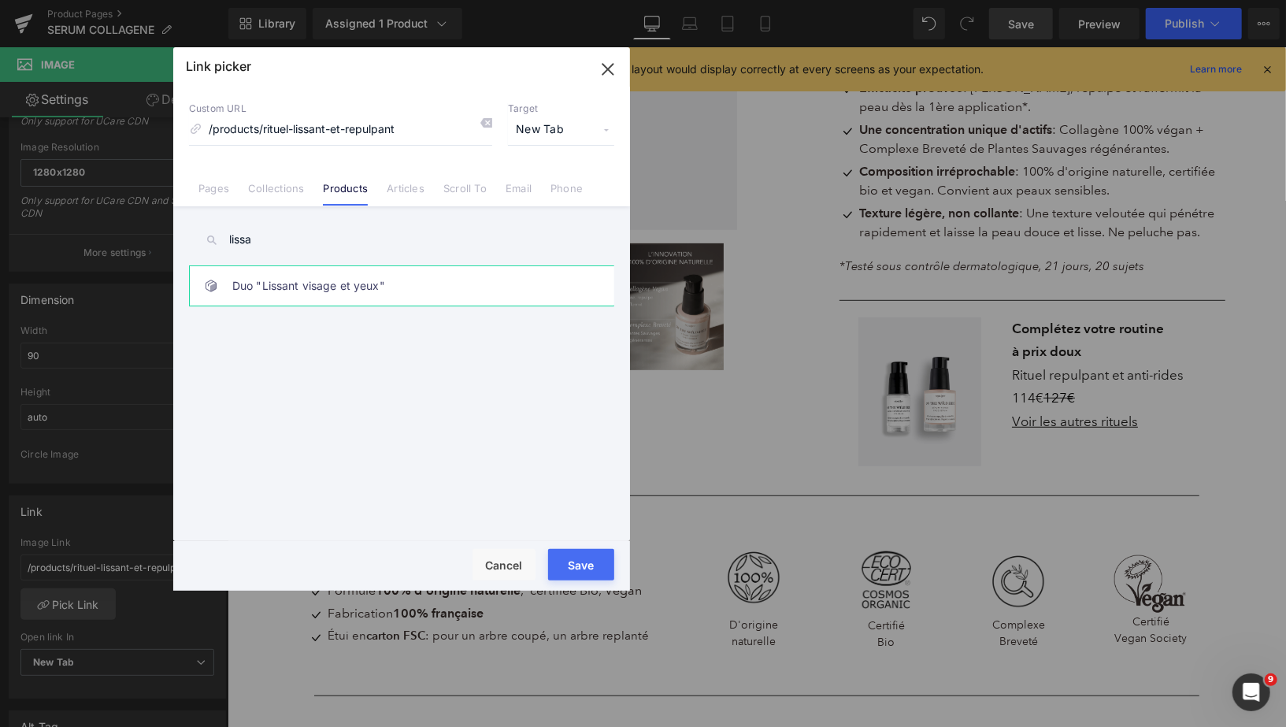
type input "lissa"
click at [359, 278] on link "Duo "Lissant visage et yeux"" at bounding box center [405, 285] width 346 height 39
click at [597, 569] on button "Save" at bounding box center [581, 564] width 66 height 31
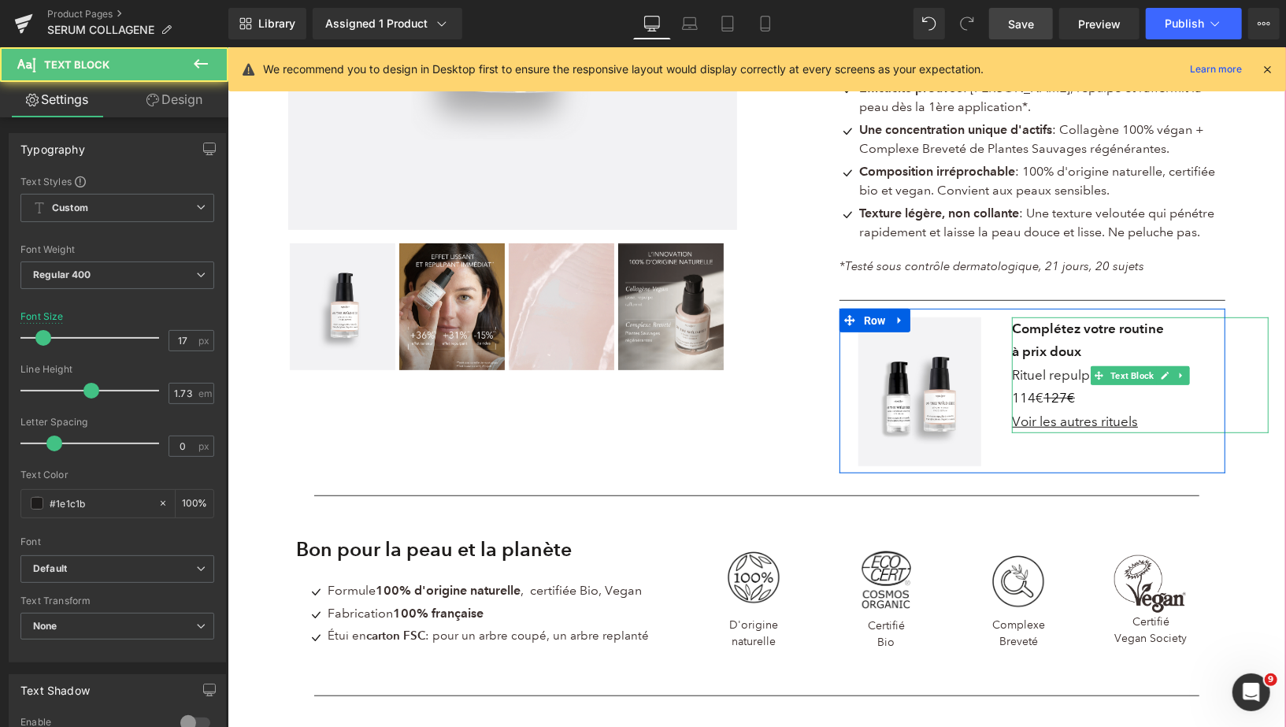
click at [1064, 378] on font "Rituel repulpant et anti-rides" at bounding box center [1097, 374] width 172 height 17
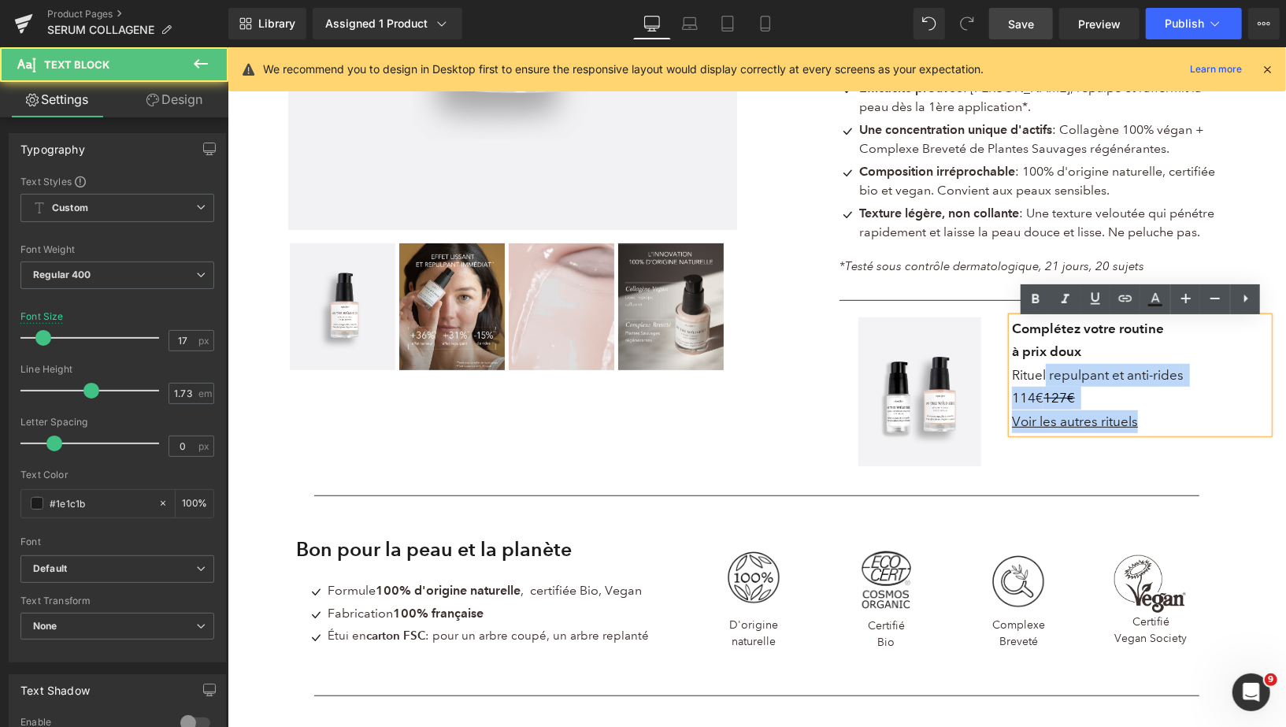
drag, startPoint x: 1044, startPoint y: 372, endPoint x: 1010, endPoint y: 375, distance: 33.9
click at [1011, 375] on div "Complétez votre routine à prix doux Rituel repulpant et anti-rides 114€ 127€ Vo…" at bounding box center [1139, 375] width 257 height 116
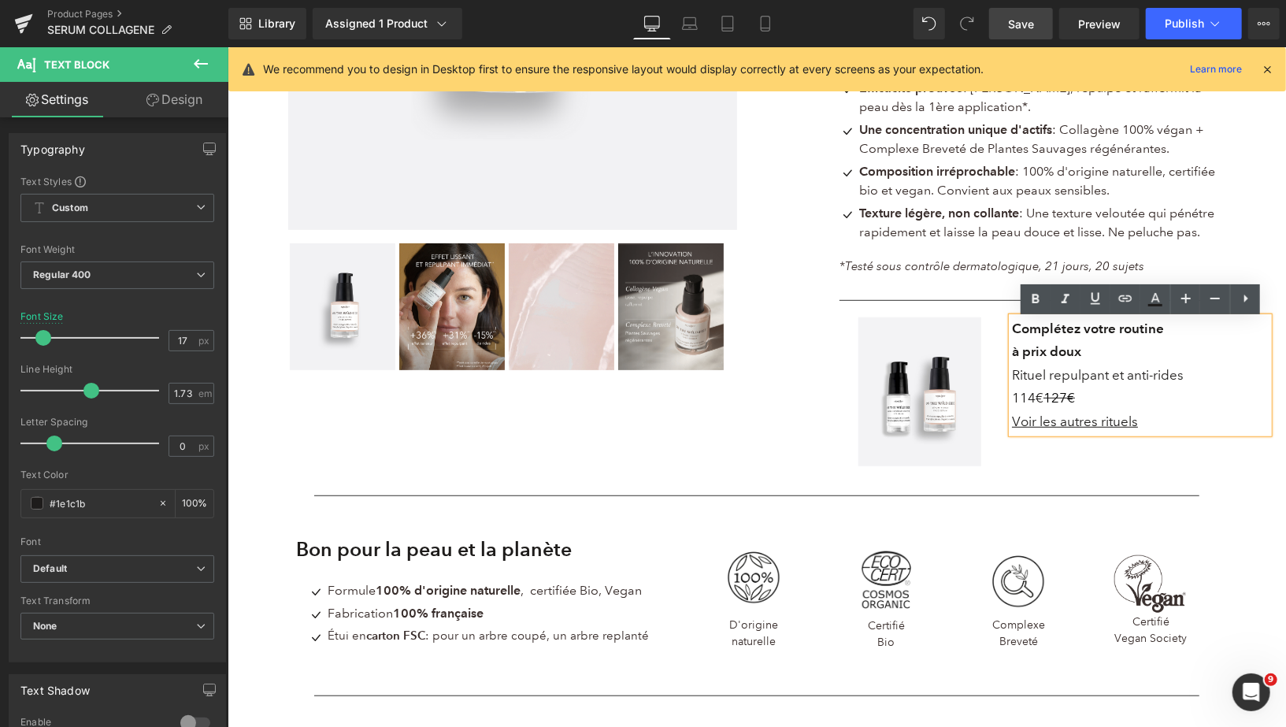
click at [1036, 376] on font "Rituel repulpant et anti-rides" at bounding box center [1097, 374] width 172 height 17
drag, startPoint x: 1044, startPoint y: 376, endPoint x: 1013, endPoint y: 375, distance: 31.5
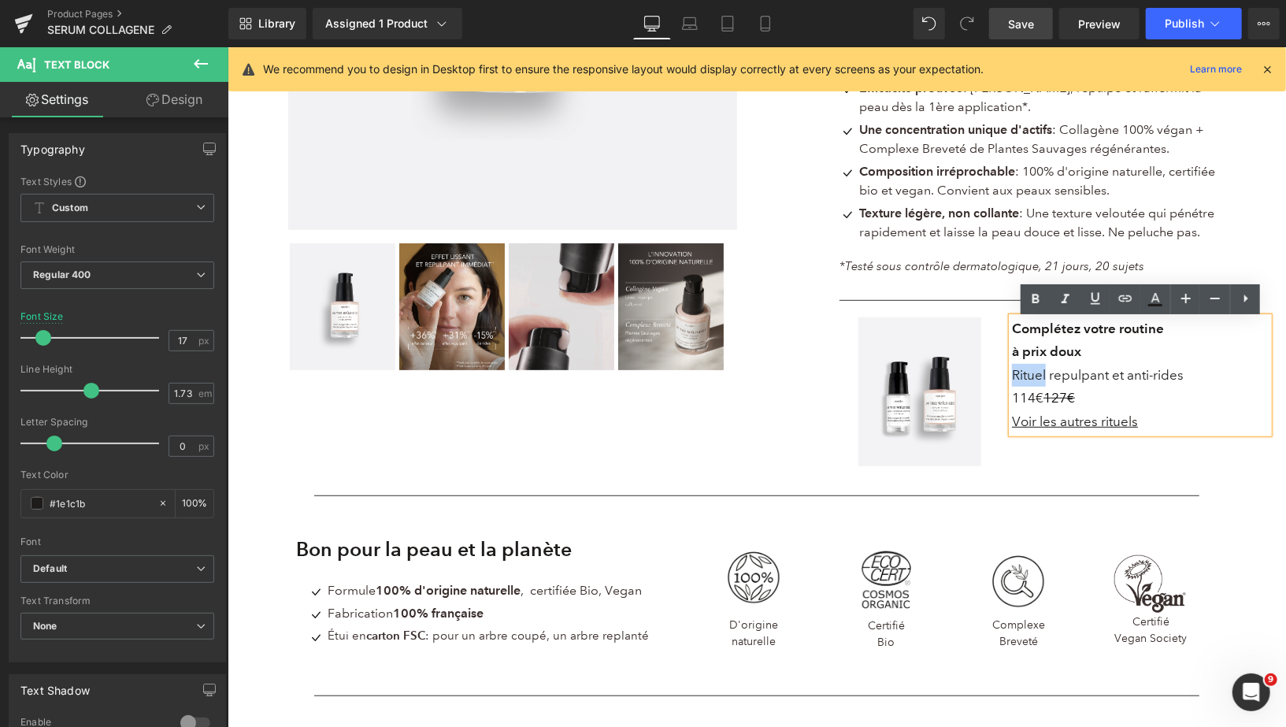
click at [1013, 375] on font "Rituel repulpant et anti-rides" at bounding box center [1097, 374] width 172 height 17
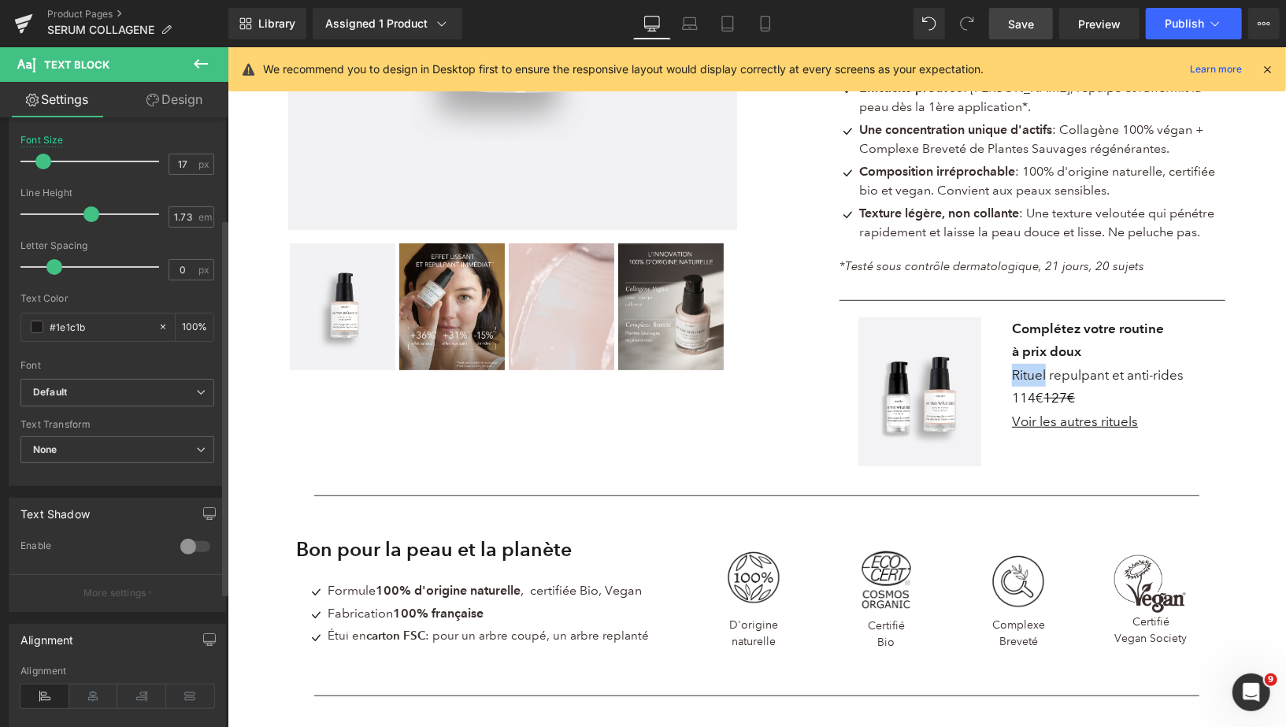
scroll to position [216, 0]
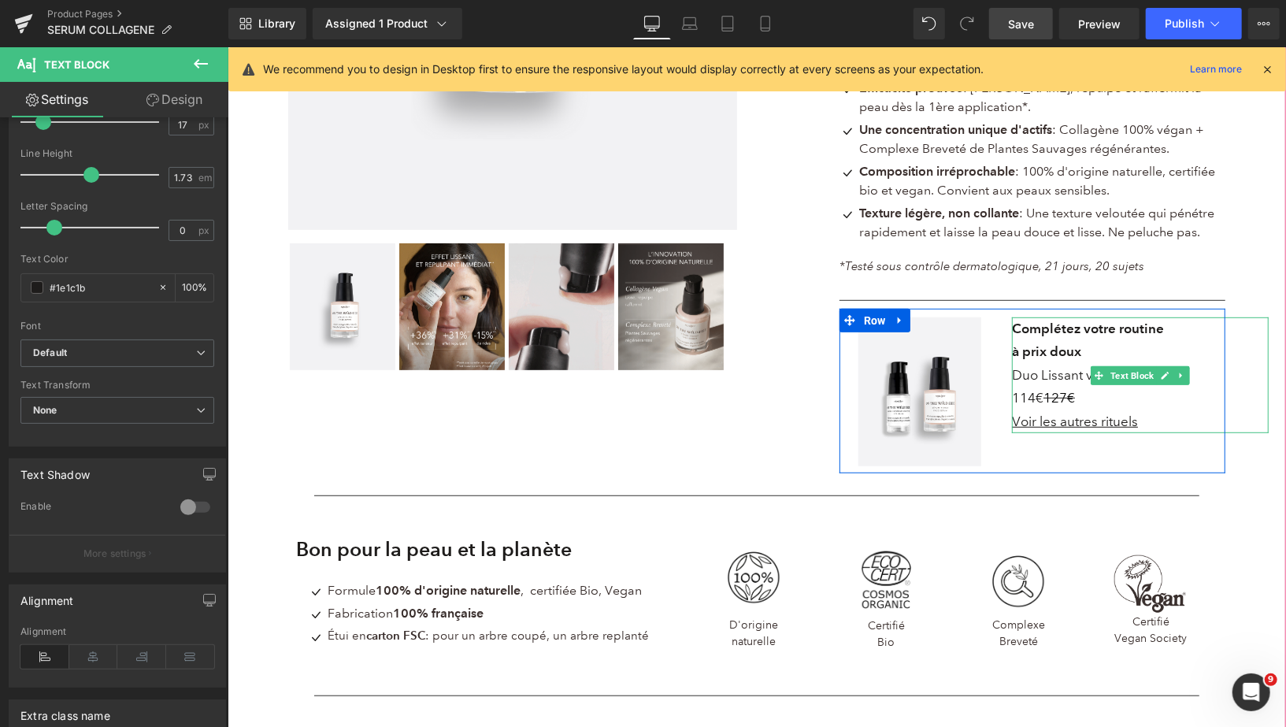
click at [1039, 379] on font "Duo Lissant visage" at bounding box center [1067, 374] width 113 height 17
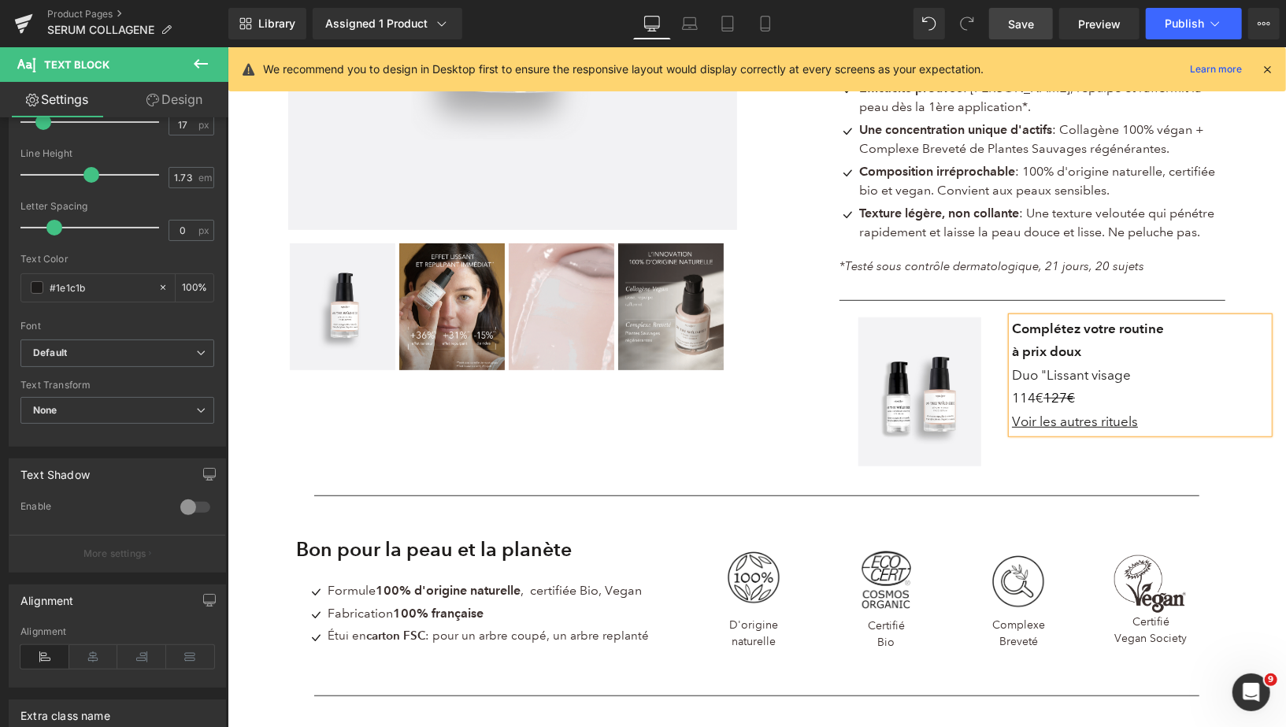
click at [1132, 380] on p "Duo "Lissant visage" at bounding box center [1139, 374] width 257 height 23
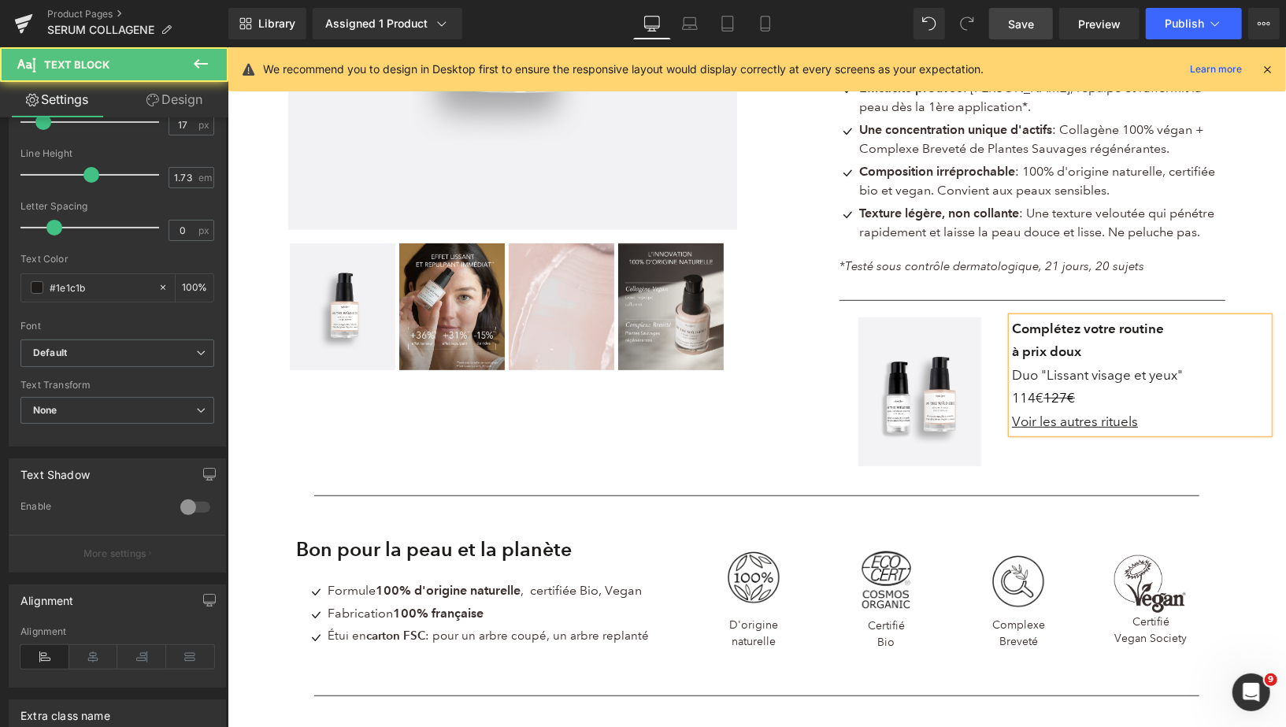
click at [1034, 397] on font "114€" at bounding box center [1026, 397] width 31 height 17
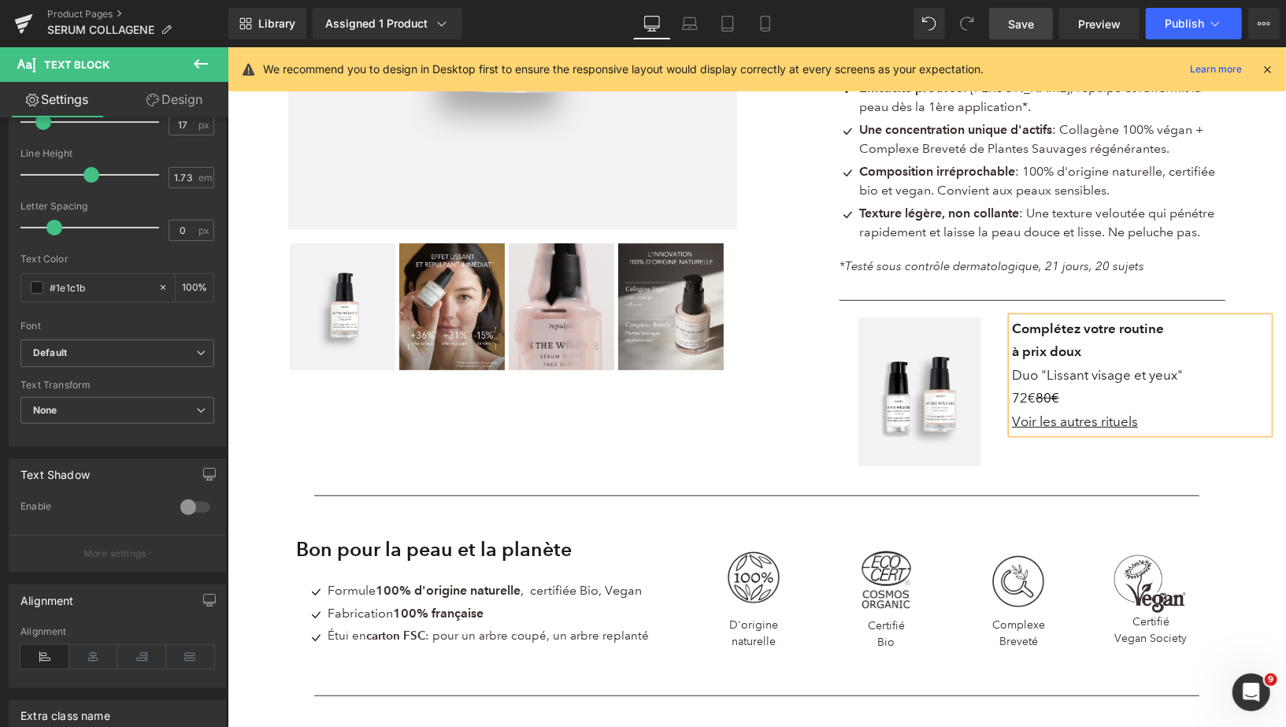
click at [1019, 18] on span "Save" at bounding box center [1021, 24] width 26 height 17
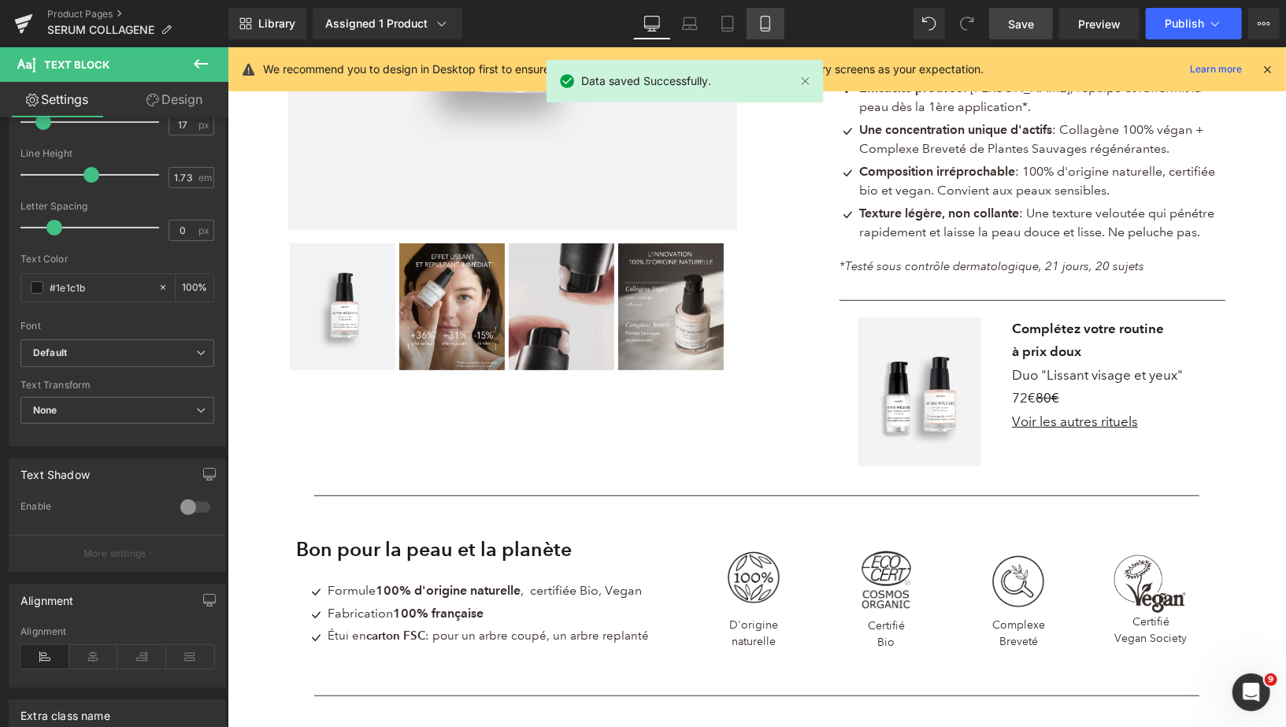
click at [765, 25] on icon at bounding box center [765, 24] width 16 height 16
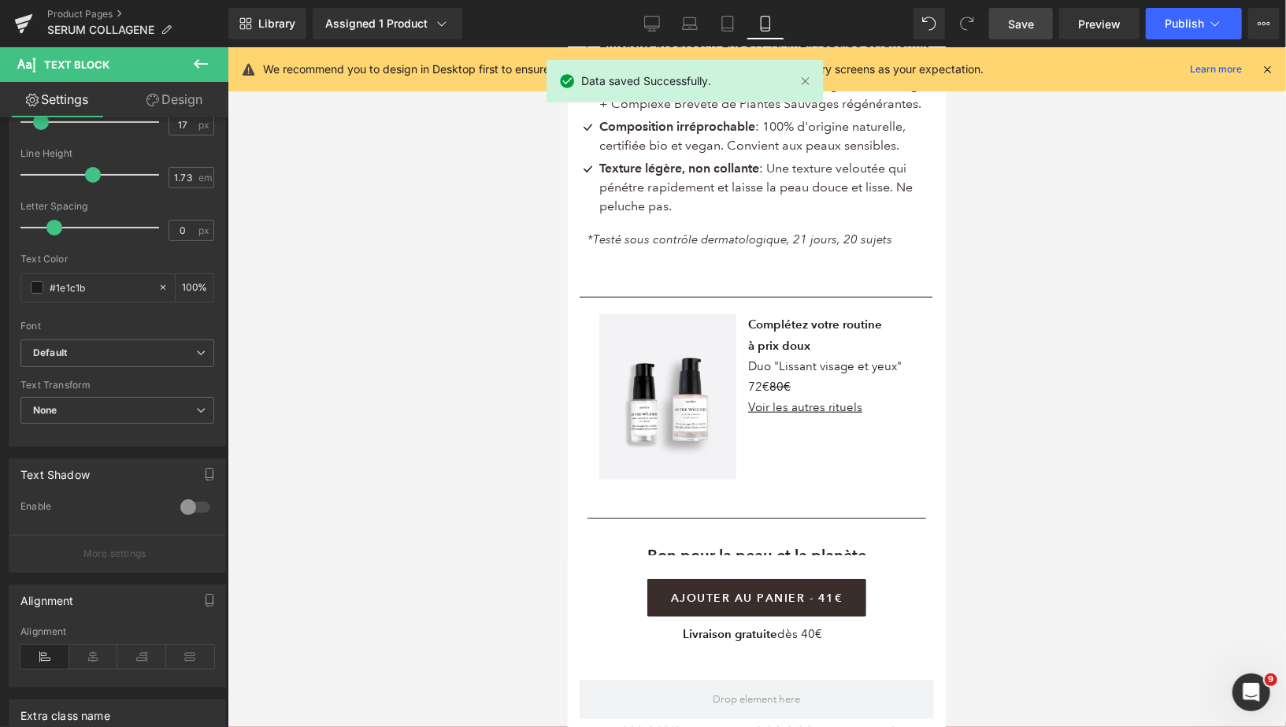
scroll to position [995, 0]
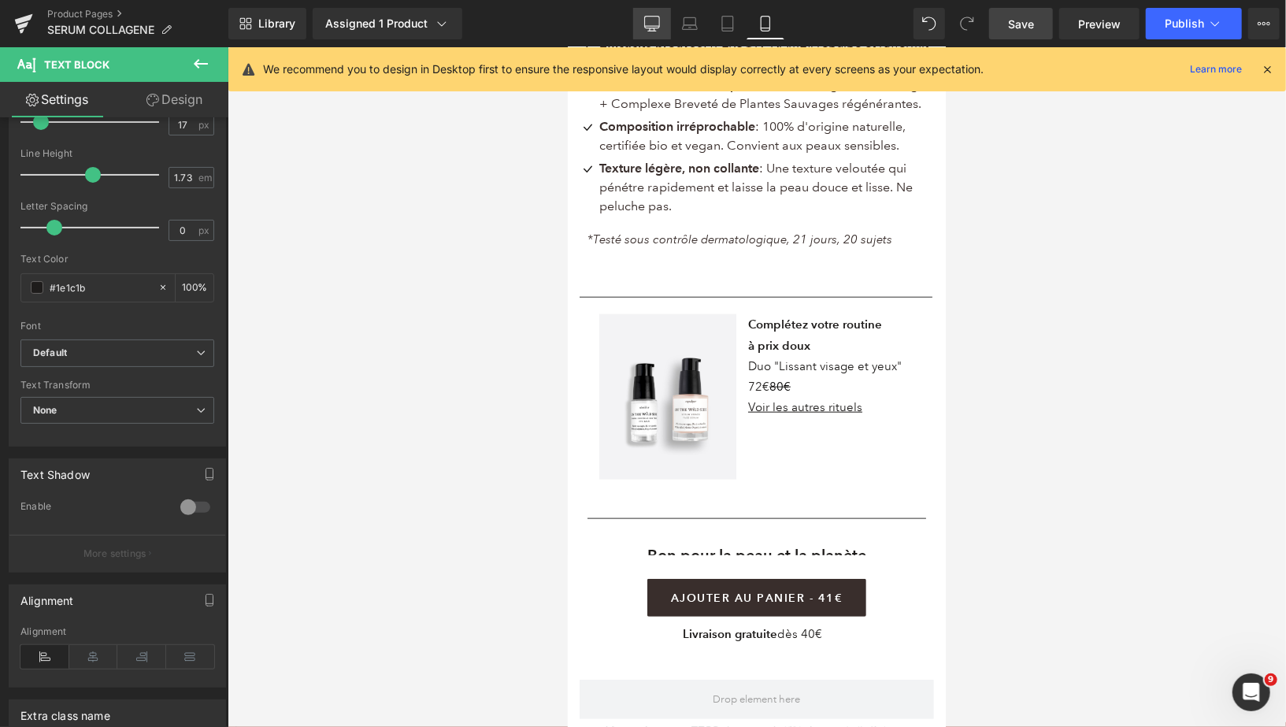
click at [658, 28] on icon at bounding box center [652, 24] width 16 height 16
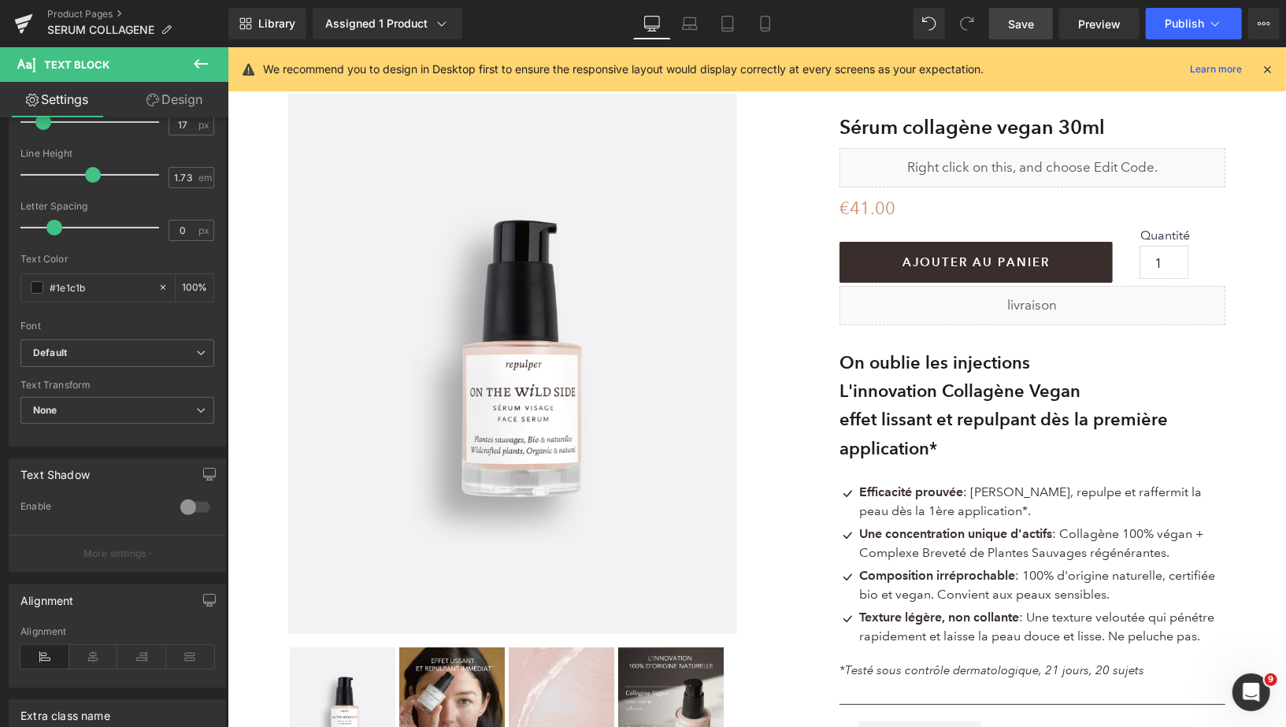
scroll to position [0, 0]
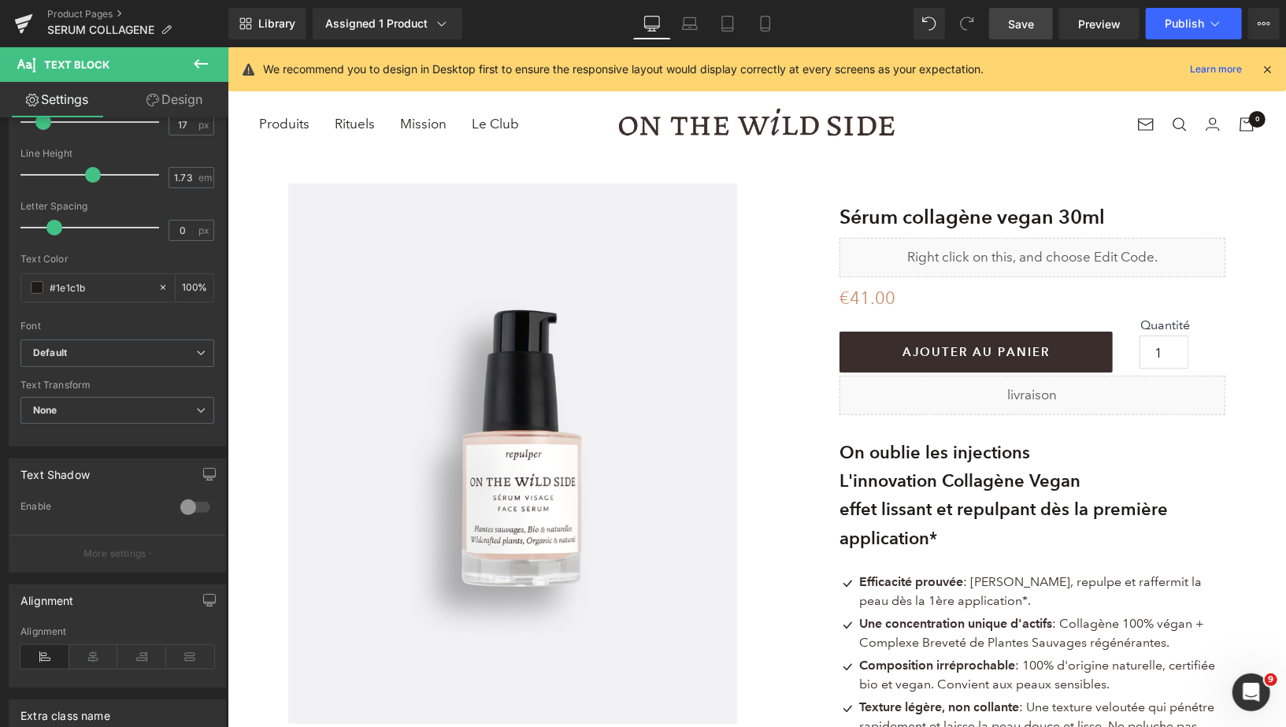
click at [1016, 25] on span "Save" at bounding box center [1021, 24] width 26 height 17
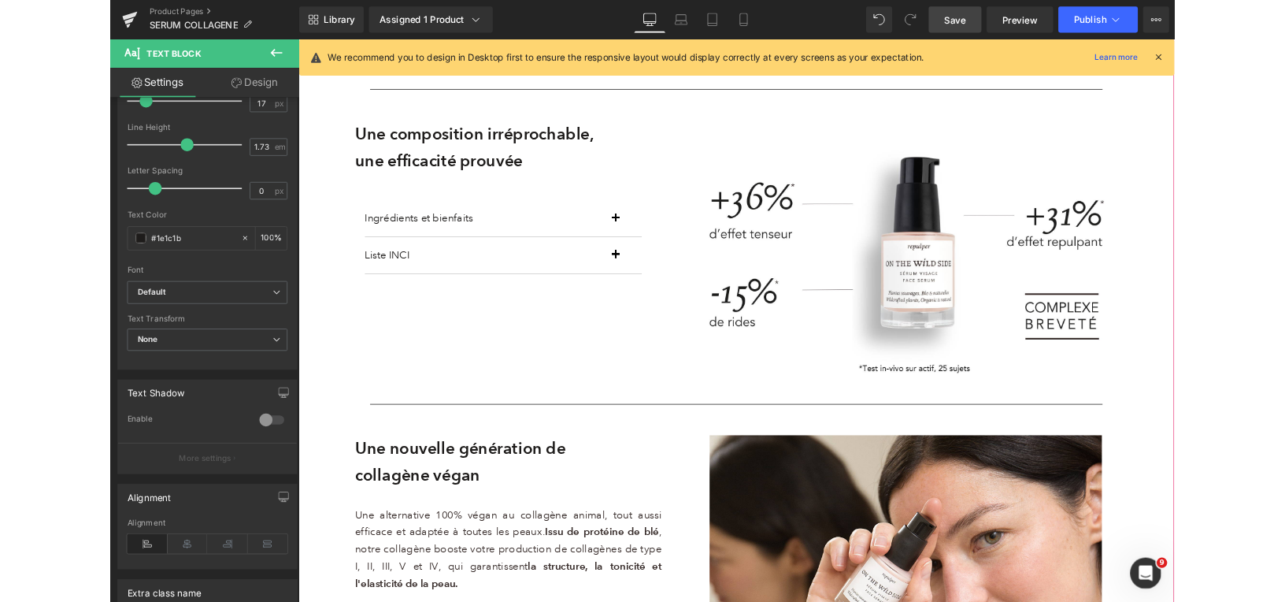
scroll to position [1083, 0]
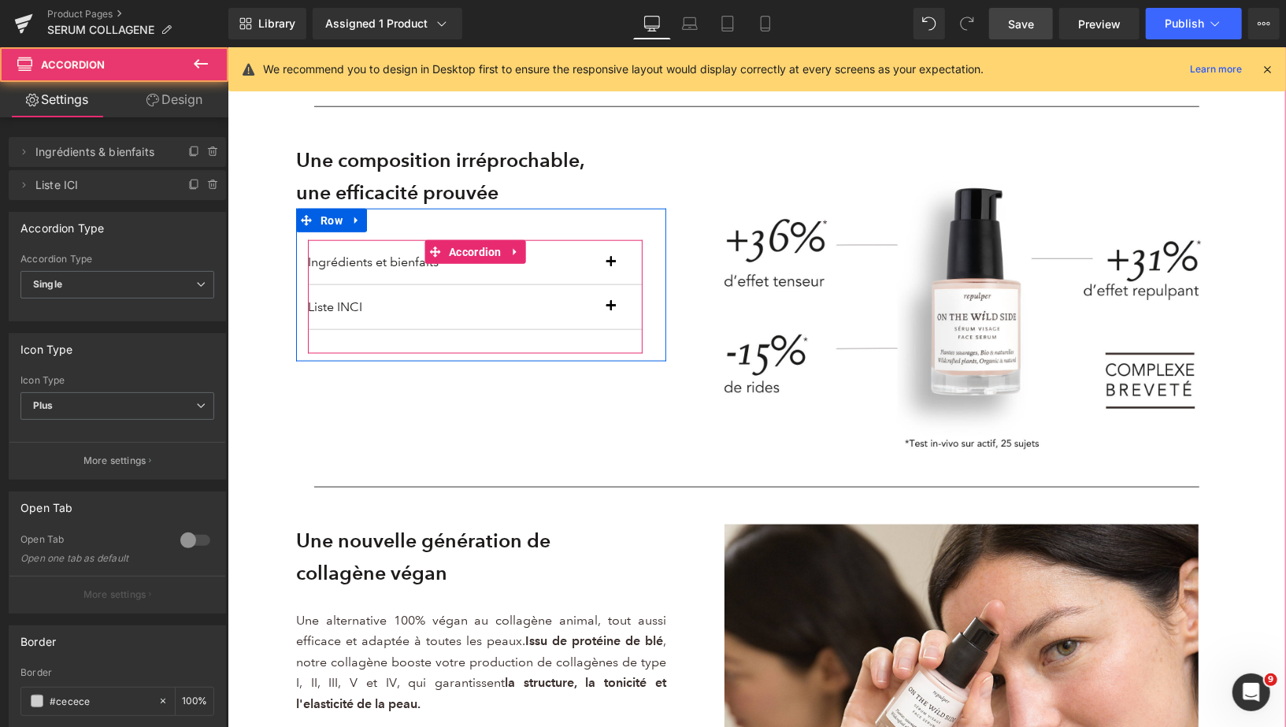
click at [613, 265] on button "button" at bounding box center [625, 261] width 31 height 44
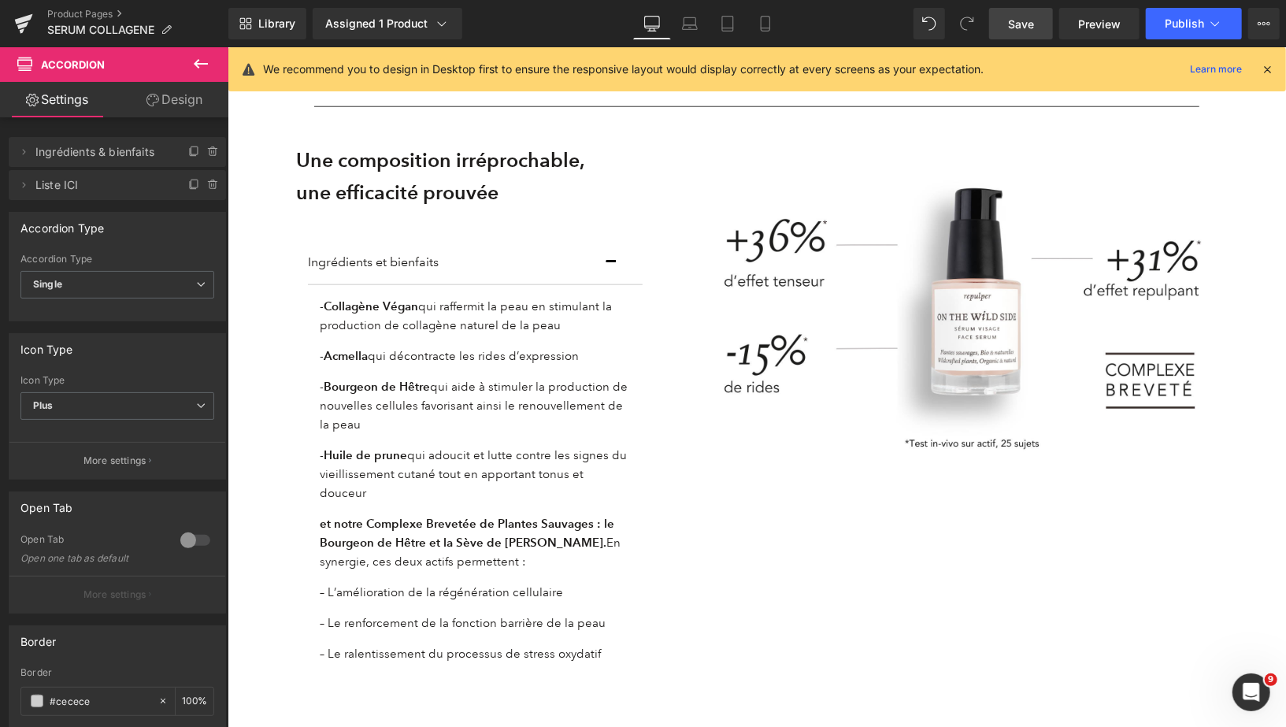
click at [1017, 28] on span "Save" at bounding box center [1021, 24] width 26 height 17
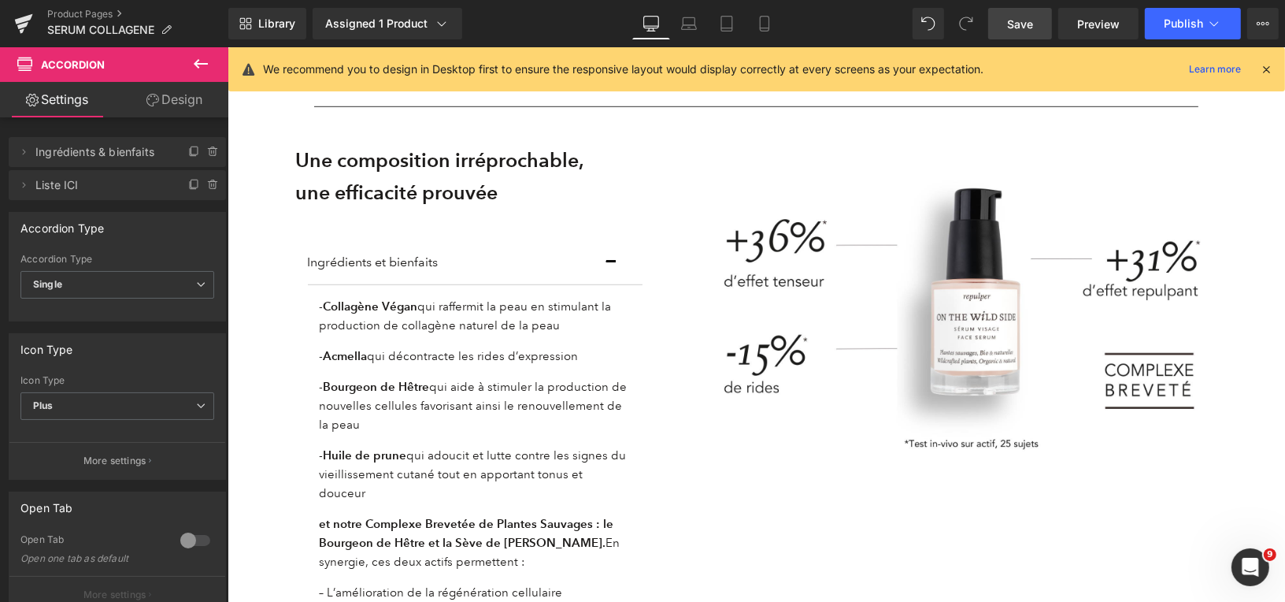
click at [1020, 16] on span "Save" at bounding box center [1020, 24] width 26 height 17
